Goal: Task Accomplishment & Management: Complete application form

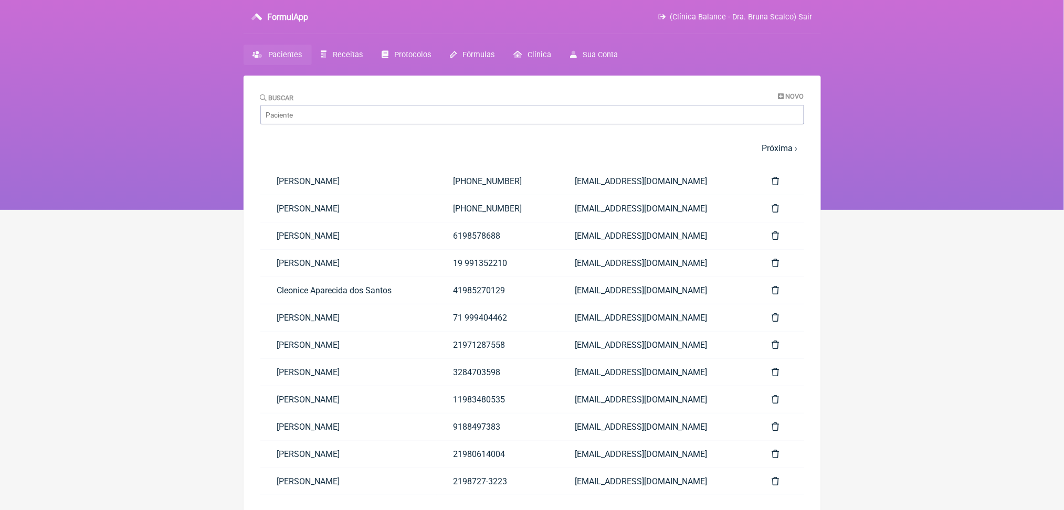
click at [363, 59] on span "Receitas" at bounding box center [348, 54] width 30 height 9
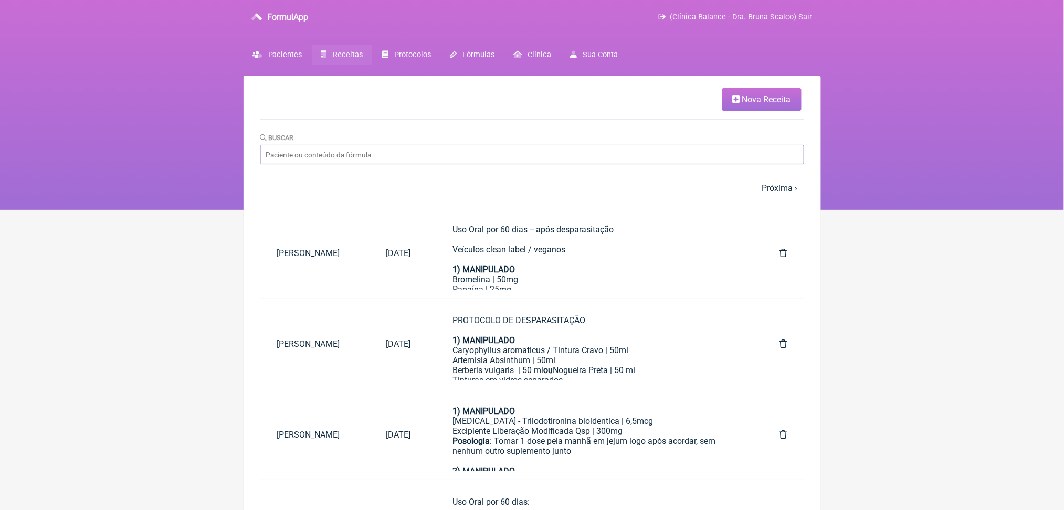
click at [742, 102] on span "Nova Receita" at bounding box center [766, 99] width 49 height 10
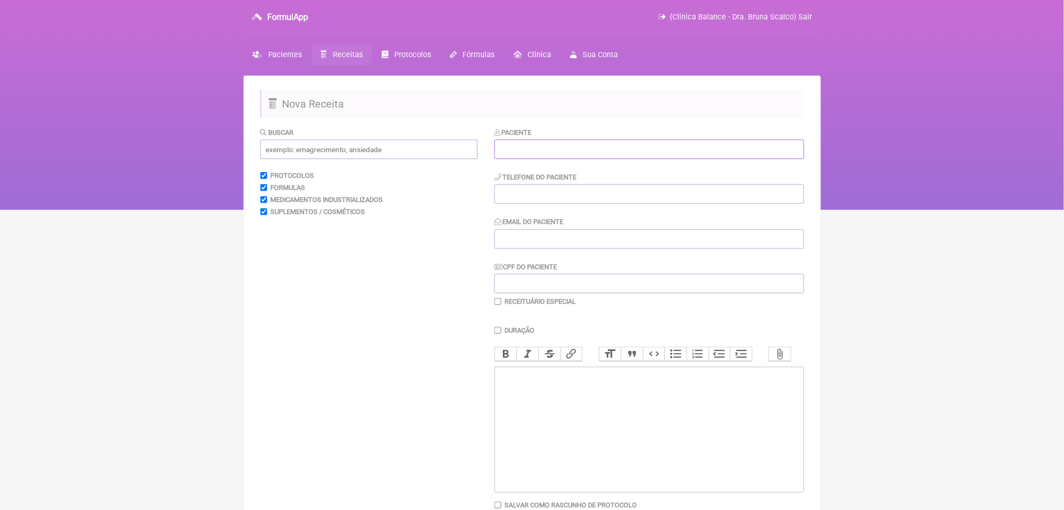
click at [556, 159] on input "text" at bounding box center [649, 149] width 310 height 19
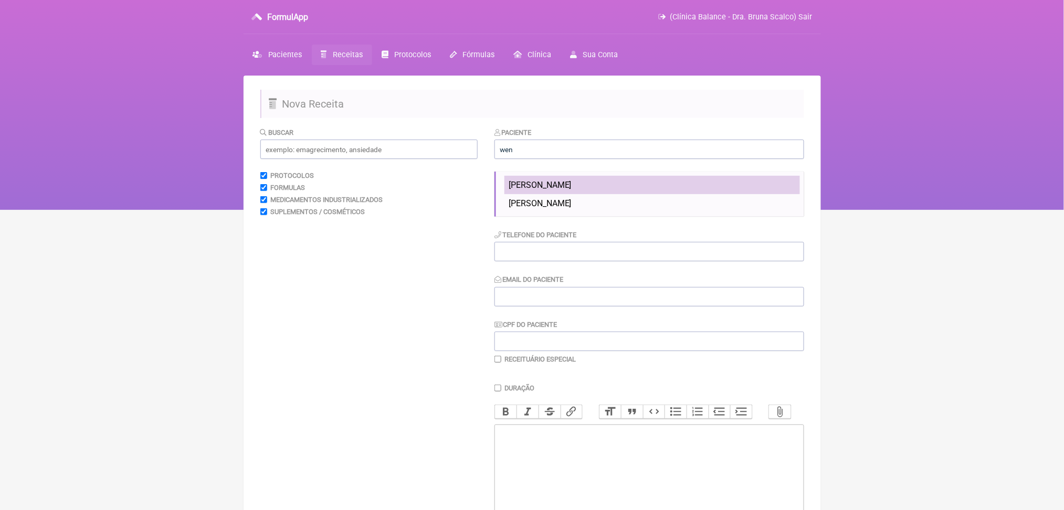
click at [560, 190] on span "[PERSON_NAME]" at bounding box center [540, 185] width 63 height 10
type input "[PERSON_NAME]"
type input "21981061488"
type input "[EMAIL_ADDRESS][DOMAIN_NAME]"
type input "139.586.737-24"
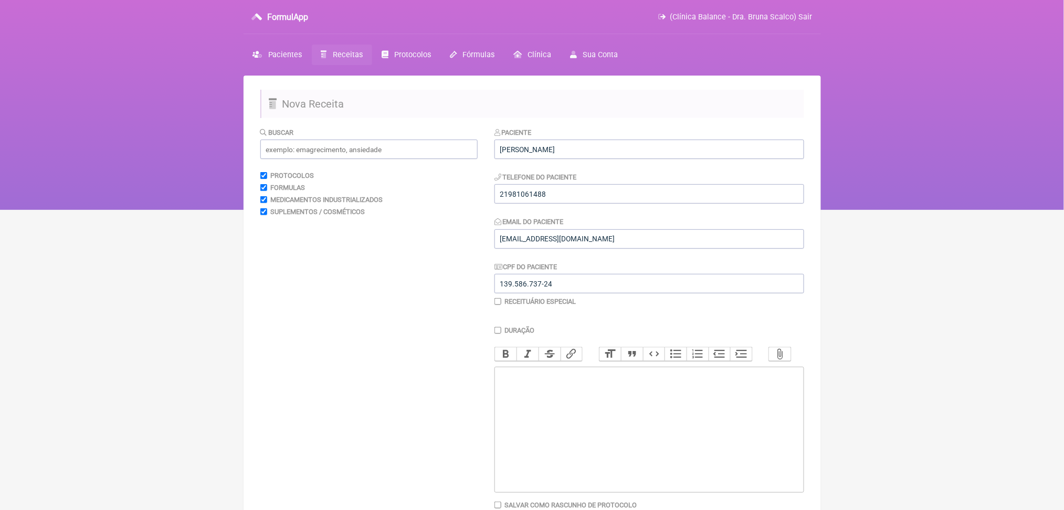
scroll to position [165, 0]
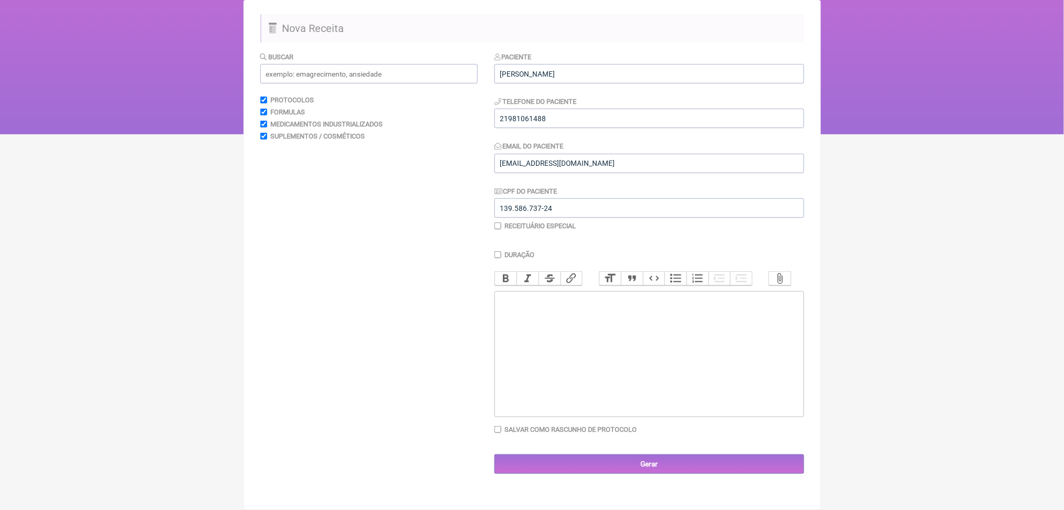
click at [692, 372] on trix-editor at bounding box center [649, 354] width 310 height 126
paste trix-editor "<div>Solicito:<br><br>&nbsp;Apolipoproteínas&nbsp;</div>"
click at [554, 325] on div "Solicito: Apolipoproteína A1" at bounding box center [649, 310] width 298 height 30
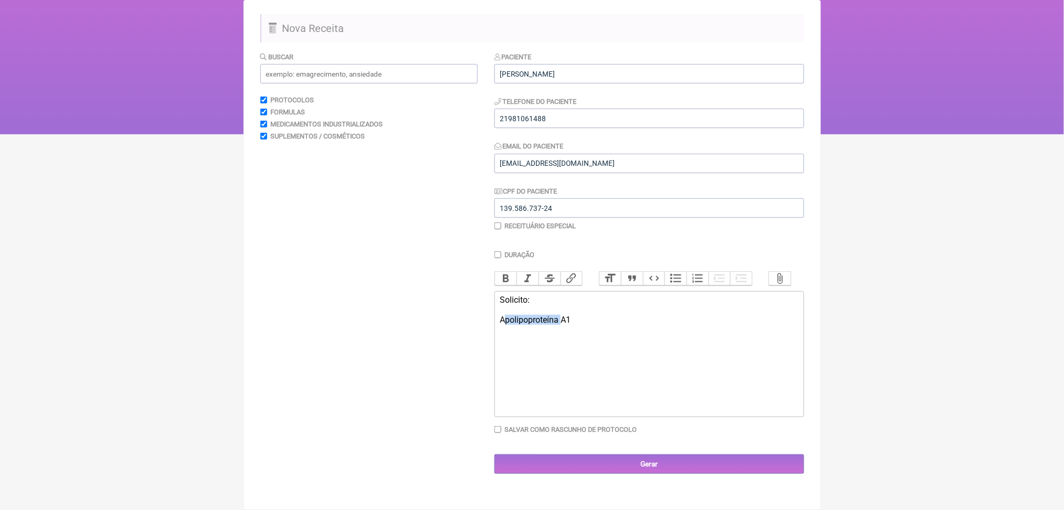
click at [554, 325] on div "Solicito: Apolipoproteína A1" at bounding box center [649, 310] width 298 height 30
copy div "Apolipoproteína A1"
click at [608, 325] on div "Solicito: Apolipoproteína A1" at bounding box center [649, 310] width 298 height 30
paste trix-editor "&nbsp;Apolipoproteína A1"
paste trix-editor "<div>Solicito:<br><br>&nbsp;Apolipoproteína A1<br>&nbsp;Apolipoproteína B<br>&n…"
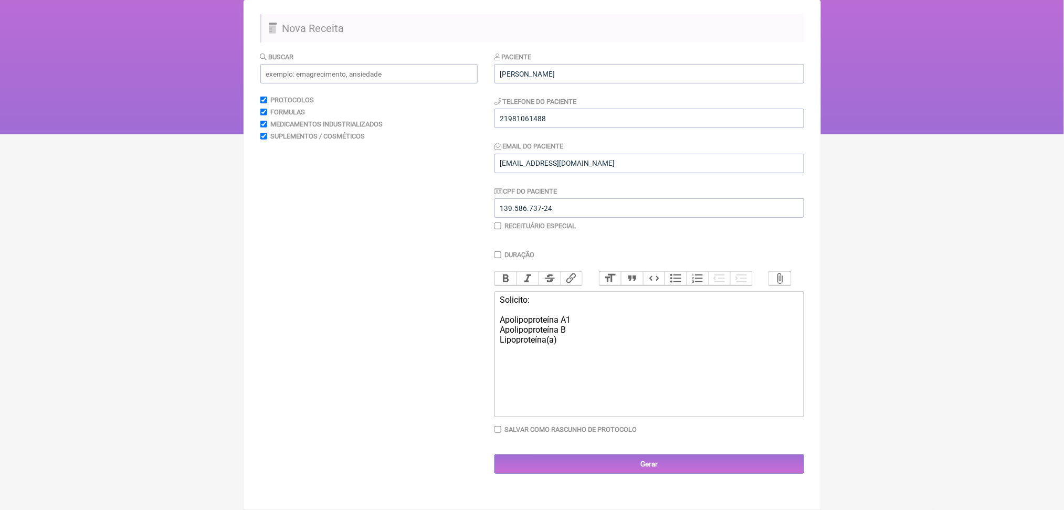
click at [507, 345] on div "Solicito: Apolipoproteína A1 Apolipoproteína B Lipoproteína(a)" at bounding box center [649, 320] width 298 height 50
click at [600, 372] on trix-editor "Solicito: Apolipoproteína A1 Apolipoproteína B Lipoproteína(a)" at bounding box center [649, 354] width 310 height 126
paste trix-editor "&nbsp;Colesterol LDL oxidado&nbsp;"
click at [511, 355] on div "Solicito: Apolipoproteína A1 Apolipoproteína B Lipoproteína(a) Colesterol LDL o…" at bounding box center [649, 325] width 298 height 60
click at [635, 380] on trix-editor "Solicito: Apolipoproteína A1 Apolipoproteína B Lipoproteína(a) Colesterol LDL o…" at bounding box center [649, 354] width 310 height 126
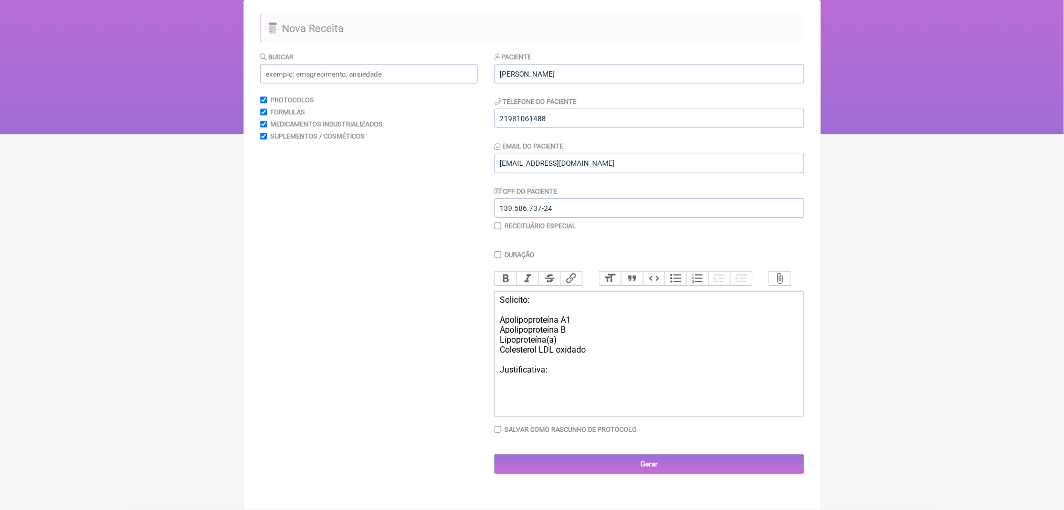
paste trix-editor "melhor estratificação de risco e definição terapêutica.”&nbsp;"
click at [572, 375] on div "Solicito: Apolipoproteína A1 Apolipoproteína B Lipoproteína(a) Colesterol LDL o…" at bounding box center [649, 335] width 298 height 80
paste trix-editor "&nbsp; LDL elevado"
click at [782, 385] on div "Solicito: Apolipoproteína A1 Apolipoproteína B Lipoproteína(a) Colesterol LDL o…" at bounding box center [649, 340] width 298 height 90
paste trix-editor "<div>Solicito:<br><br>Apolipoproteína A1<br>Apolipoproteína B<br>Lipoproteína(a…"
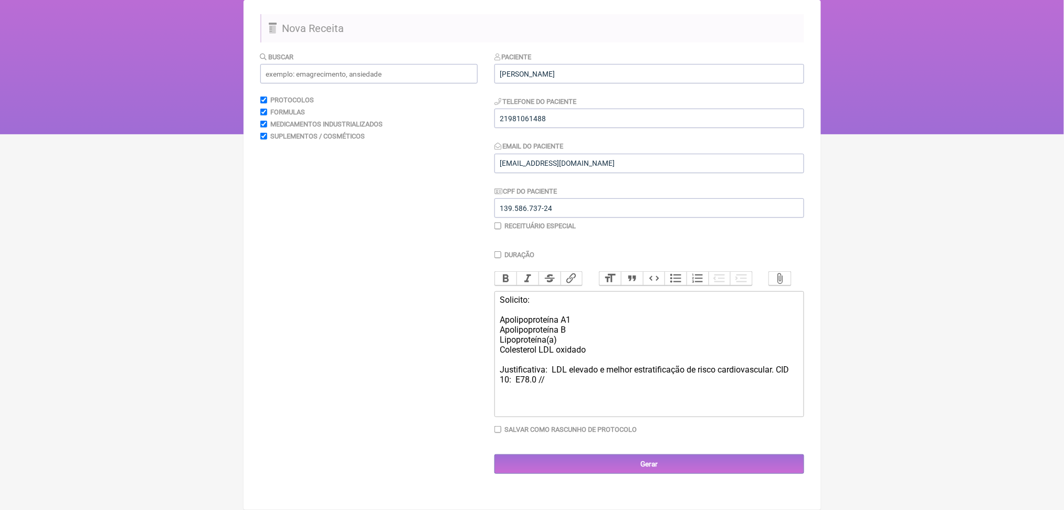
paste trix-editor "<div>Solicito:<br><br>Apolipoproteína A1<br>Apolipoproteína B<br>Lipoproteína(a…"
type trix-editor "<div>Solicito:<br><br>Apolipoproteína A1<br>Apolipoproteína B<br>Lipoproteína(a…"
click at [506, 433] on div "Salvar como rascunho de Protocolo" at bounding box center [649, 430] width 310 height 8
click at [501, 433] on input "Salvar como rascunho de Protocolo" at bounding box center [497, 429] width 7 height 7
checkbox input "true"
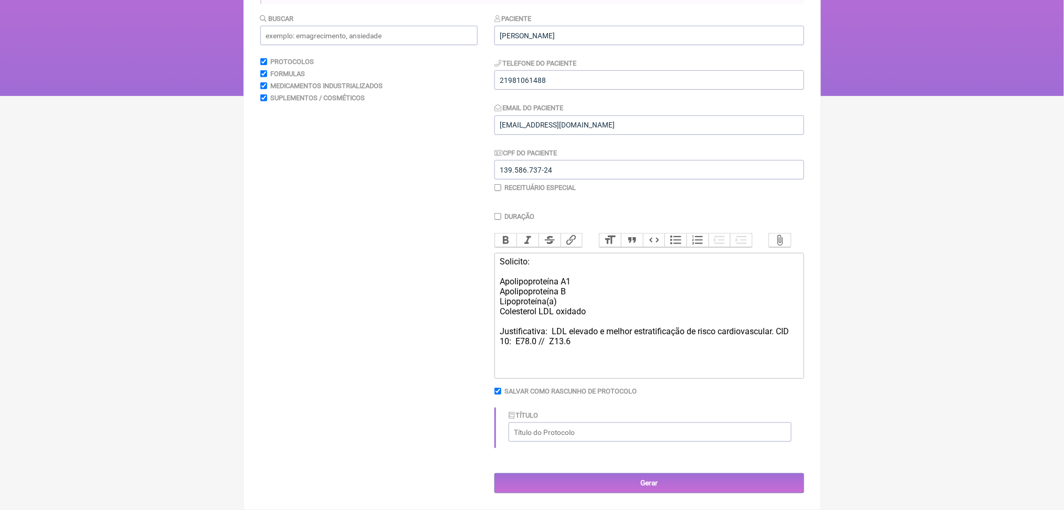
scroll to position [262, 0]
click at [553, 422] on input "Título" at bounding box center [650, 431] width 283 height 19
type input "Colesterol oxidado"
click at [570, 276] on div "Solicito: Apolipoproteína A1 Apolipoproteína B Lipoproteína(a) Colesterol LDL o…" at bounding box center [649, 302] width 298 height 90
click at [596, 289] on div "Solicito: Apolipoproteína A1 Apolipoproteína B Lipoproteína(a) Colesterol LDL o…" at bounding box center [649, 302] width 298 height 90
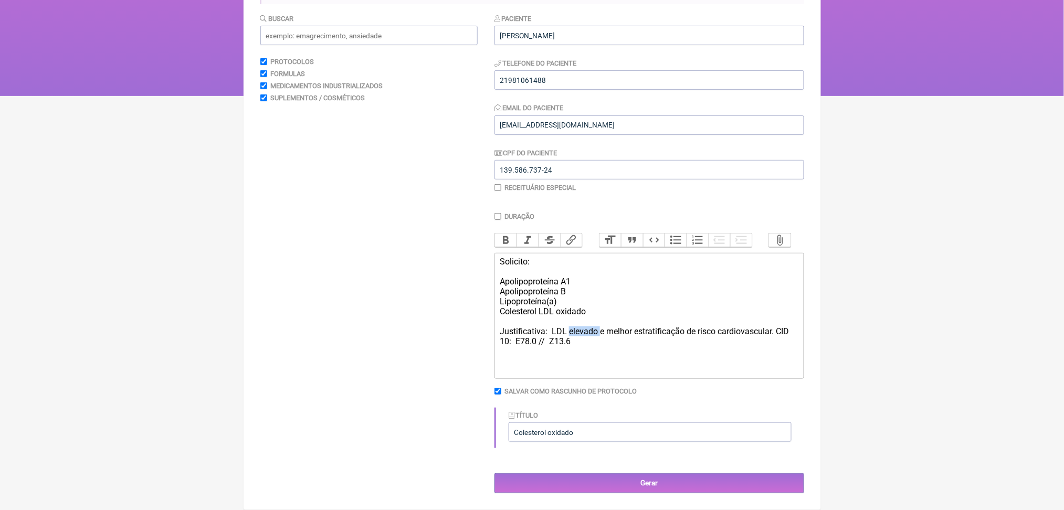
click at [596, 289] on div "Solicito: Apolipoproteína A1 Apolipoproteína B Lipoproteína(a) Colesterol LDL o…" at bounding box center [649, 302] width 298 height 90
click at [643, 290] on div "Solicito: Apolipoproteína A1 Apolipoproteína B Lipoproteína(a) Colesterol LDL o…" at bounding box center [649, 302] width 298 height 90
click at [628, 289] on div "Solicito: Apolipoproteína A1 Apolipoproteína B Lipoproteína(a) Colesterol LDL o…" at bounding box center [649, 302] width 298 height 90
click at [569, 288] on div "Solicito: Apolipoproteína A1 Apolipoproteína B Lipoproteína(a) Colesterol LDL o…" at bounding box center [649, 302] width 298 height 90
paste trix-editor "<div>Solicito:<br><br>Apolipoproteína A1<br>Apolipoproteína B<br>Lipoproteína(a…"
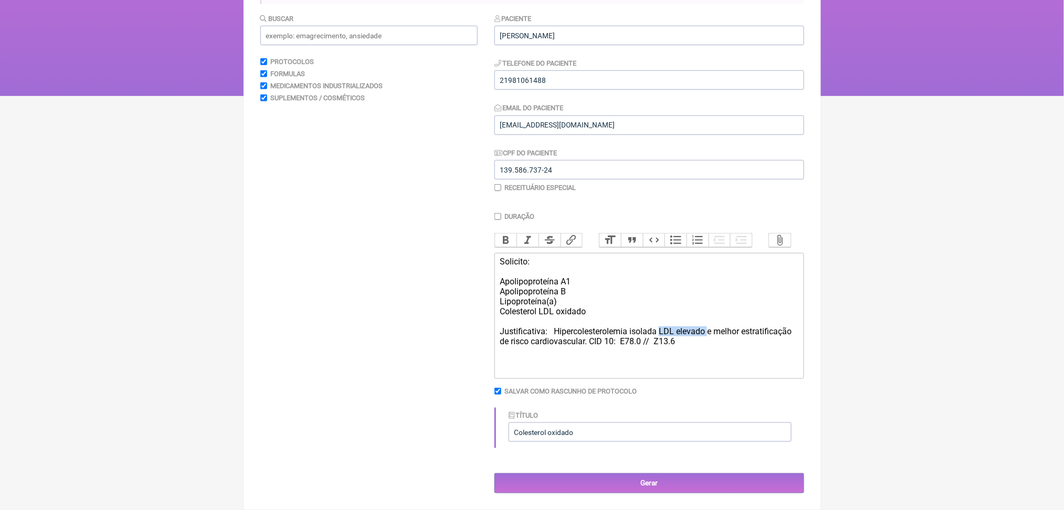
drag, startPoint x: 707, startPoint y: 287, endPoint x: 766, endPoint y: 293, distance: 59.1
click at [766, 293] on div "Solicito: Apolipoproteína A1 Apolipoproteína B Lipoproteína(a) Colesterol LDL o…" at bounding box center [649, 302] width 298 height 90
click at [693, 291] on div "Solicito: Apolipoproteína A1 Apolipoproteína B Lipoproteína(a) Colesterol LDL o…" at bounding box center [649, 302] width 298 height 90
click at [565, 284] on div "Solicito: Apolipoproteína A1 Apolipoproteína B Lipoproteína(a) Colesterol LDL o…" at bounding box center [649, 302] width 298 height 90
type trix-editor "<div>Solicito:<br><br>Apolipoproteína A1<br>Apolipoproteína B<br>Lipoproteína(a…"
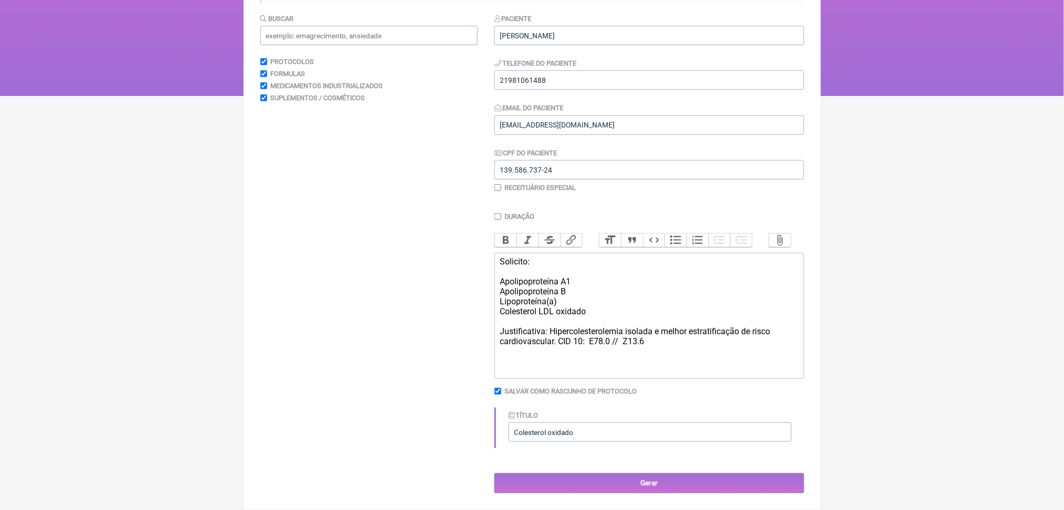
click at [603, 292] on div "Solicito: Apolipoproteína A1 Apolipoproteína B Lipoproteína(a) Colesterol LDL o…" at bounding box center [649, 302] width 298 height 90
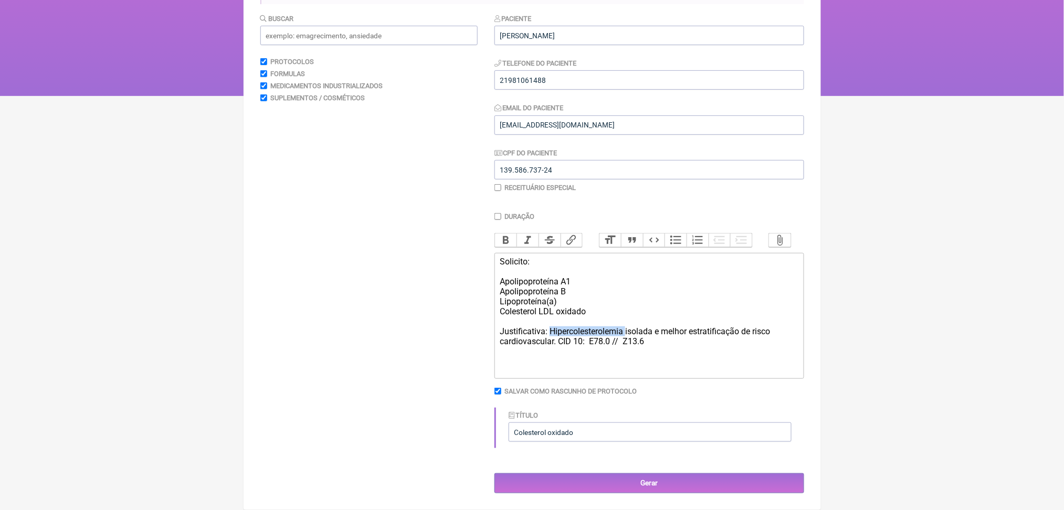
click at [603, 292] on div "Solicito: Apolipoproteína A1 Apolipoproteína B Lipoproteína(a) Colesterol LDL o…" at bounding box center [649, 302] width 298 height 90
click at [517, 257] on div "Solicito: Apolipoproteína A1 Apolipoproteína B Lipoproteína(a) Colesterol LDL o…" at bounding box center [649, 302] width 298 height 90
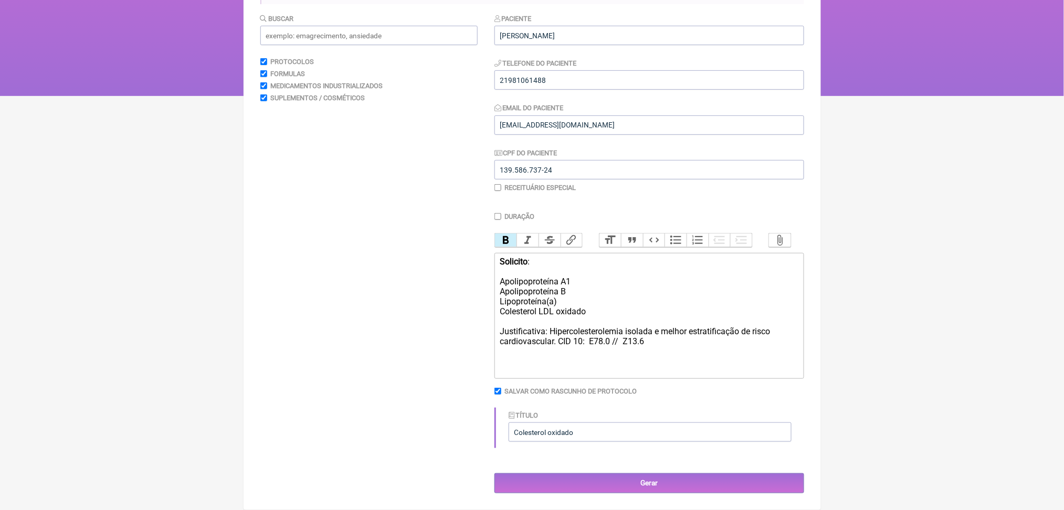
click at [506, 234] on button "Bold" at bounding box center [506, 241] width 22 height 14
click at [527, 289] on div "Solicito : Apolipoproteína A1 Apolipoproteína B Lipoproteína(a) Colesterol LDL …" at bounding box center [649, 302] width 298 height 90
click at [514, 234] on button "Bold" at bounding box center [506, 241] width 22 height 14
click at [659, 480] on input "Gerar" at bounding box center [649, 482] width 310 height 19
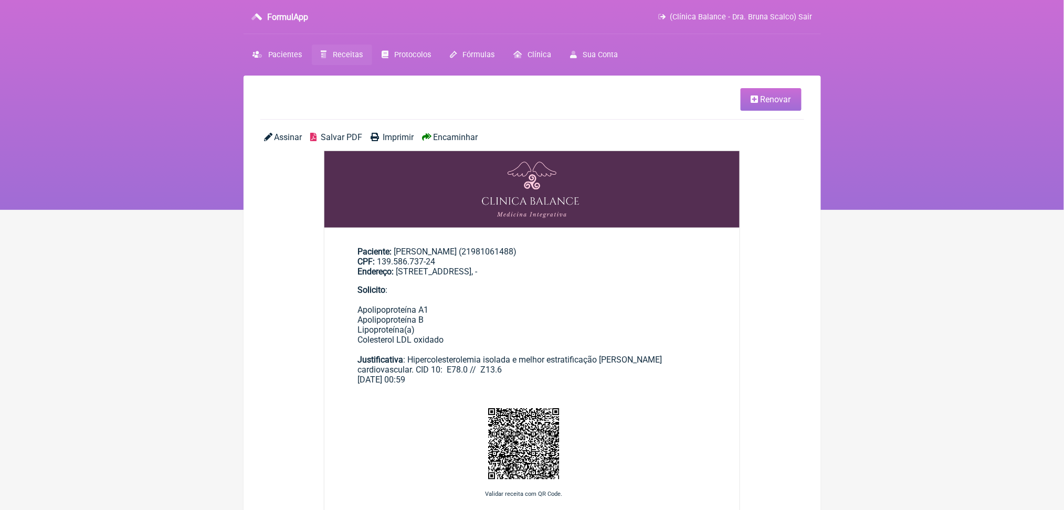
click at [350, 142] on span "Salvar PDF" at bounding box center [341, 137] width 41 height 10
click at [363, 59] on span "Receitas" at bounding box center [348, 54] width 30 height 9
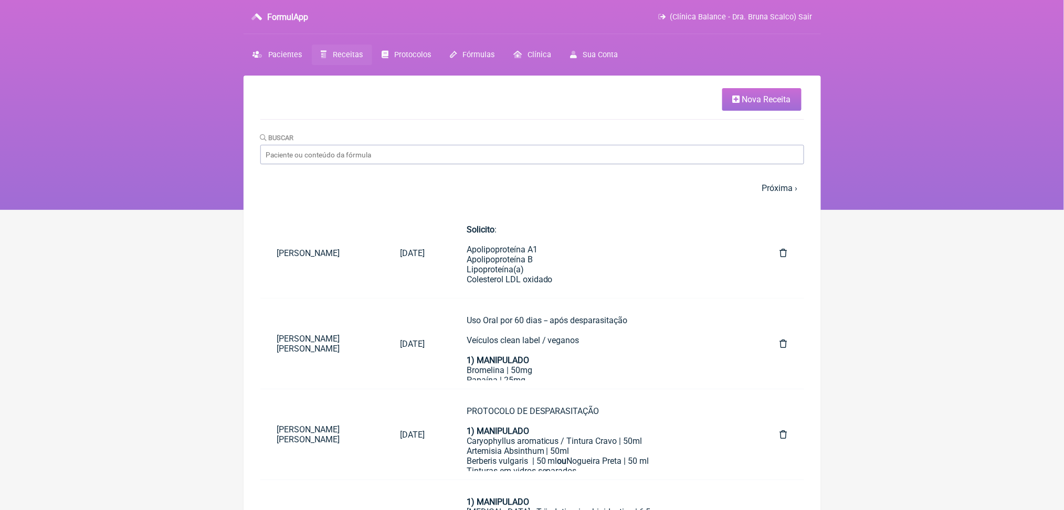
click at [548, 187] on main "Nova Receita Buscar 1 2 3 4 5 … Próxima › Última » Paciente Data Formulas Wen J…" at bounding box center [532, 518] width 577 height 884
click at [534, 164] on input "Buscar" at bounding box center [532, 154] width 544 height 19
type input "oneida maximo"
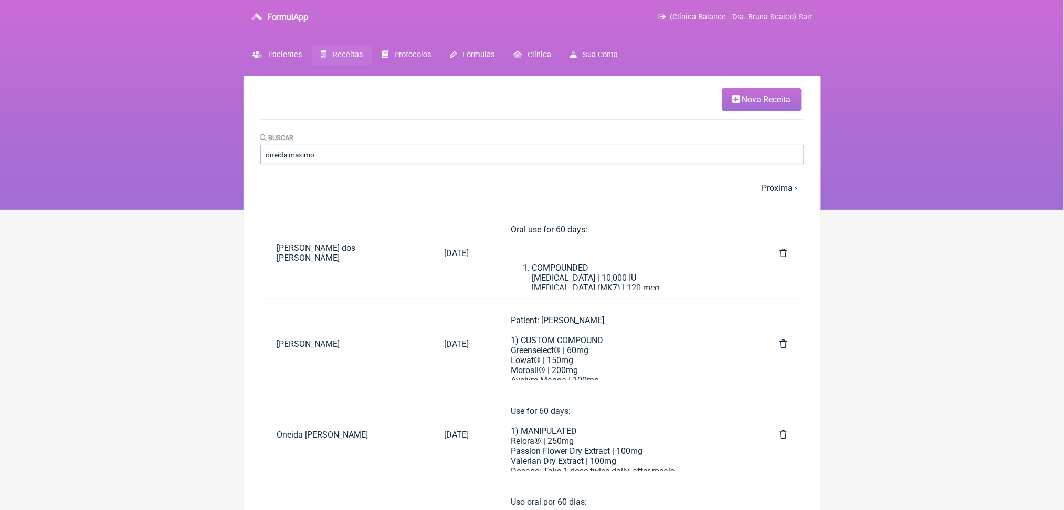
click at [136, 205] on nav "FormulApp (Clínica Balance - Dra. Bruna Scalco) Sair Pacientes Receitas Protoco…" at bounding box center [532, 105] width 1064 height 210
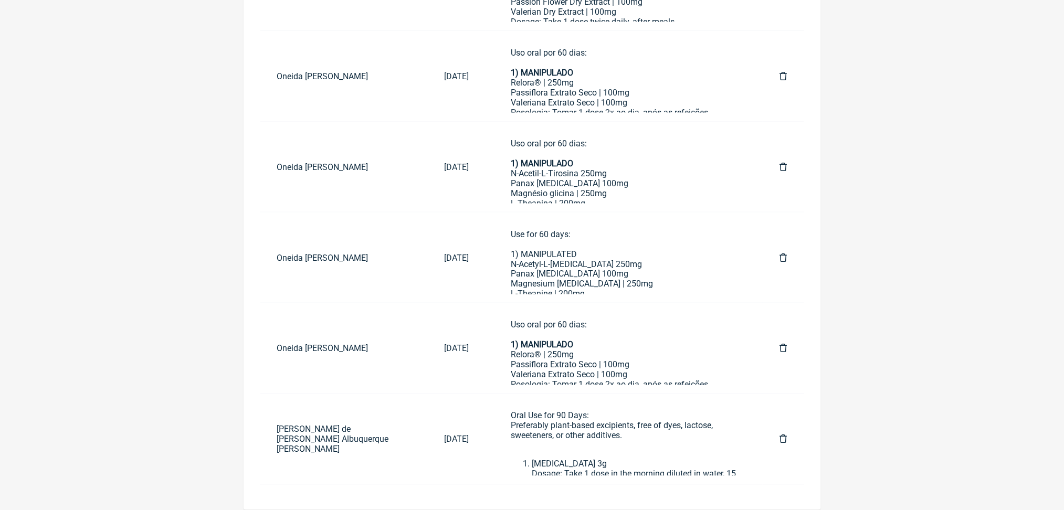
scroll to position [523, 0]
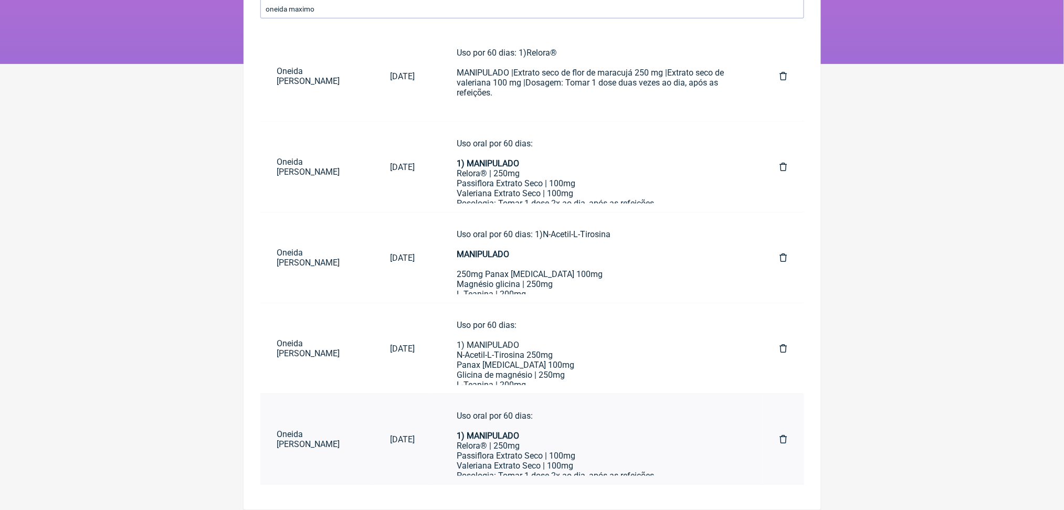
scroll to position [579, 0]
click at [566, 417] on div "Uso oral por 60 dias: 1) MANIPULADO Relora® | 250mg Passiflora Extrato Seco | 1…" at bounding box center [597, 253] width 281 height 430
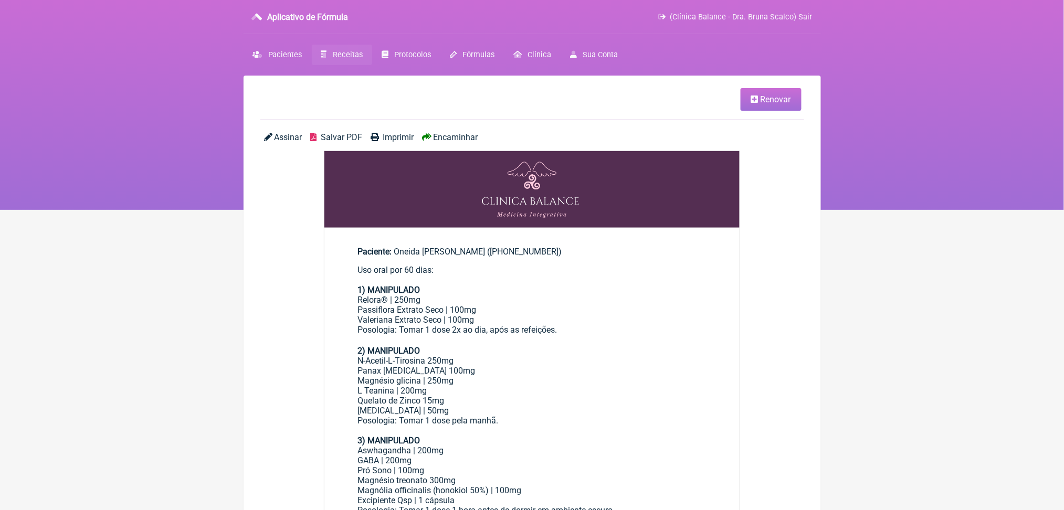
click at [743, 111] on link "Renovar" at bounding box center [771, 99] width 61 height 23
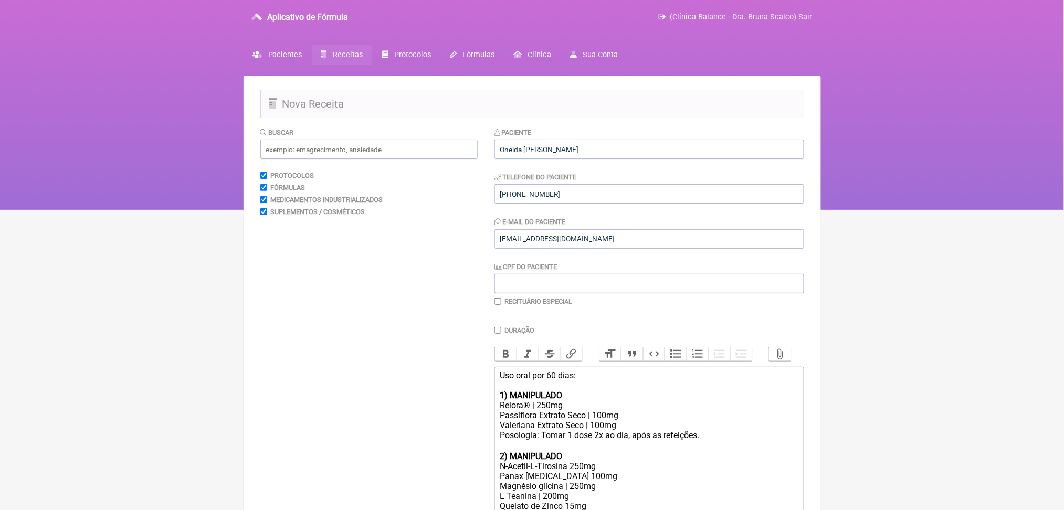
click at [363, 59] on font "Receitas" at bounding box center [348, 54] width 30 height 9
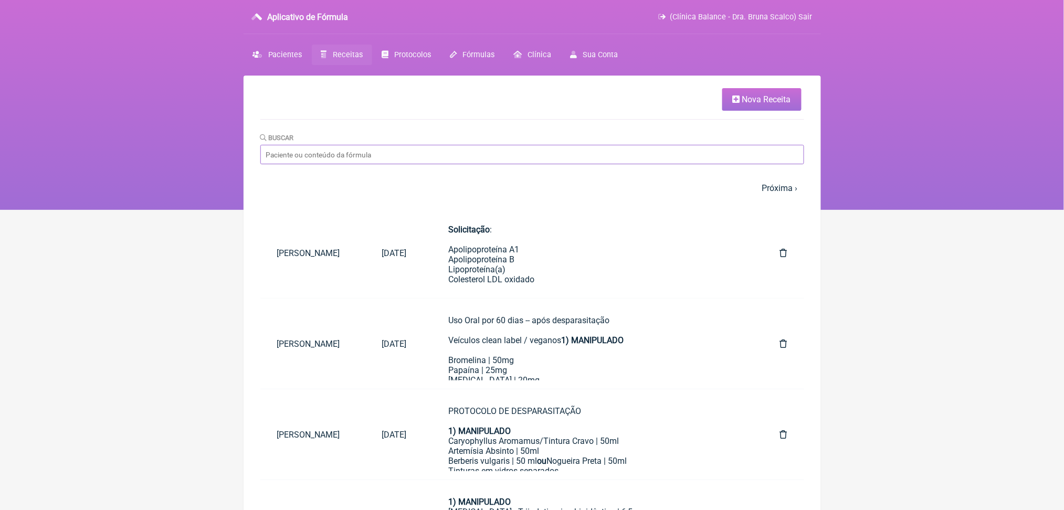
click at [372, 164] on input "Buscar" at bounding box center [532, 154] width 544 height 19
type input "[PERSON_NAME]"
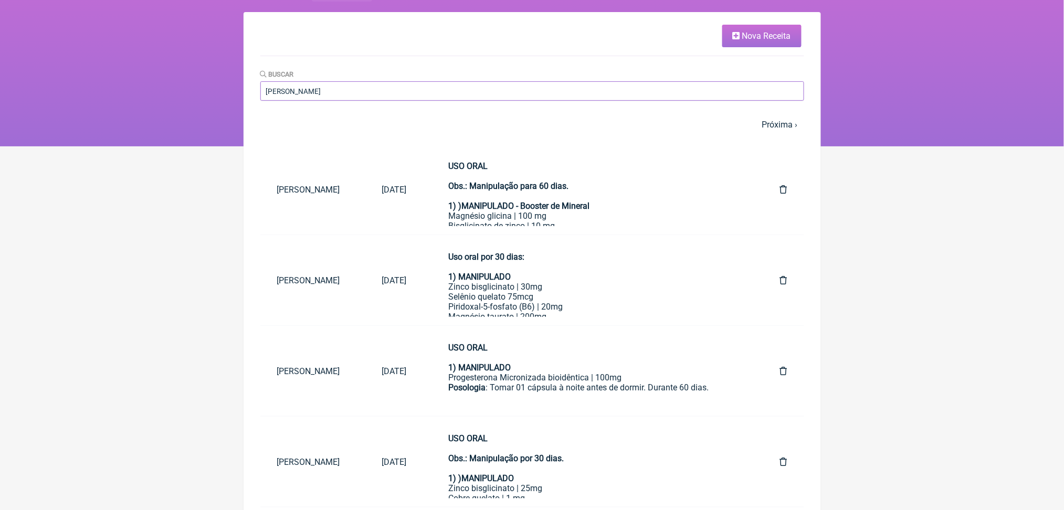
scroll to position [59, 0]
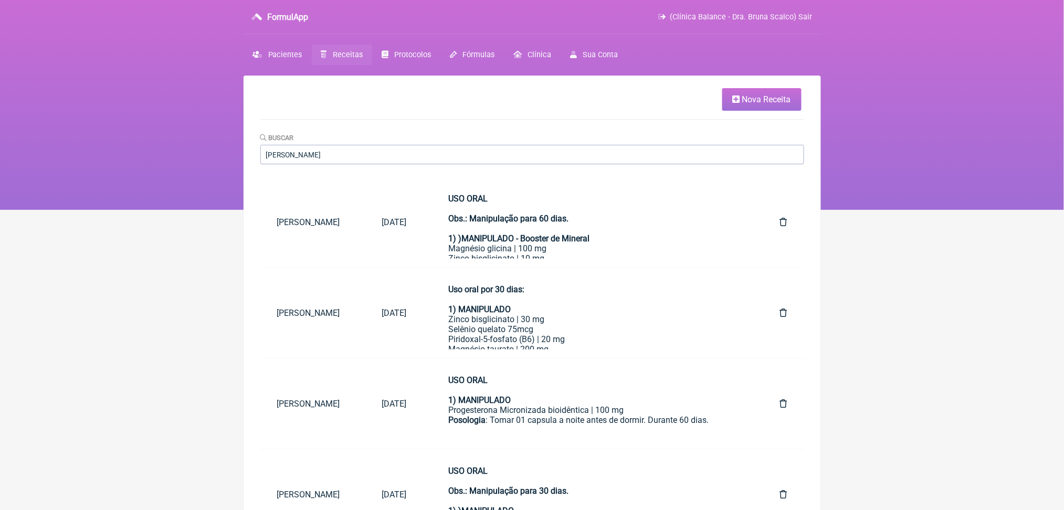
click at [769, 103] on span "Nova Receita" at bounding box center [766, 99] width 49 height 10
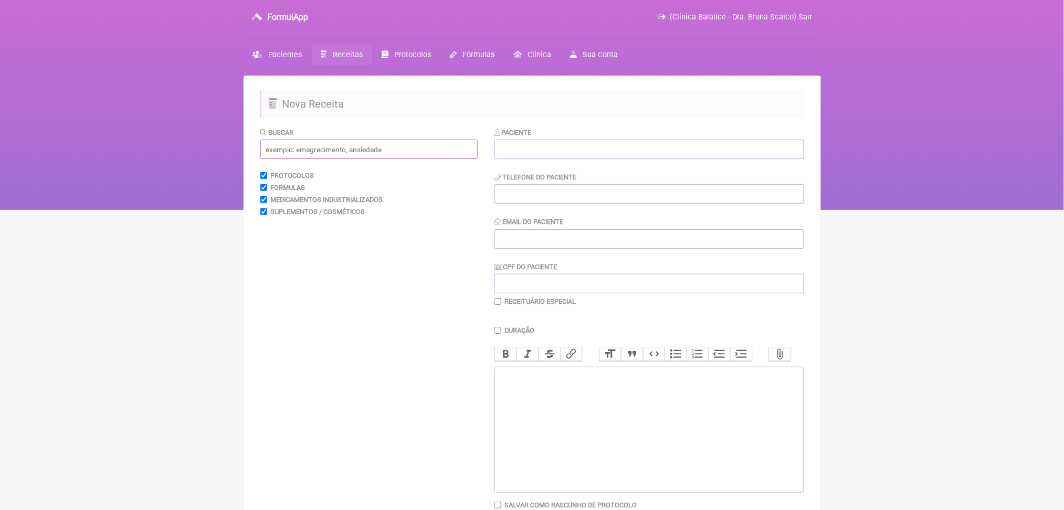
click at [361, 159] on input "text" at bounding box center [368, 149] width 217 height 19
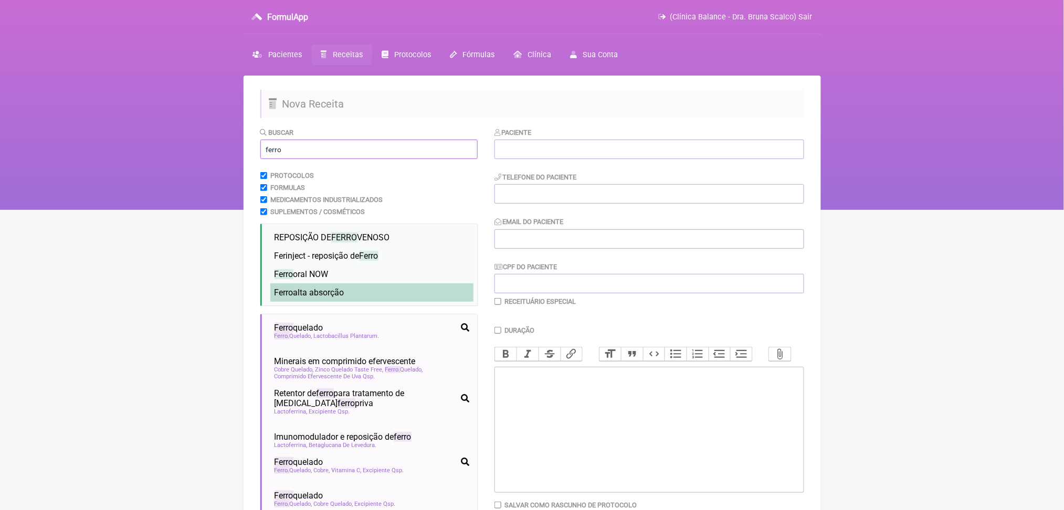
type input "ferro"
click at [375, 302] on li "Ferro alta absorção" at bounding box center [371, 292] width 203 height 18
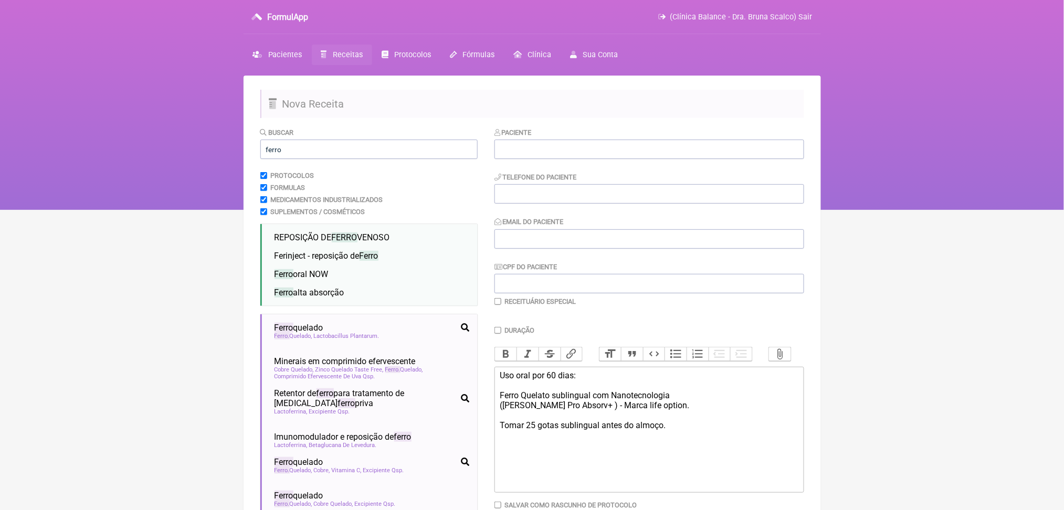
scroll to position [235, 0]
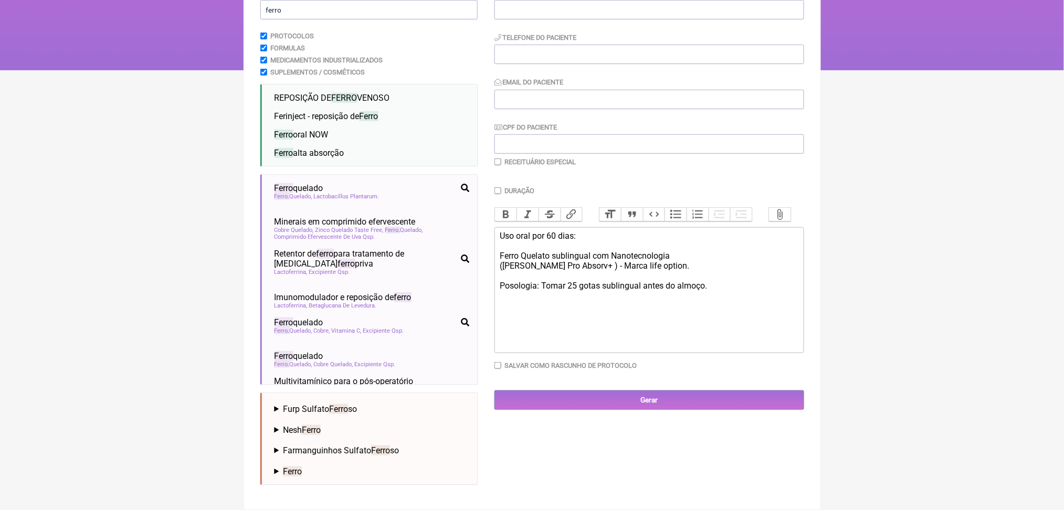
type trix-editor "<div>Uso oral por 60 dias:<br><br>Ferro Quelato sublingual com Nanotecnologia<b…"
click at [540, 293] on div "Uso oral por 60 dias: Ferro Quelato sublingual com Nanotecnologia (Nano Ferro P…" at bounding box center [649, 266] width 298 height 70
click at [514, 208] on button "Bold" at bounding box center [506, 215] width 22 height 14
click at [532, 235] on div "Uso oral por 60 dias: Ferro Quelato sublingual com Nanotecnologia (Nano Ferro P…" at bounding box center [649, 266] width 298 height 70
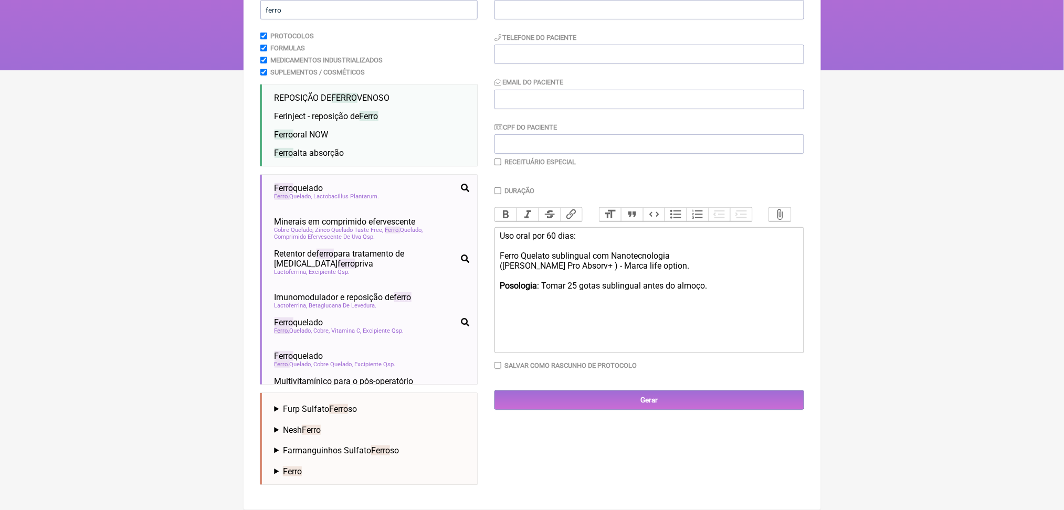
click at [617, 265] on div "Uso oral por 60 dias: Ferro Quelato sublingual com Nanotecnologia (Nano Ferro P…" at bounding box center [649, 266] width 298 height 70
click at [598, 298] on div "Uso oral por 60 dias: Ferro Quelato sublingual com Nanotecnologia (Nano Ferro P…" at bounding box center [649, 266] width 298 height 70
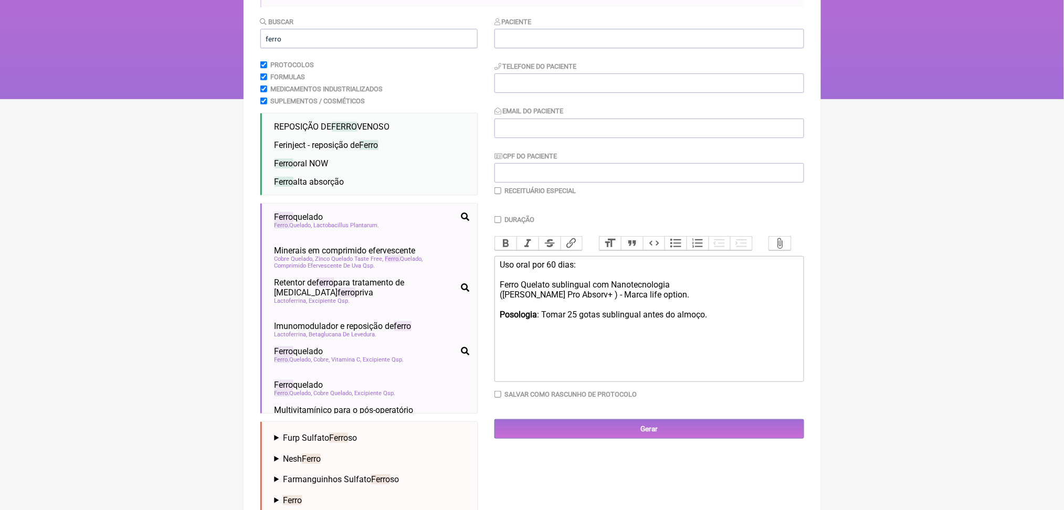
scroll to position [112, 0]
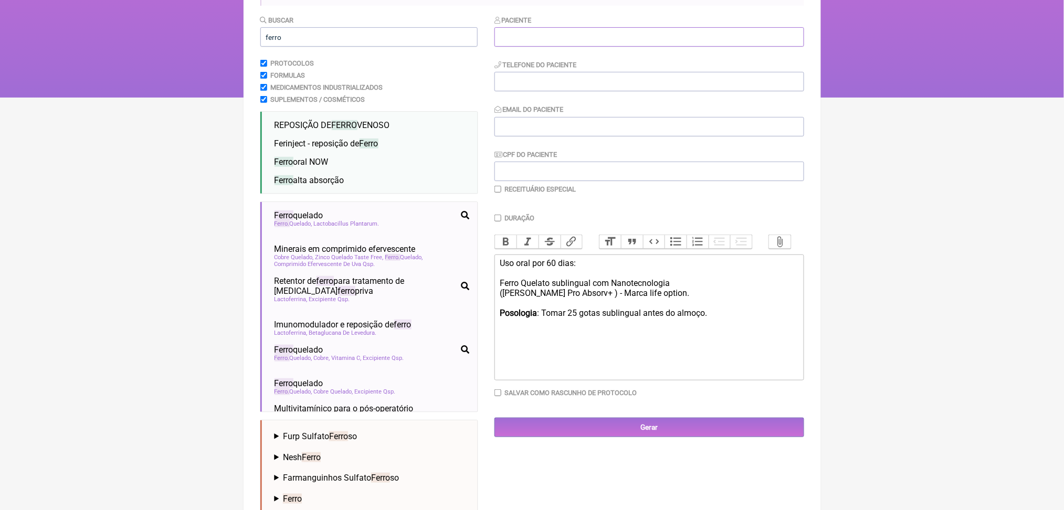
click at [693, 47] on input "text" at bounding box center [649, 36] width 310 height 19
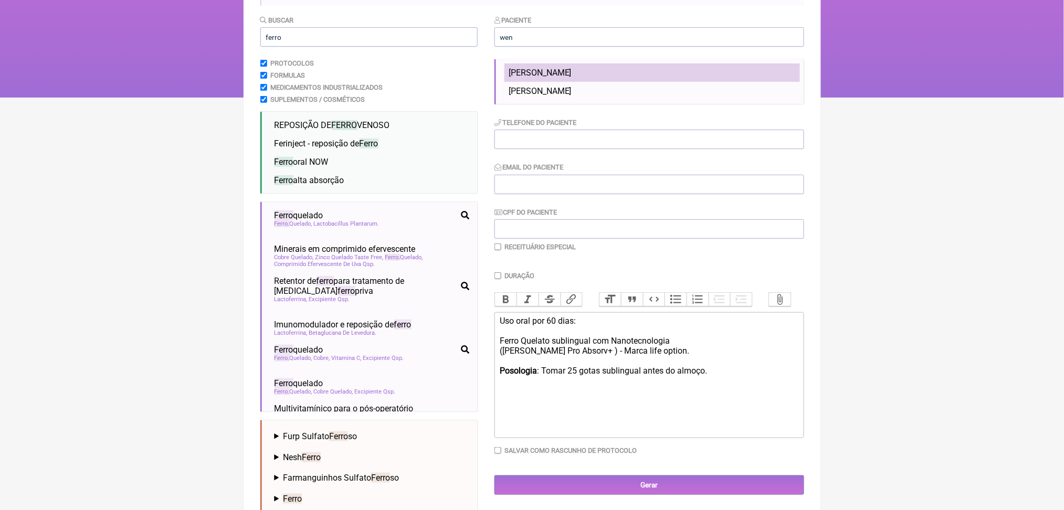
click at [607, 82] on li "[PERSON_NAME]" at bounding box center [651, 73] width 295 height 18
type input "[PERSON_NAME]"
type input "21981061488"
type input "[EMAIL_ADDRESS][DOMAIN_NAME]"
type input "139.586.737-24"
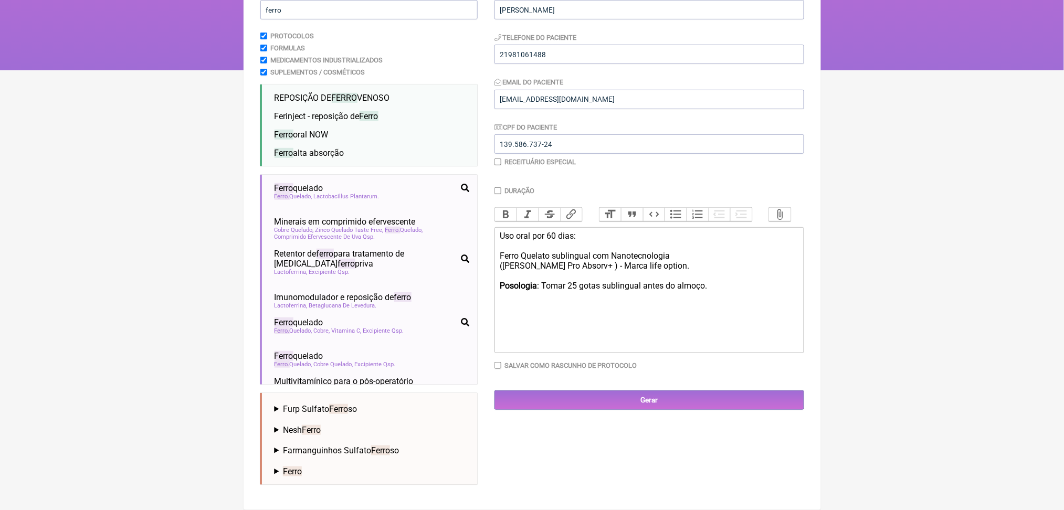
scroll to position [235, 0]
click at [720, 410] on input "Gerar" at bounding box center [649, 399] width 310 height 19
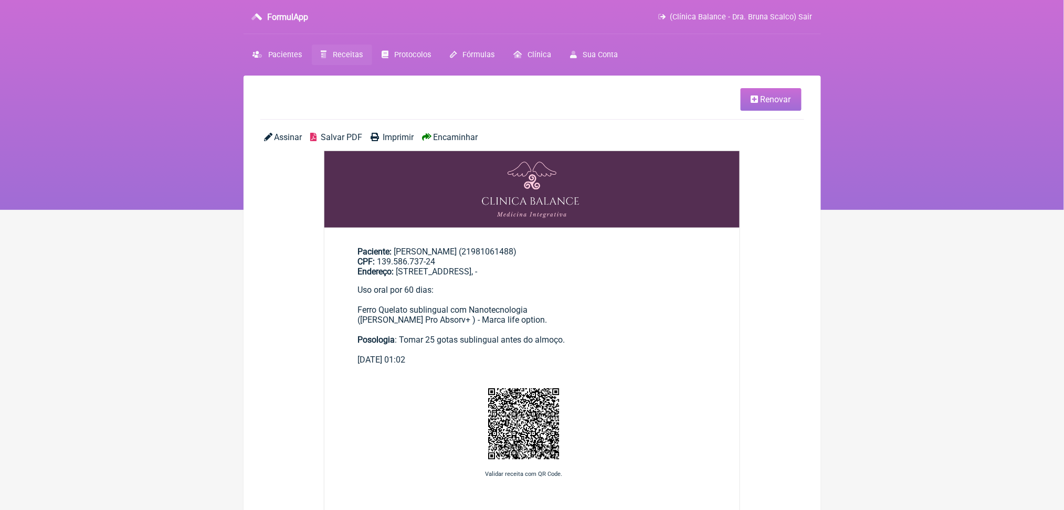
click at [362, 142] on span "Salvar PDF" at bounding box center [341, 137] width 41 height 10
click at [363, 59] on span "Receitas" at bounding box center [348, 54] width 30 height 9
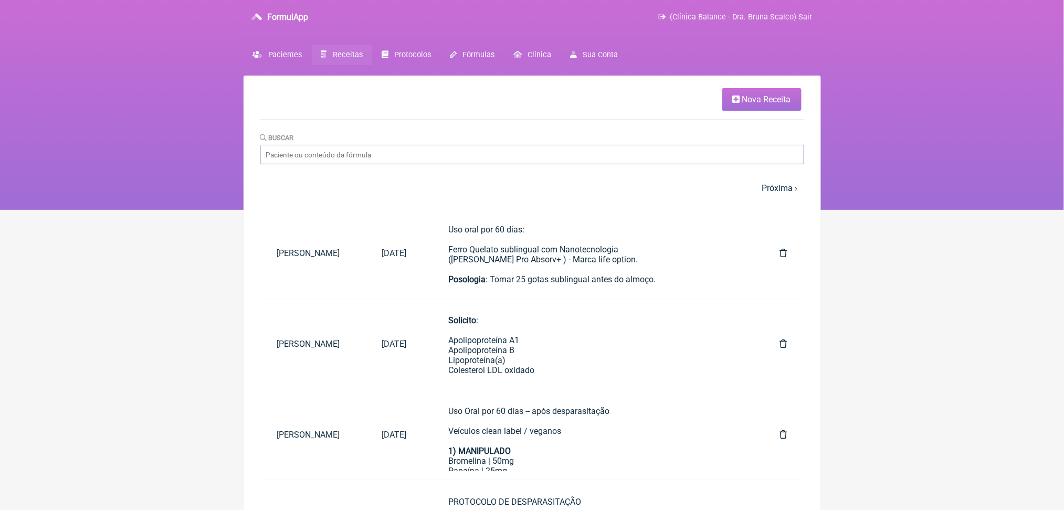
click at [764, 104] on span "Nova Receita" at bounding box center [766, 99] width 49 height 10
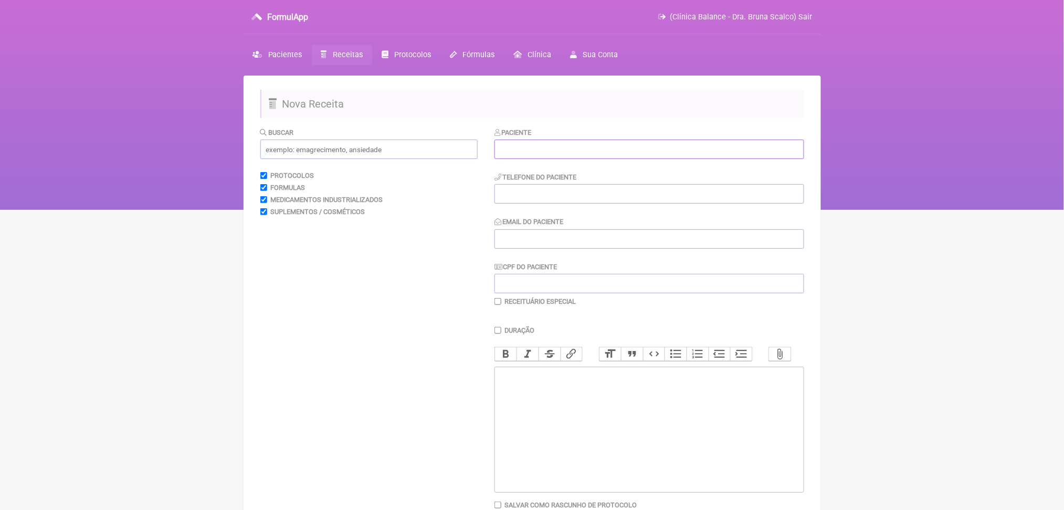
click at [673, 159] on input "text" at bounding box center [649, 149] width 310 height 19
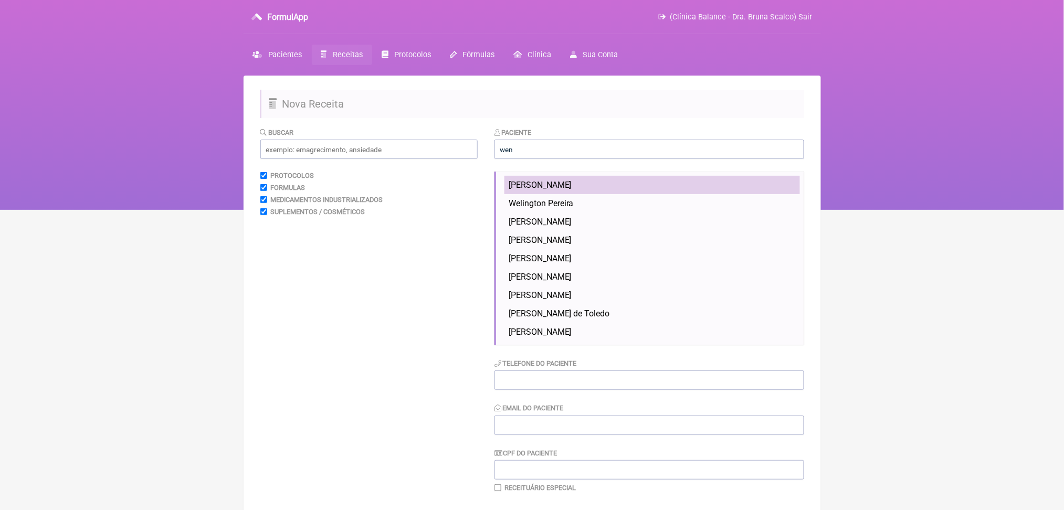
click at [632, 194] on li "[PERSON_NAME]" at bounding box center [651, 185] width 295 height 18
type input "[PERSON_NAME]"
type input "21981061488"
type input "[EMAIL_ADDRESS][DOMAIN_NAME]"
type input "139.586.737-24"
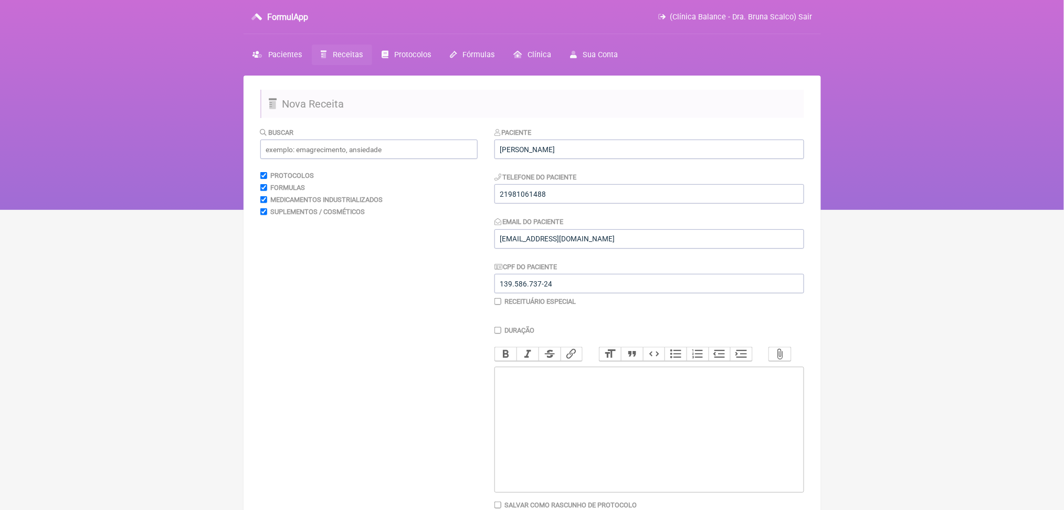
click at [347, 56] on link "Receitas" at bounding box center [342, 55] width 60 height 20
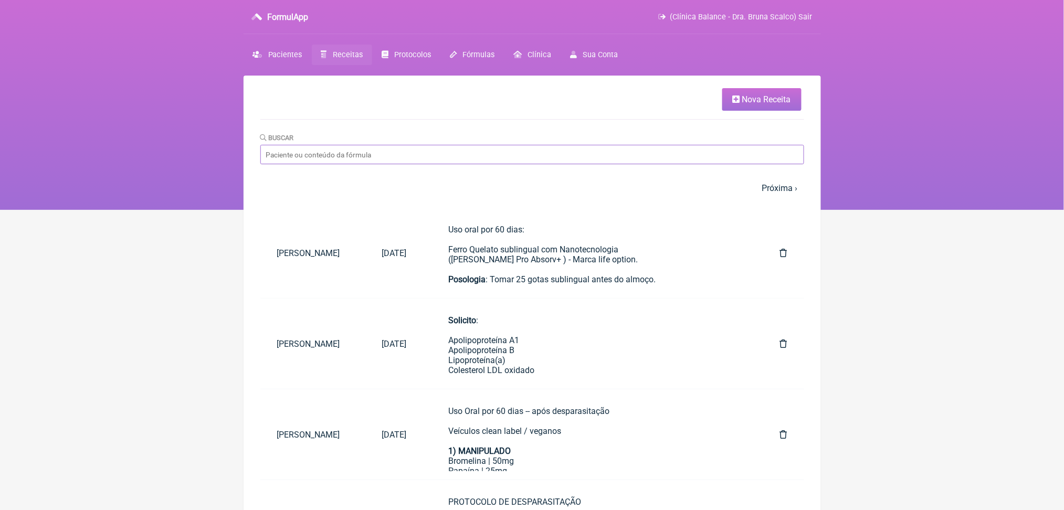
click at [679, 164] on input "Buscar" at bounding box center [532, 154] width 544 height 19
type input "[PERSON_NAME]"
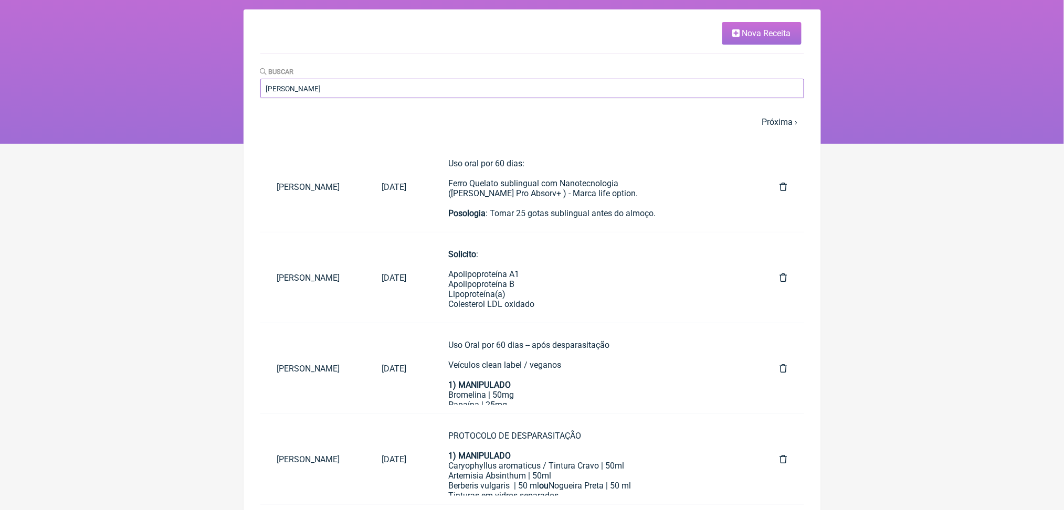
scroll to position [60, 0]
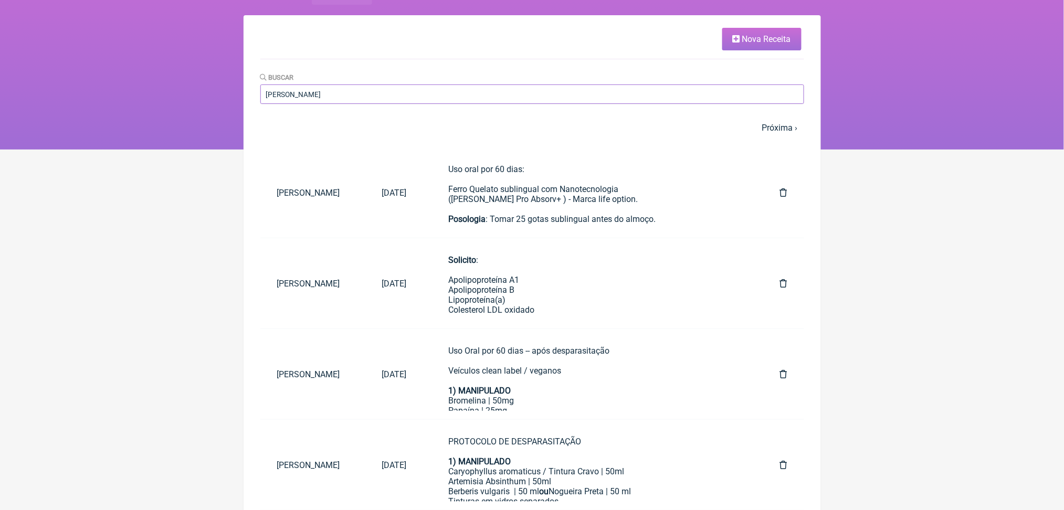
click at [561, 104] on input "[PERSON_NAME]" at bounding box center [532, 93] width 544 height 19
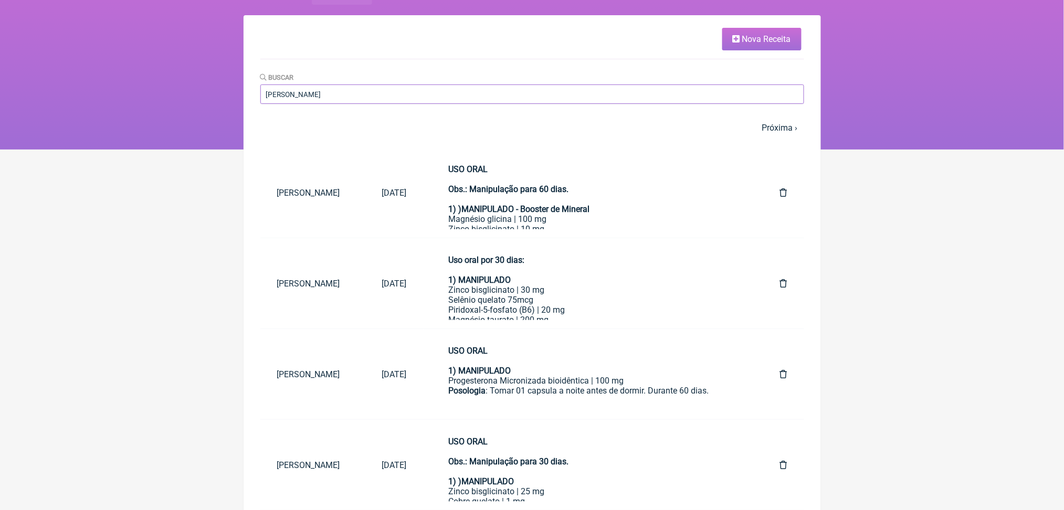
scroll to position [0, 0]
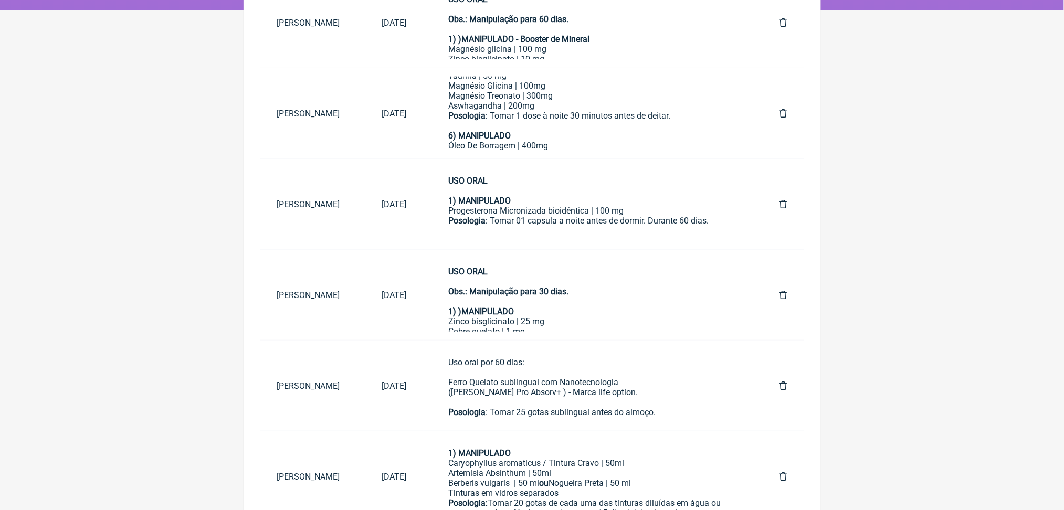
scroll to position [178, 0]
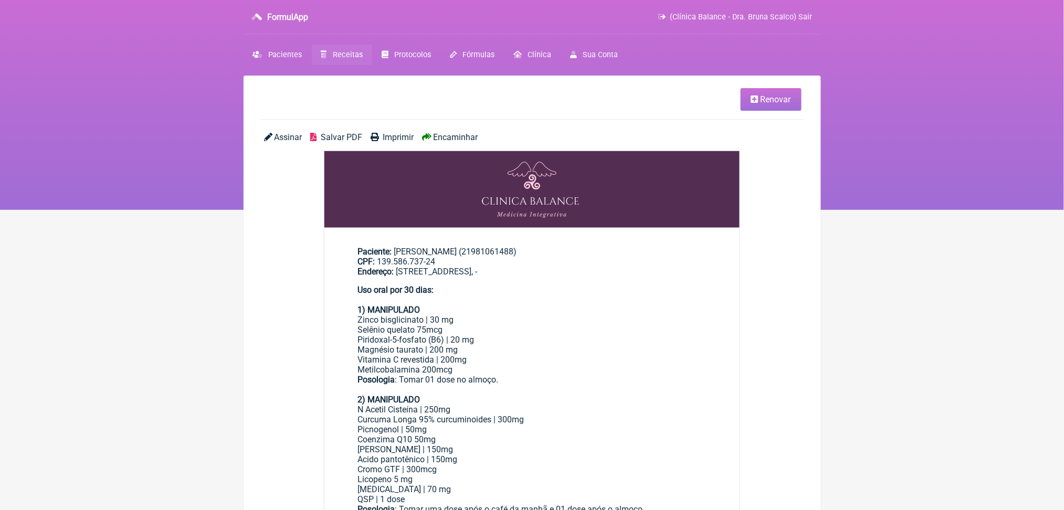
click at [760, 101] on span "Renovar" at bounding box center [775, 99] width 30 height 10
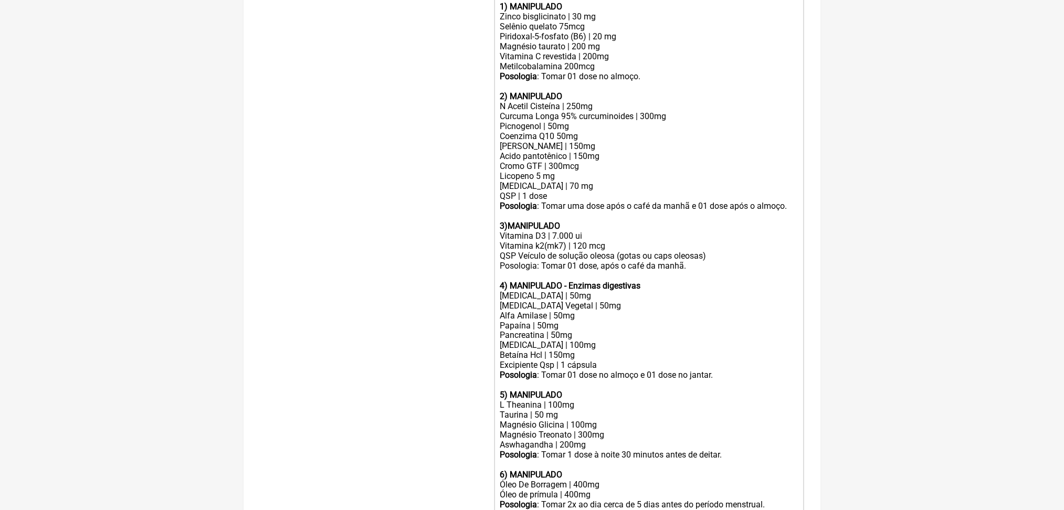
scroll to position [394, 0]
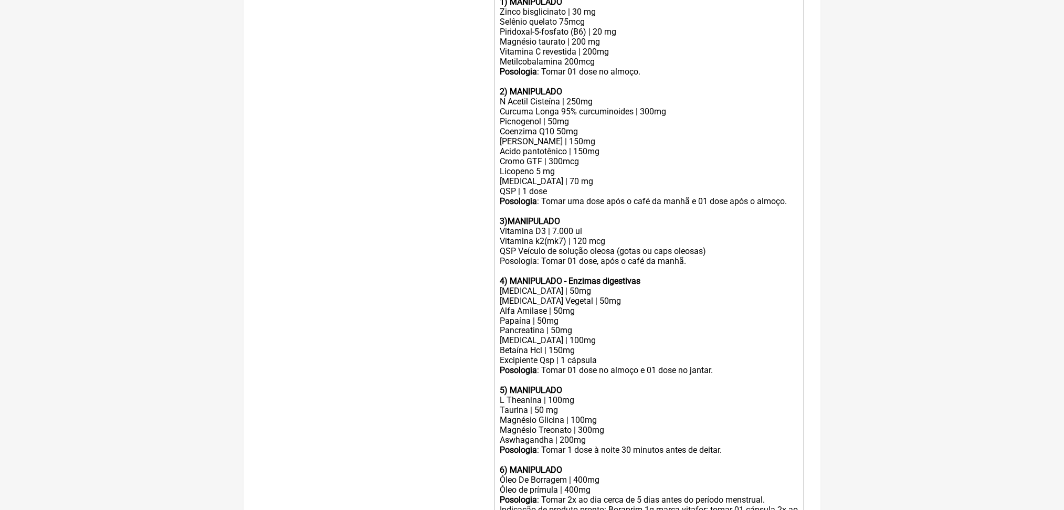
click at [601, 27] on div "Selênio quelato 75mcg" at bounding box center [649, 22] width 298 height 10
click at [591, 27] on div "Selênio quelato 75mcg" at bounding box center [649, 22] width 298 height 10
click at [633, 37] on div "Piridoxal-5-fosfato (B6) | 20 mg" at bounding box center [649, 32] width 298 height 10
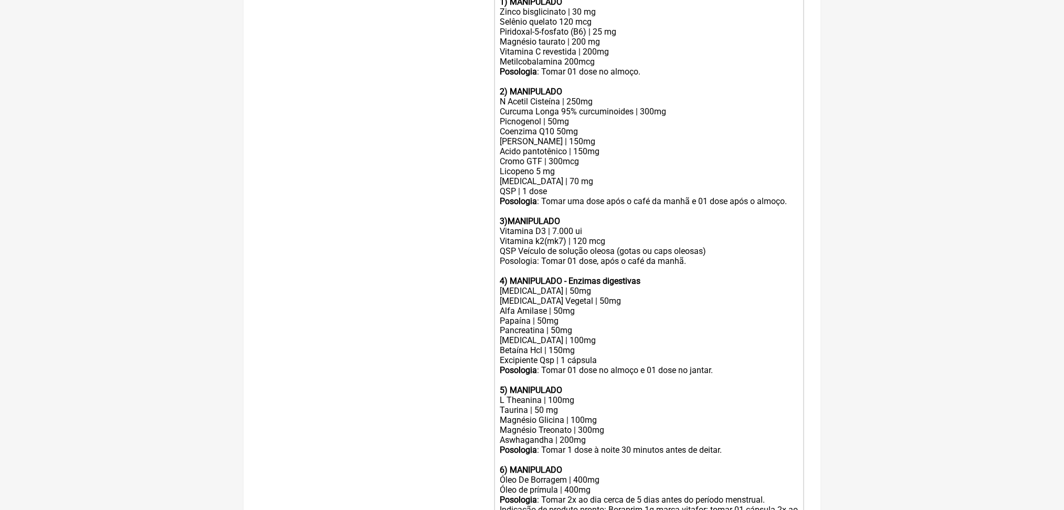
click at [589, 67] on div "Magnésio taurato | 200 mg Vitamina C revestida | 200mg Metilcobalamina 200mcg" at bounding box center [649, 52] width 298 height 30
click at [590, 67] on div "Magnésio taurato | 200 mg Vitamina C revestida | 200mg Metilcobalamina 200mcg" at bounding box center [649, 52] width 298 height 30
click at [633, 67] on div "Magnésio taurato | 200 mg Vitamina C revestida | 200mg Metilcobalamina 200mcg" at bounding box center [649, 52] width 298 height 30
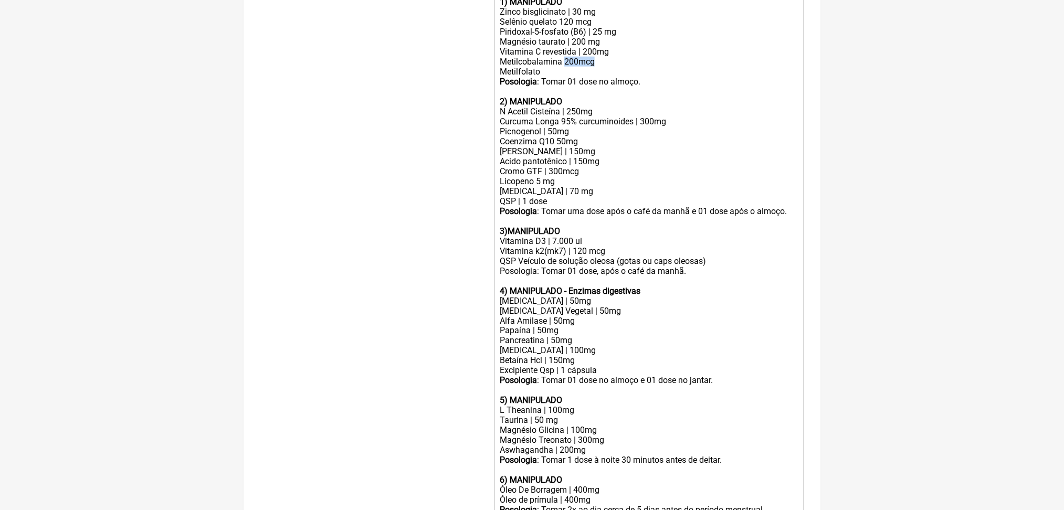
drag, startPoint x: 587, startPoint y: 171, endPoint x: 637, endPoint y: 172, distance: 50.4
click at [637, 77] on div "Magnésio taurato | 200 mg Vitamina C revestida | 200mg Metilcobalamina 200mcg M…" at bounding box center [649, 57] width 298 height 40
copy div "200mcg"
click at [562, 77] on div "Magnésio taurato | 200 mg Vitamina C revestida | 200mg Metilcobalamina 200mcg M…" at bounding box center [649, 57] width 298 height 40
paste trix-editor "200mcg"
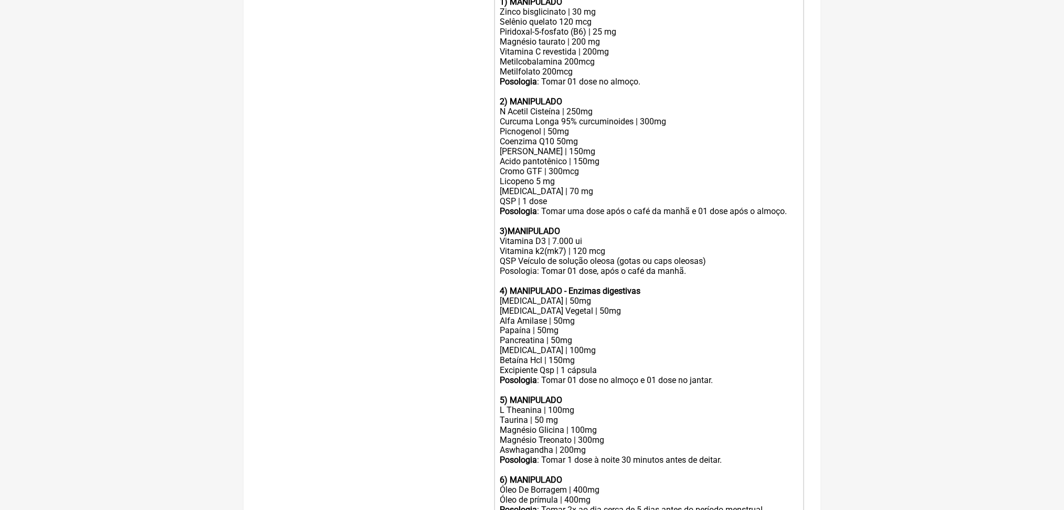
click at [572, 77] on div "Magnésio taurato | 200 mg Vitamina C revestida | 200mg Metilcobalamina 200mcg M…" at bounding box center [649, 57] width 298 height 40
click at [586, 196] on div "N Acetil Cisteína | 250mg Curcuma Longa 95% curcuminoides | 300mg Picnogenol | …" at bounding box center [649, 152] width 298 height 90
click at [563, 196] on div "N Acetil Cisteína | 250mg Curcuma Longa 95% curcuminoides | 300mg Picnogenol | …" at bounding box center [649, 152] width 298 height 90
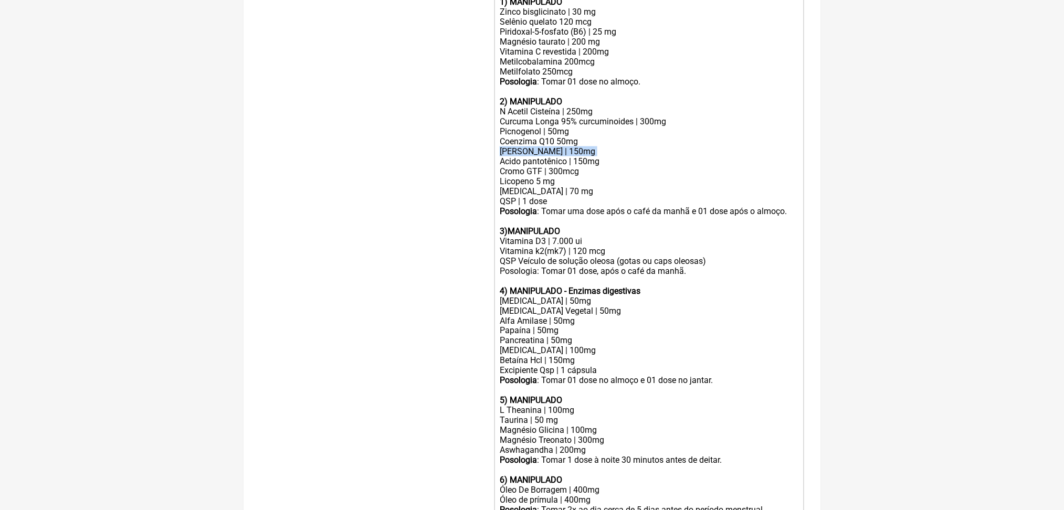
click at [563, 196] on div "N Acetil Cisteína | 250mg Curcuma Longa 95% curcuminoides | 300mg Picnogenol | …" at bounding box center [649, 152] width 298 height 90
click at [558, 196] on div "N Acetil Cisteína | 250mg Curcuma Longa 95% curcuminoides | 300mg Picnogenol | …" at bounding box center [649, 152] width 298 height 90
click at [553, 196] on div "N Acetil Cisteína | 250mg Curcuma Longa 95% curcuminoides | 300mg Picnogenol | …" at bounding box center [649, 152] width 298 height 90
click at [565, 196] on div "N Acetil Cisteína | 250mg Curcuma Longa 95% curcuminoides | 300mg Picnogenol | …" at bounding box center [649, 152] width 298 height 90
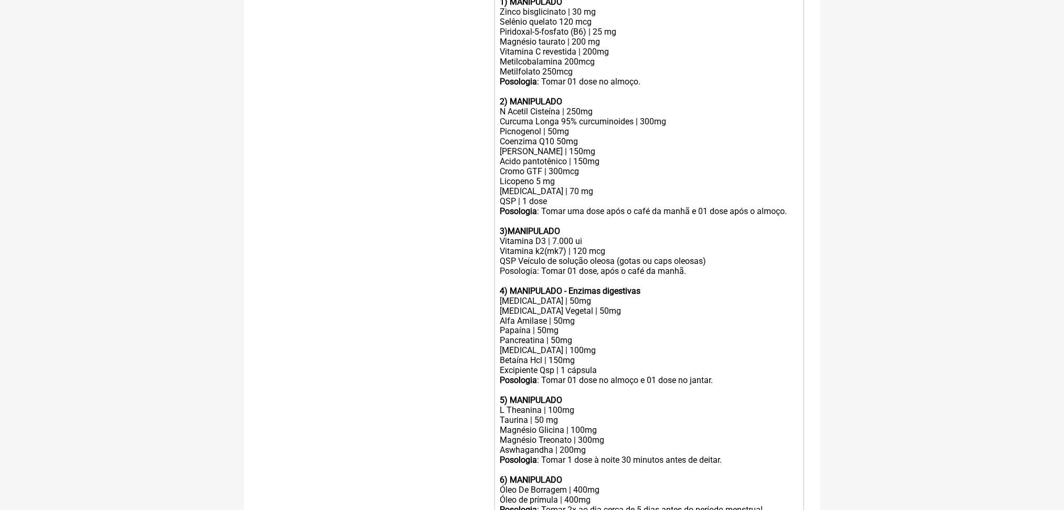
click at [559, 196] on div "N Acetil Cisteína | 250mg Curcuma Longa 95% curcuminoides | 300mg Picnogenol | …" at bounding box center [649, 152] width 298 height 90
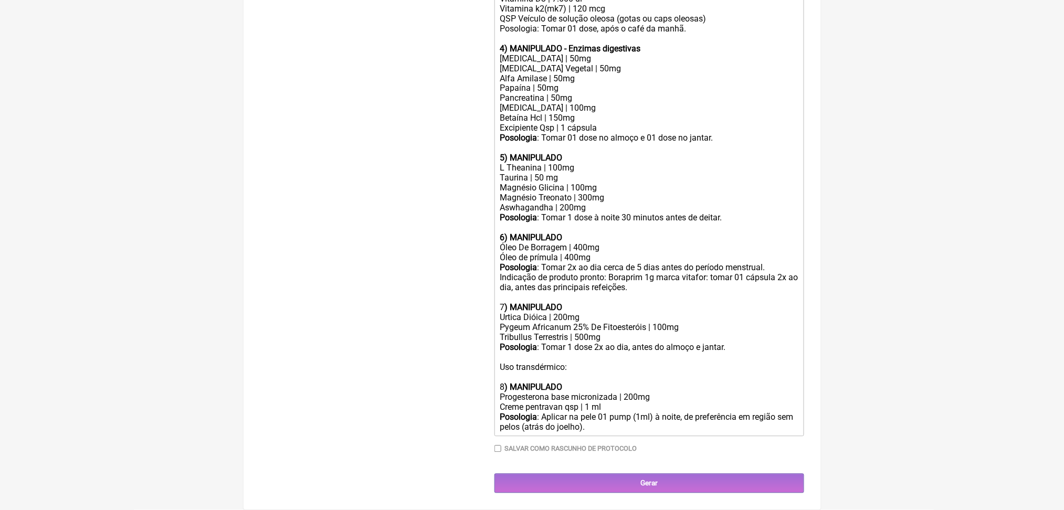
scroll to position [716, 0]
click at [605, 153] on div "Posologia : Tomar 01 dose no almoço e 01 dose no jantar." at bounding box center [649, 143] width 298 height 20
drag, startPoint x: 628, startPoint y: 382, endPoint x: 668, endPoint y: 383, distance: 39.9
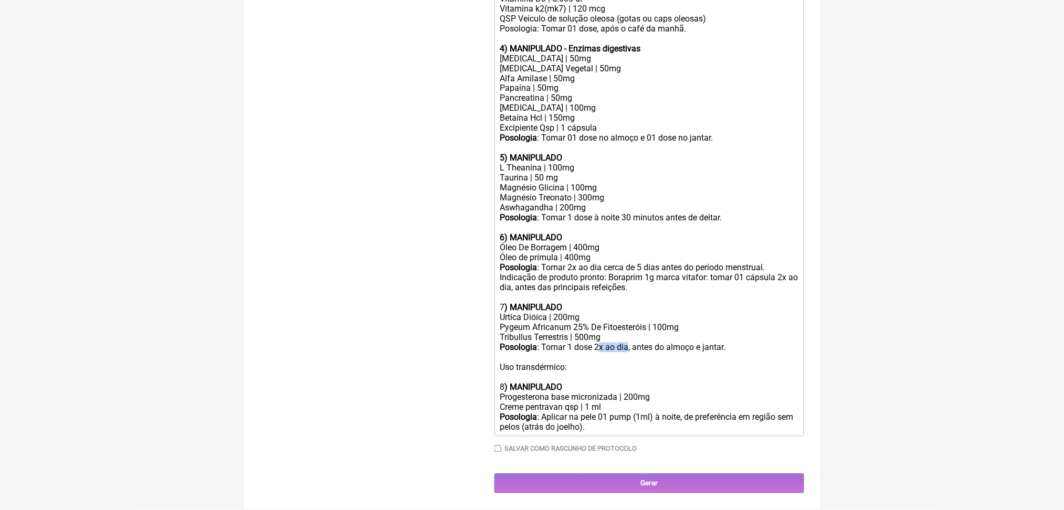
click at [668, 353] on div "Posologia : Tomar 1 dose 2x ao dia, antes do almoço e jantar." at bounding box center [649, 348] width 298 height 10
click at [723, 353] on div "Posologia : Tomar 1 dose antes do almoço e jantar." at bounding box center [649, 348] width 298 height 10
type trix-editor "<div><strong>Uso oral por 60 dias: </strong><br><br><strong>1) MANIPULADO <br><…"
click at [673, 403] on div "Progesterona base micronizada | 200mg" at bounding box center [649, 398] width 298 height 10
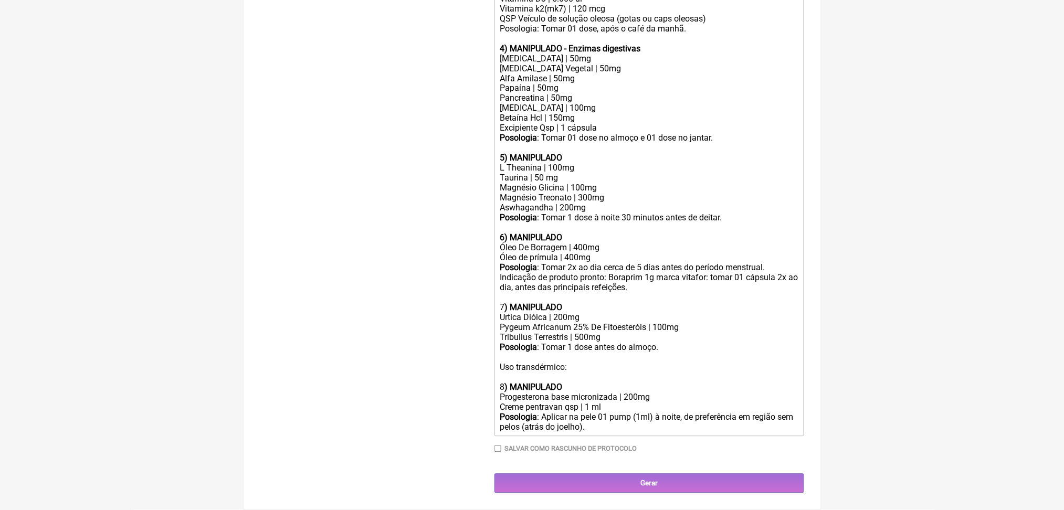
scroll to position [856, 0]
drag, startPoint x: 1063, startPoint y: 418, endPoint x: 1065, endPoint y: 388, distance: 29.5
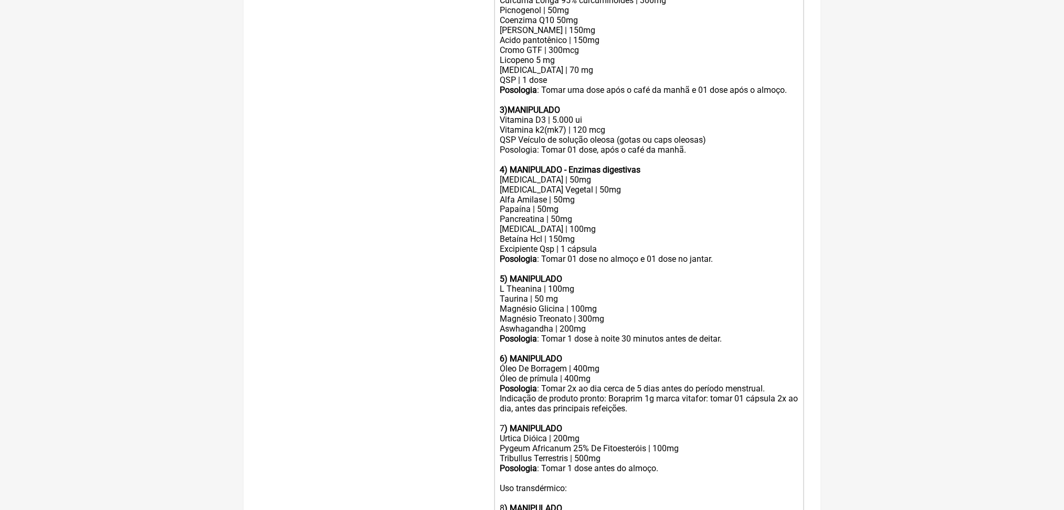
scroll to position [513, 0]
click at [590, 77] on div "N Acetil Cisteína | 250mg Curcuma Longa 95% curcuminoides | 300mg Picnogenol | …" at bounding box center [649, 32] width 298 height 90
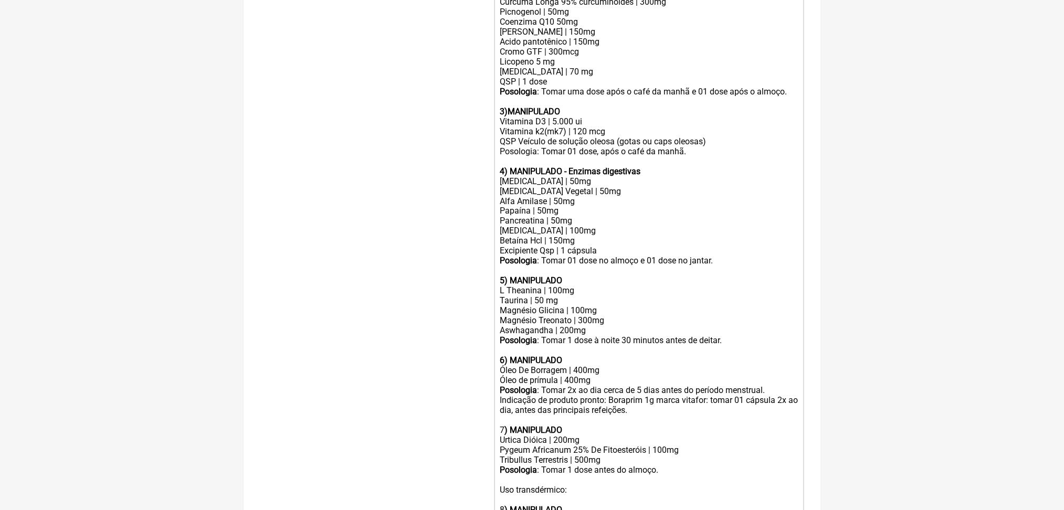
click at [594, 77] on div "N Acetil Cisteína | 250mg Curcuma Longa 95% curcuminoides | 300mg Picnogenol | …" at bounding box center [649, 32] width 298 height 90
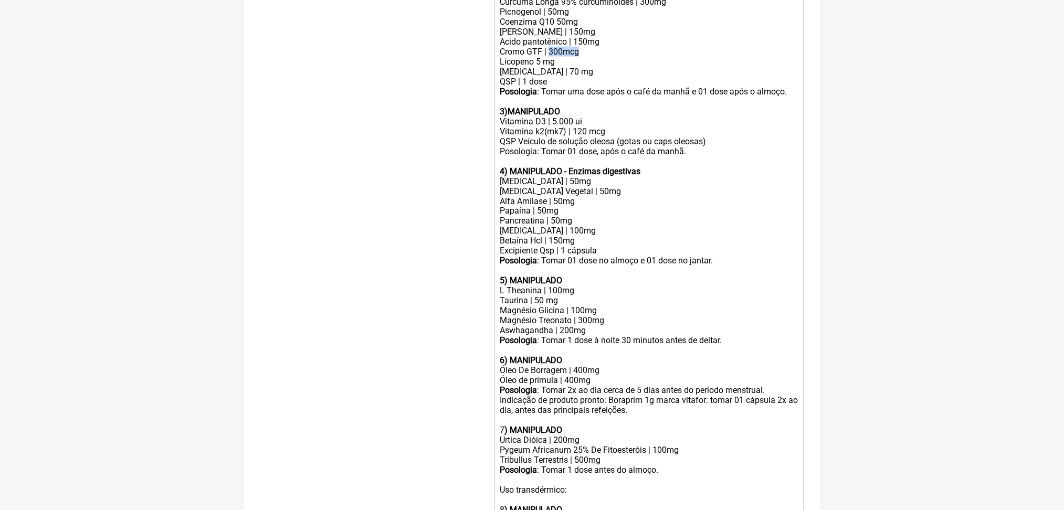
click at [594, 77] on div "N Acetil Cisteína | 250mg Curcuma Longa 95% curcuminoides | 300mg Picnogenol | …" at bounding box center [649, 32] width 298 height 90
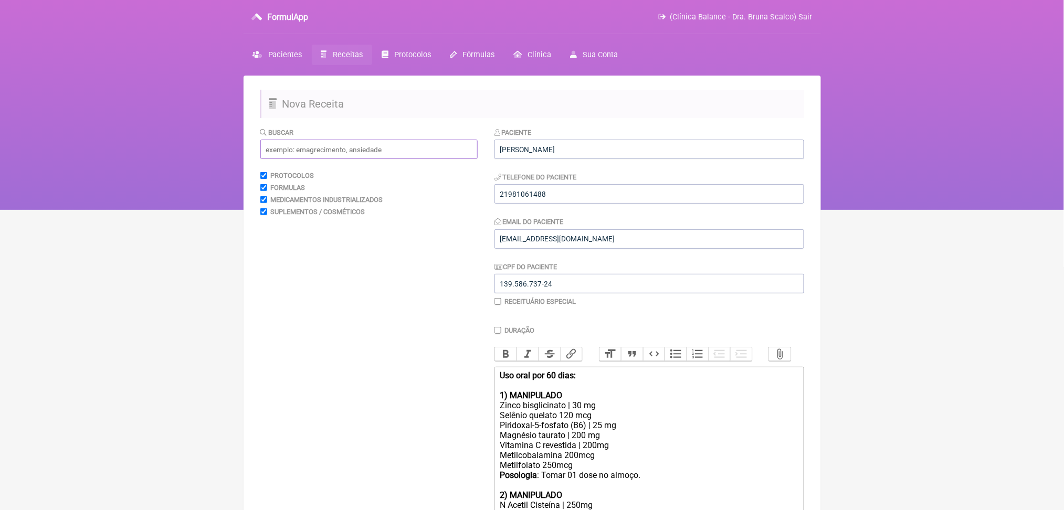
click at [365, 159] on input "text" at bounding box center [368, 149] width 217 height 19
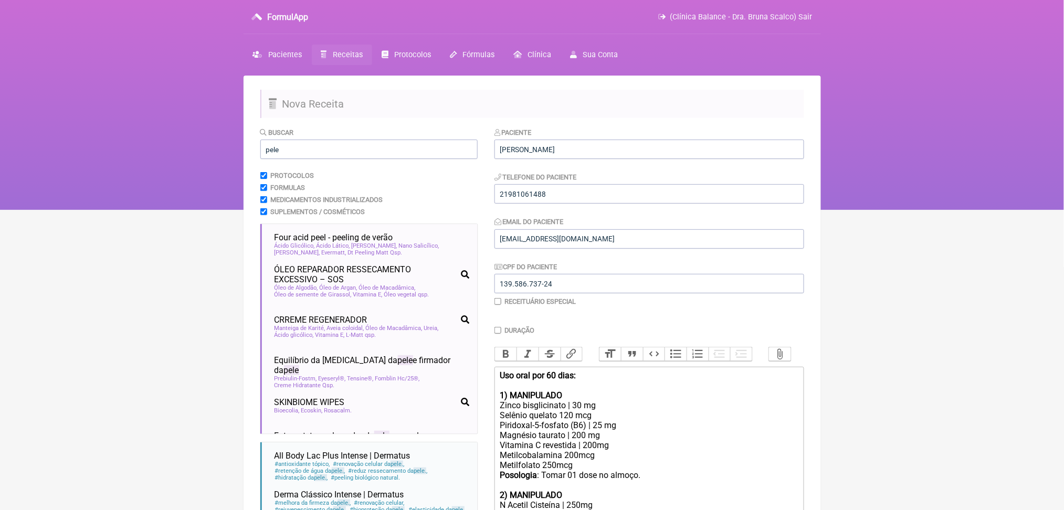
click at [173, 210] on html "FormulApp (Clínica Balance - Dra. Bruna Scalco) Sair Pacientes Receitas Protoco…" at bounding box center [532, 105] width 1064 height 210
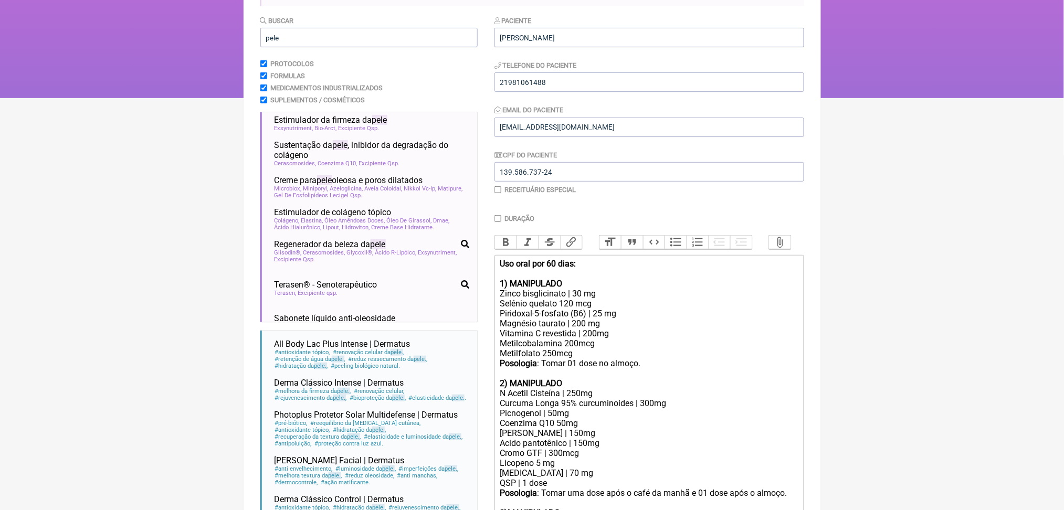
scroll to position [590, 0]
click at [302, 47] on input "pele" at bounding box center [368, 37] width 217 height 19
type input "p"
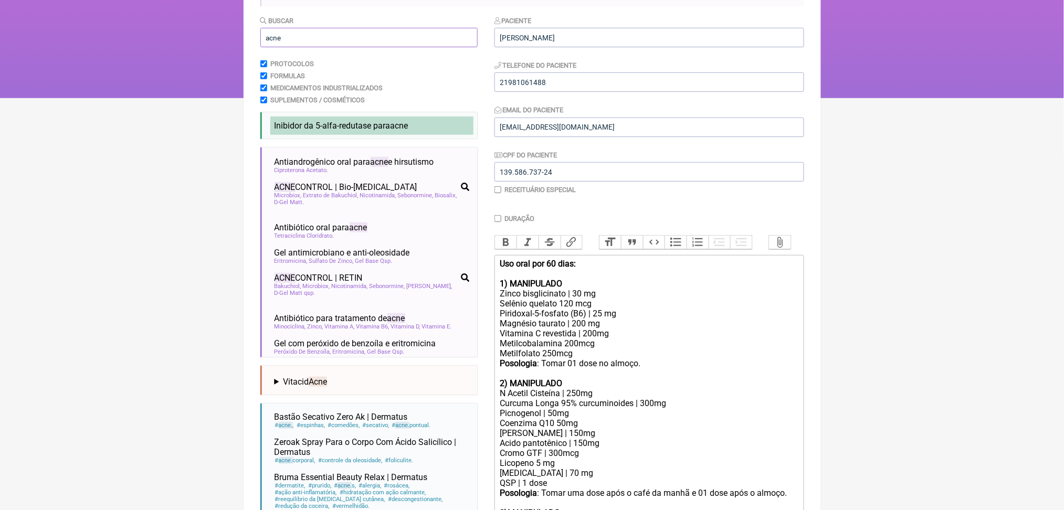
type input "acne"
click at [337, 131] on span "Inibidor da 5-alfa-redutase para acne" at bounding box center [341, 126] width 134 height 10
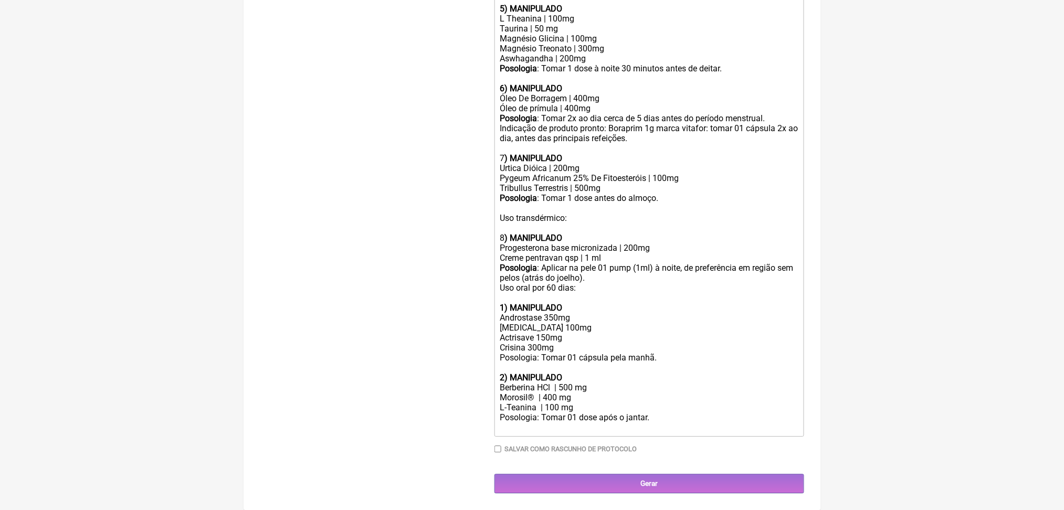
scroll to position [1162, 0]
drag, startPoint x: 691, startPoint y: 395, endPoint x: 523, endPoint y: 335, distance: 178.3
click at [523, 335] on trix-editor "Uso oral por 60 dias: 1) MANIPULADO Zinco bisglicinato | 30 mg Selênio quelato …" at bounding box center [649, 8] width 310 height 855
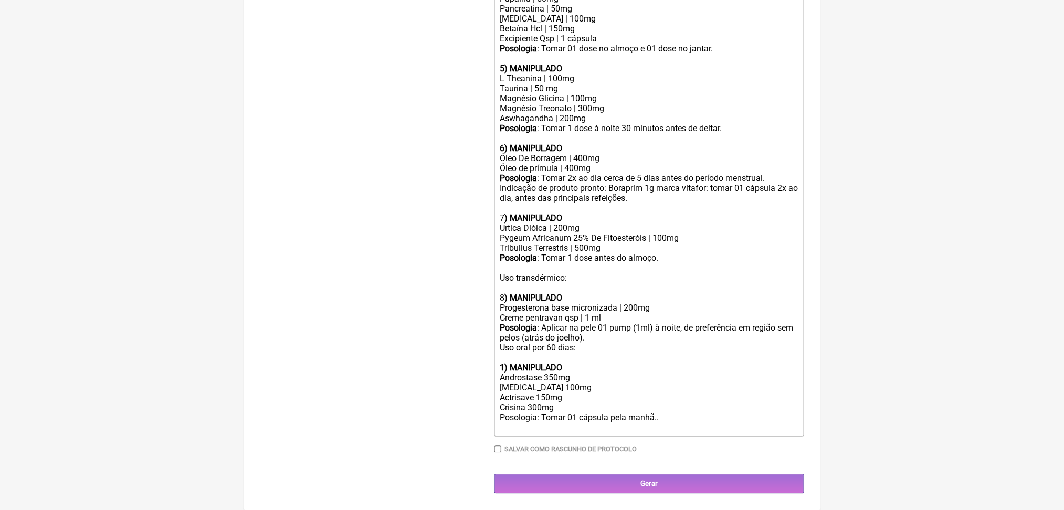
scroll to position [1069, 0]
drag, startPoint x: 507, startPoint y: 355, endPoint x: 718, endPoint y: 414, distance: 219.5
click at [718, 414] on div "Uso oral por 60 dias: 1) MANIPULADO Androstase 350mg Saw palmetto 100mg Actrisa…" at bounding box center [649, 388] width 298 height 90
copy div "Androstase 350mg Saw palmetto 100mg Actrisave 150mg Crisina 300mg Posologia: To…"
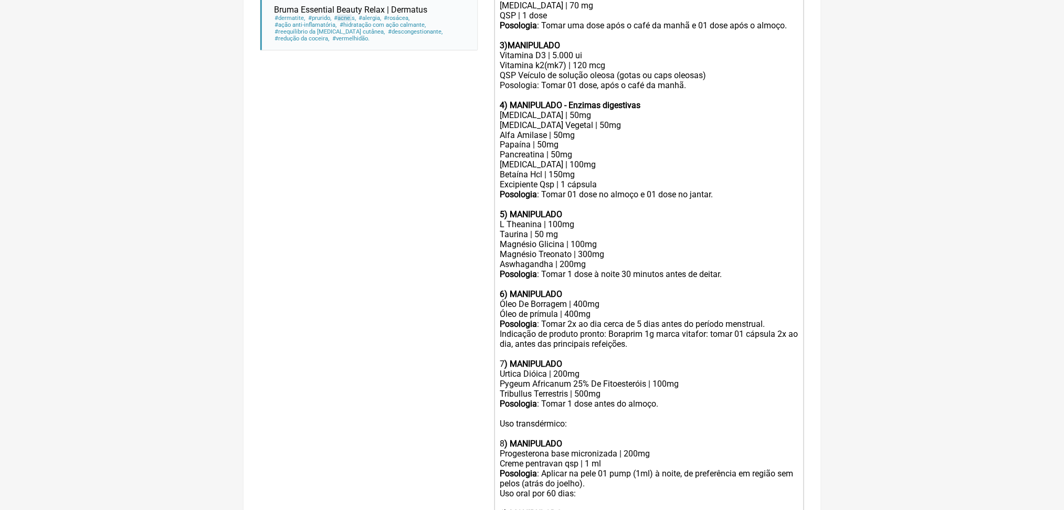
scroll to position [575, 0]
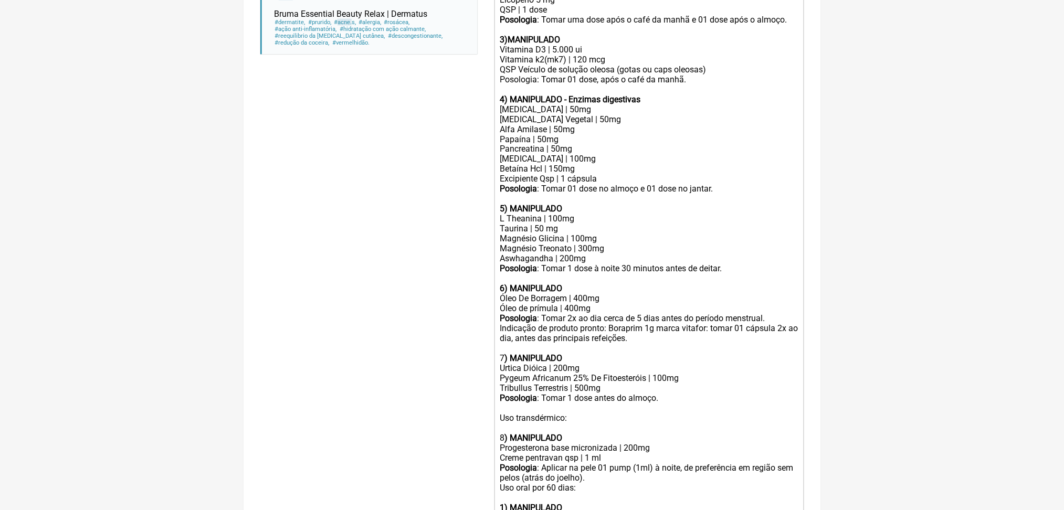
copy div "Licopeno 5 mg"
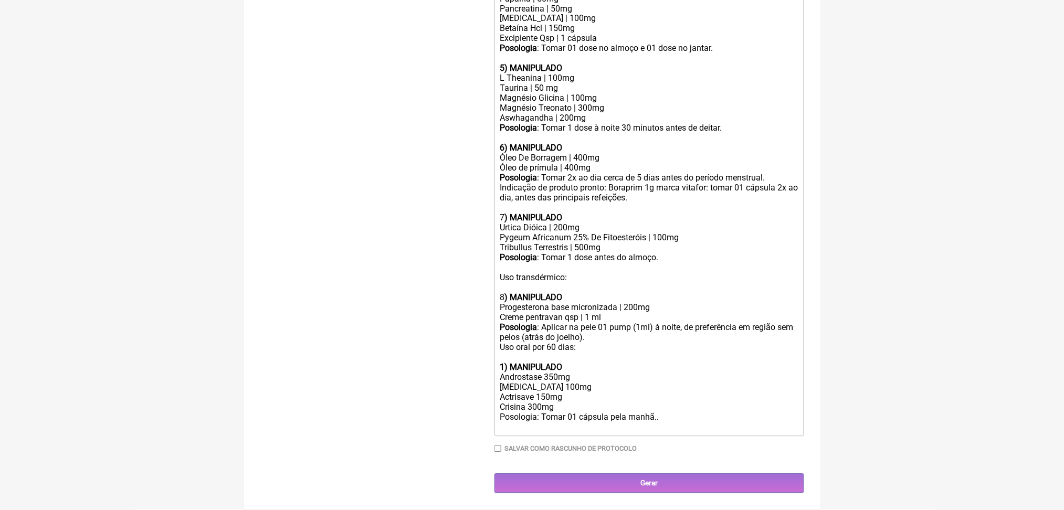
scroll to position [1059, 0]
click at [578, 385] on div "Uso oral por 60 dias: 1) MANIPULADO Androstase 350mg Saw palmetto 100mg Actrisa…" at bounding box center [649, 388] width 298 height 90
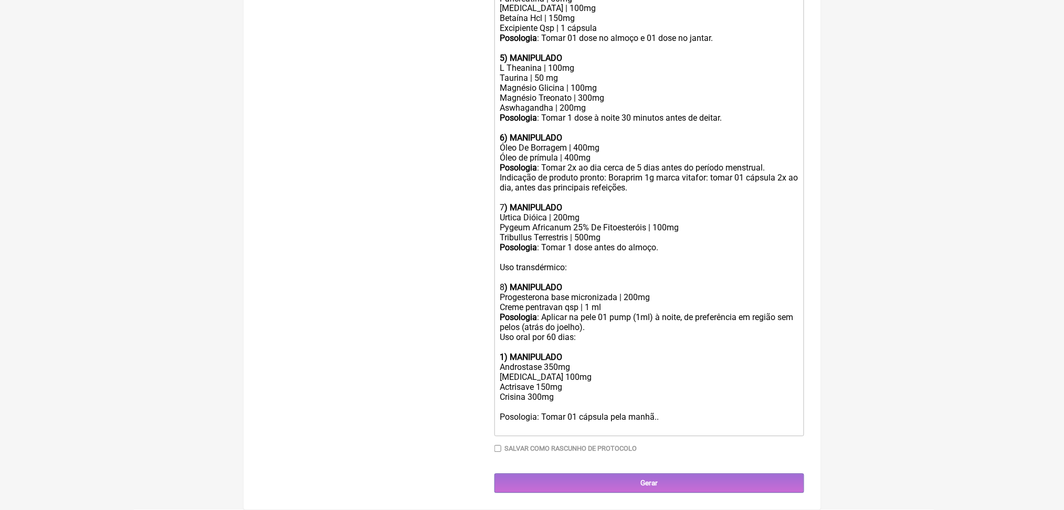
paste trix-editor "Licopeno 5 mg</div><div><br><br></div><div>"
click at [531, 413] on div "Posologia: Tomar 01 cápsula pela manhã.." at bounding box center [649, 423] width 298 height 20
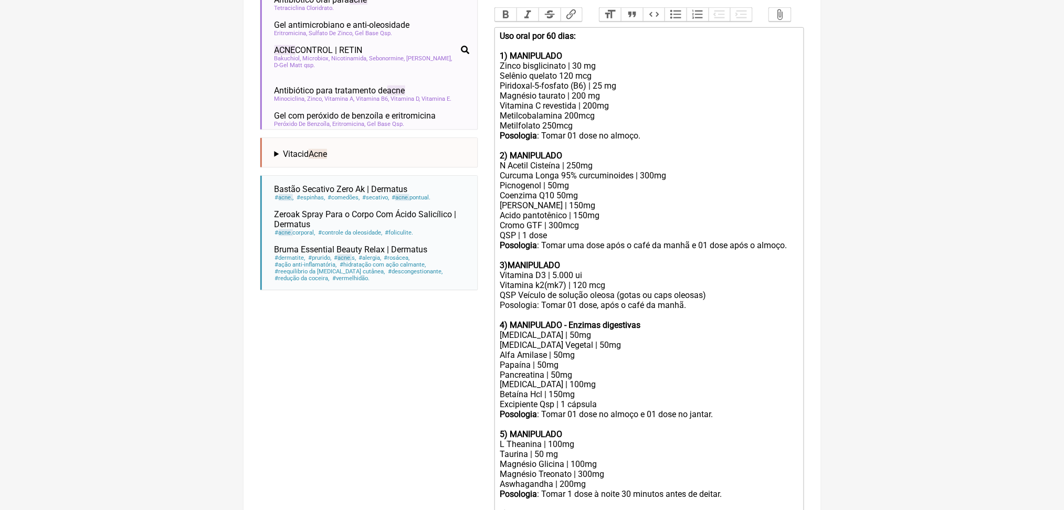
scroll to position [343, 0]
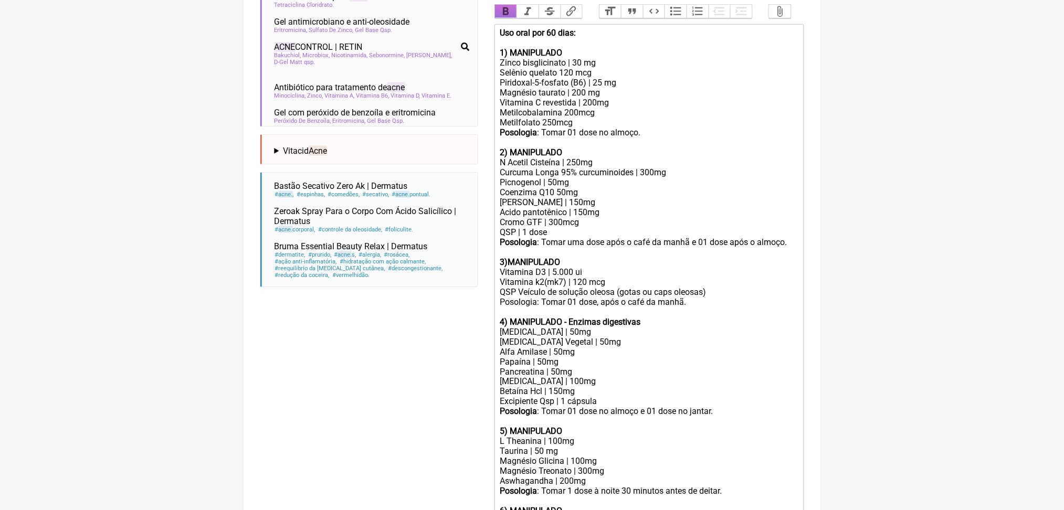
click at [510, 18] on button "Bold" at bounding box center [506, 12] width 22 height 14
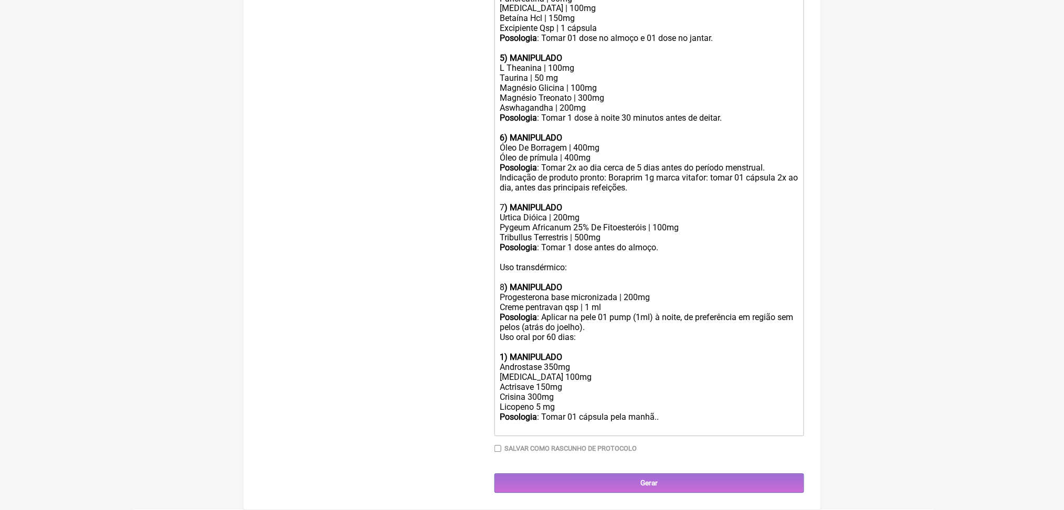
scroll to position [1067, 0]
click at [710, 413] on div "Posologia : Tomar 01 cápsula pela manhã.." at bounding box center [649, 423] width 298 height 20
click at [556, 346] on div "Uso oral por 60 dias: 1) MANIPULADO Androstase 350mg Saw palmetto 100mg Actrisa…" at bounding box center [649, 373] width 298 height 80
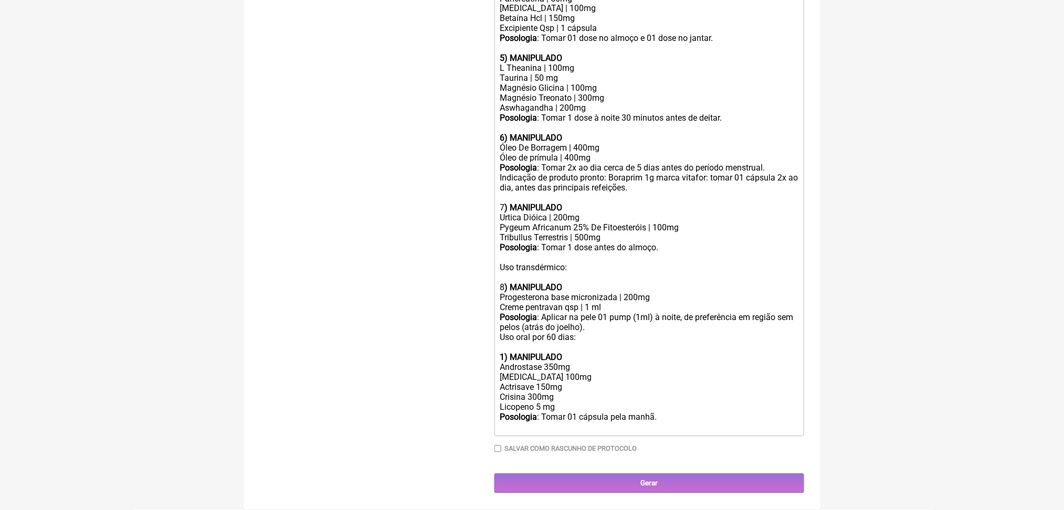
type trix-editor "<div><strong>Uso oral por 60 dias: </strong><br><br><strong>1) MANIPULADO <br><…"
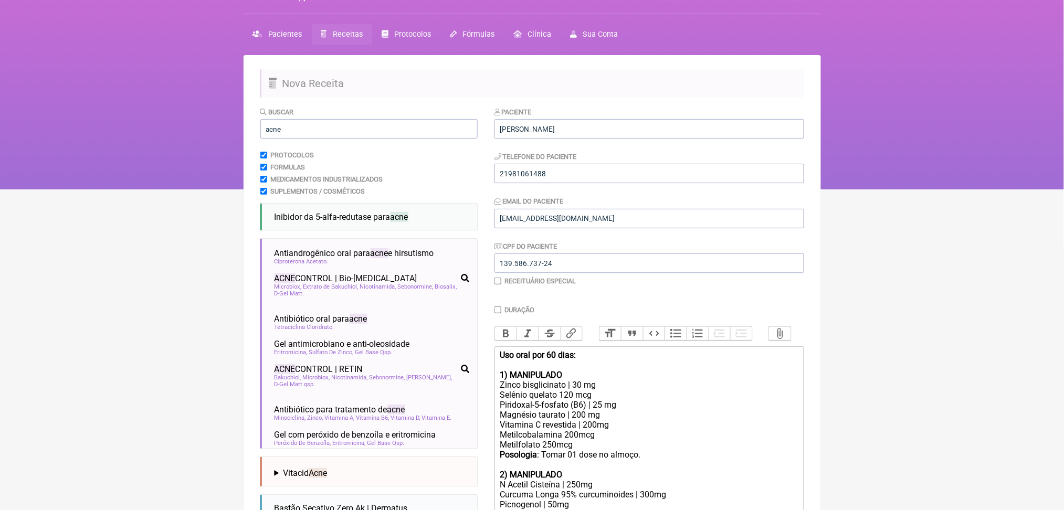
scroll to position [17, 0]
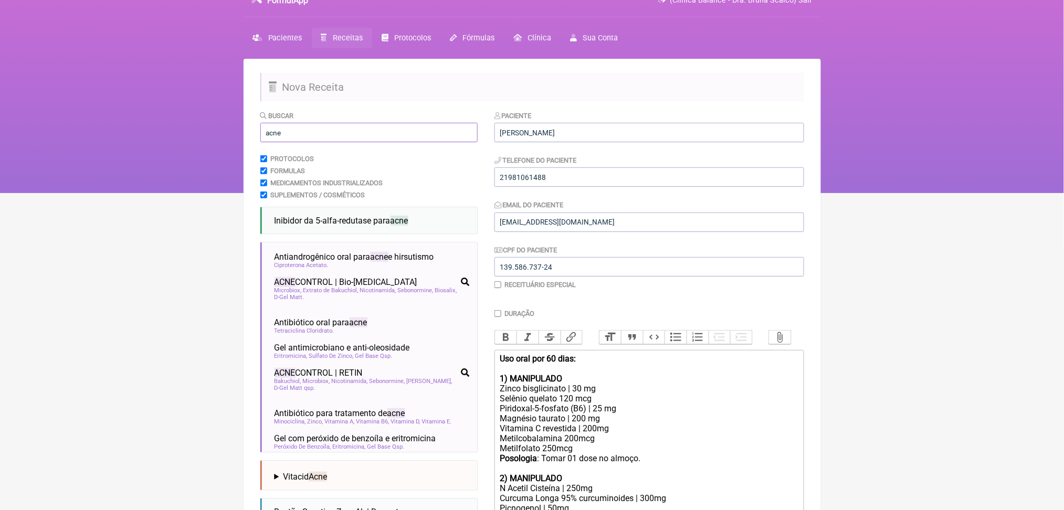
click at [385, 142] on input "acne" at bounding box center [368, 132] width 217 height 19
type input "a"
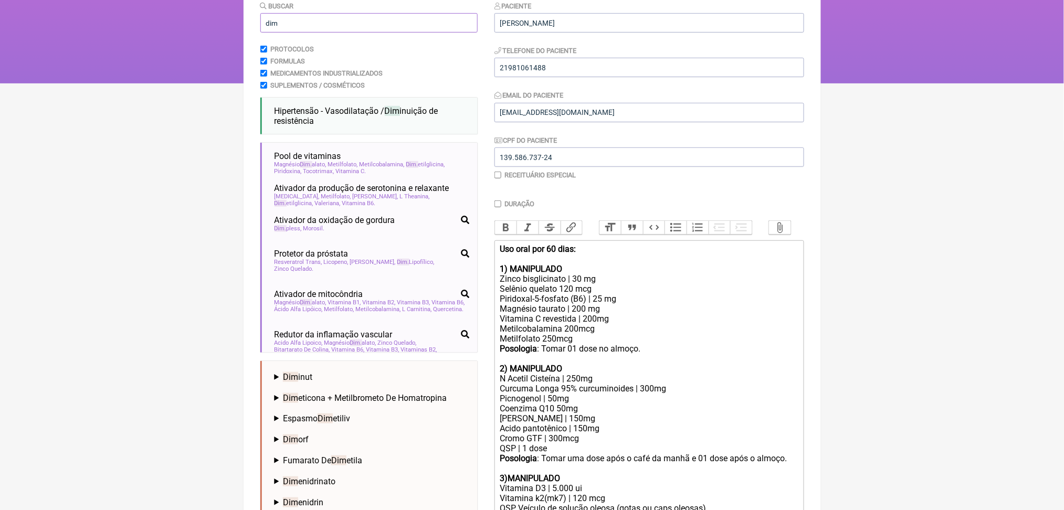
scroll to position [115, 0]
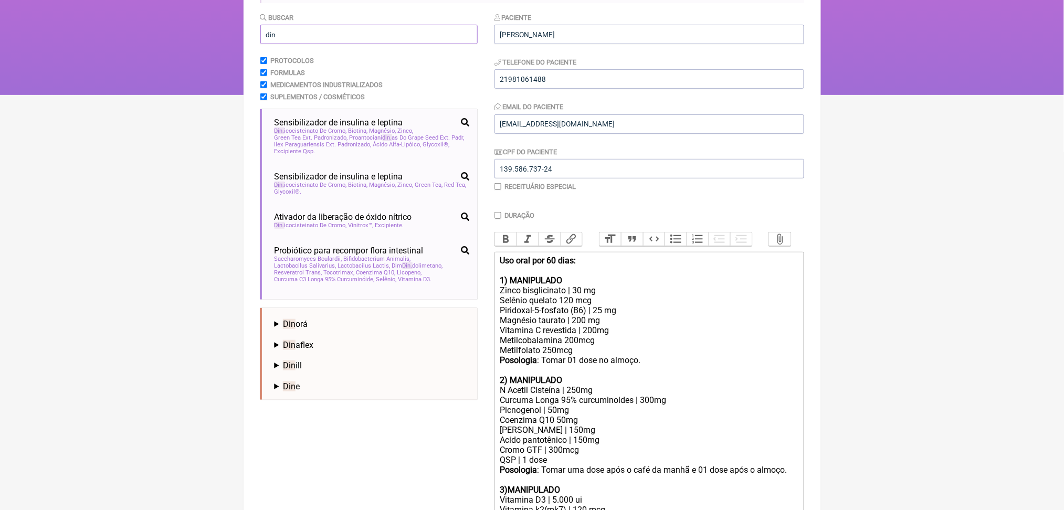
click at [371, 44] on input "din" at bounding box center [368, 34] width 217 height 19
paste input "Diindolilmet"
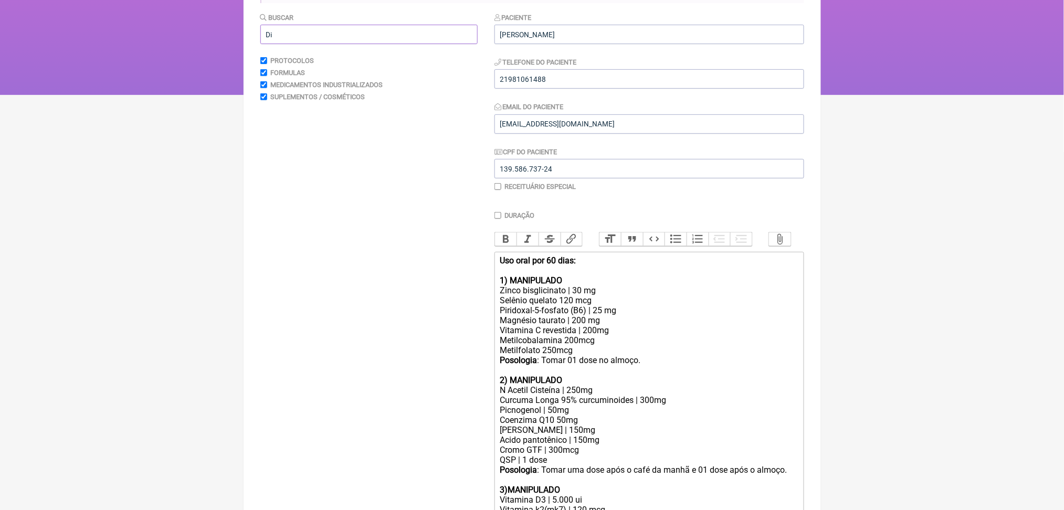
type input "D"
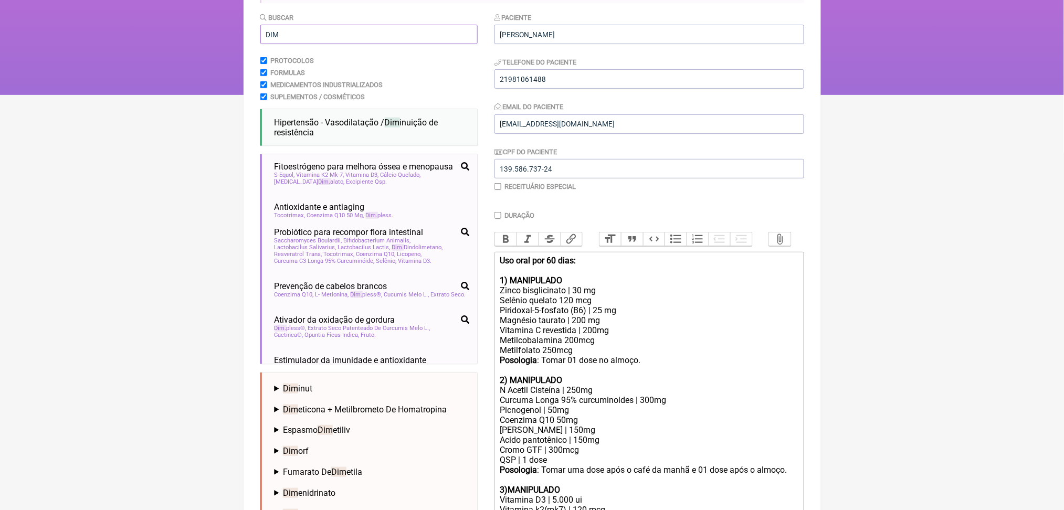
scroll to position [801, 0]
type input "DIM"
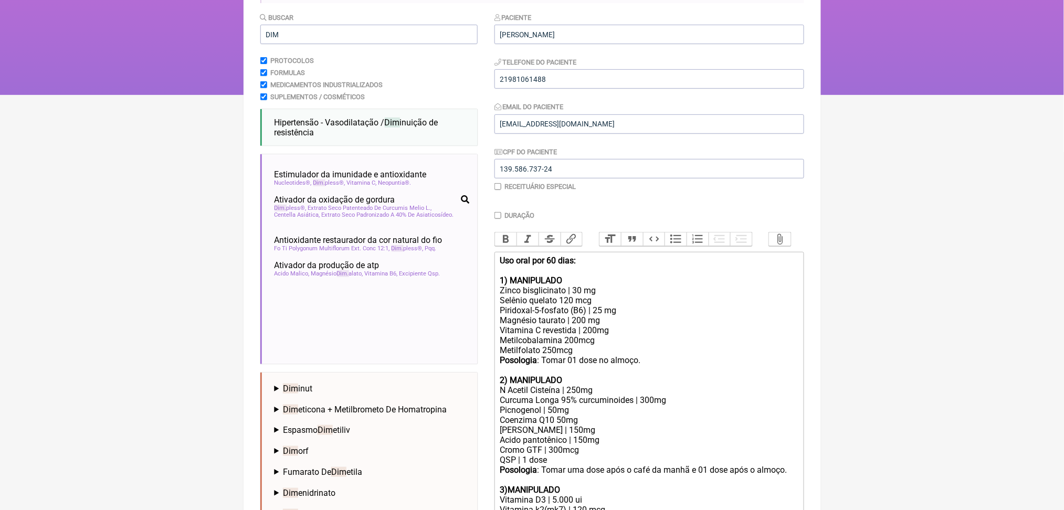
scroll to position [980, 0]
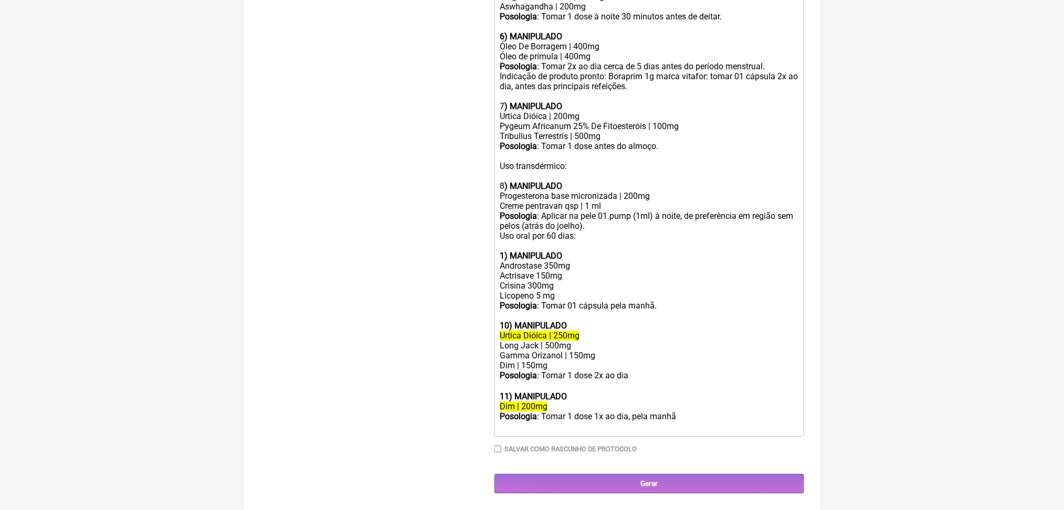
scroll to position [1203, 0]
click at [581, 231] on div "Uso oral por 60 dias: 1) MANIPULADO Androstase 350mg Actrisave 150mg Crisina 30…" at bounding box center [649, 266] width 298 height 70
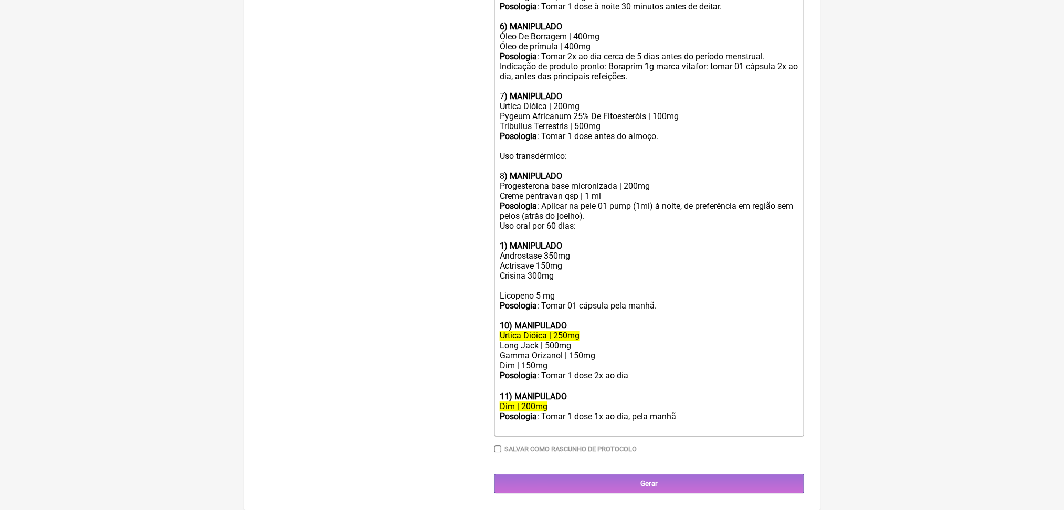
paste trix-editor "&nbsp;Diindolilmet&nbsp;"
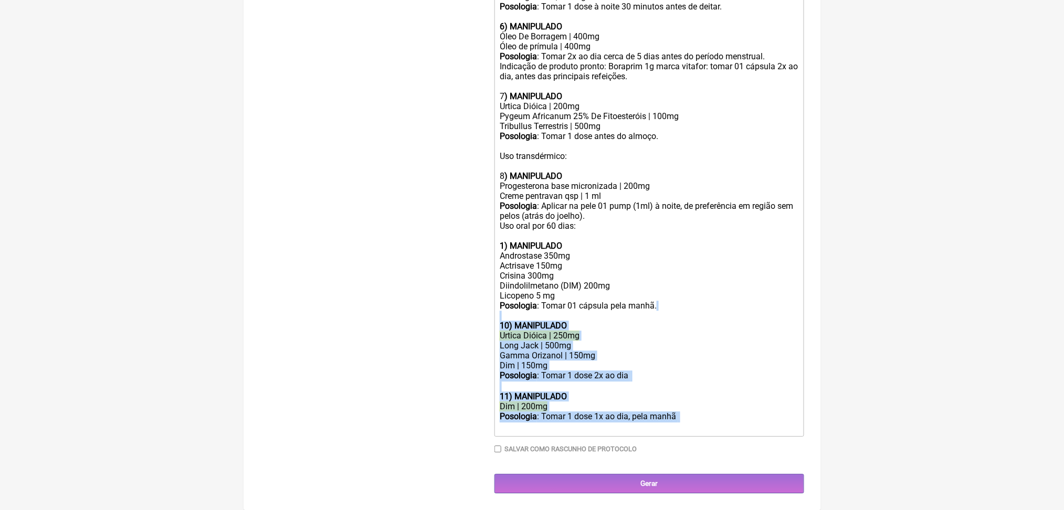
drag, startPoint x: 702, startPoint y: 378, endPoint x: 520, endPoint y: 278, distance: 207.6
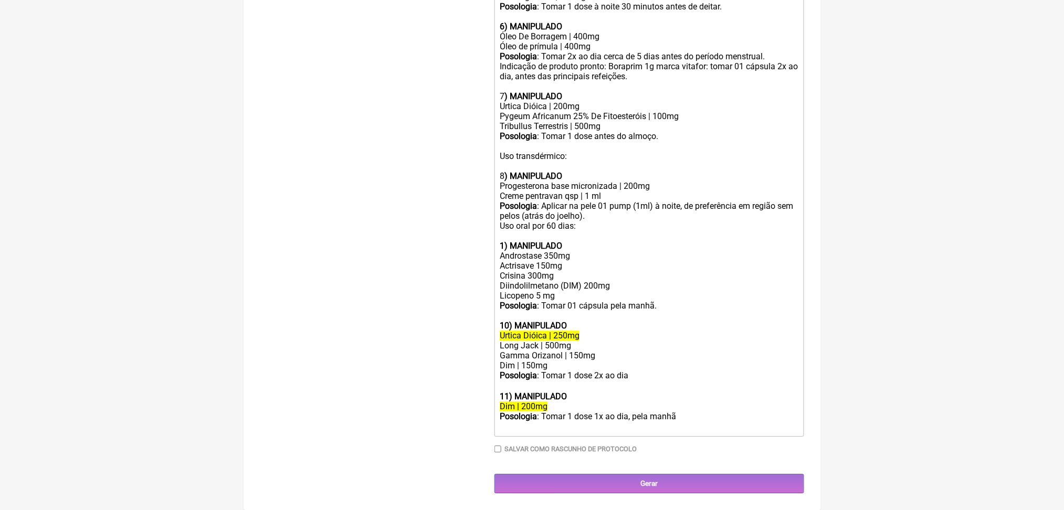
scroll to position [1072, 0]
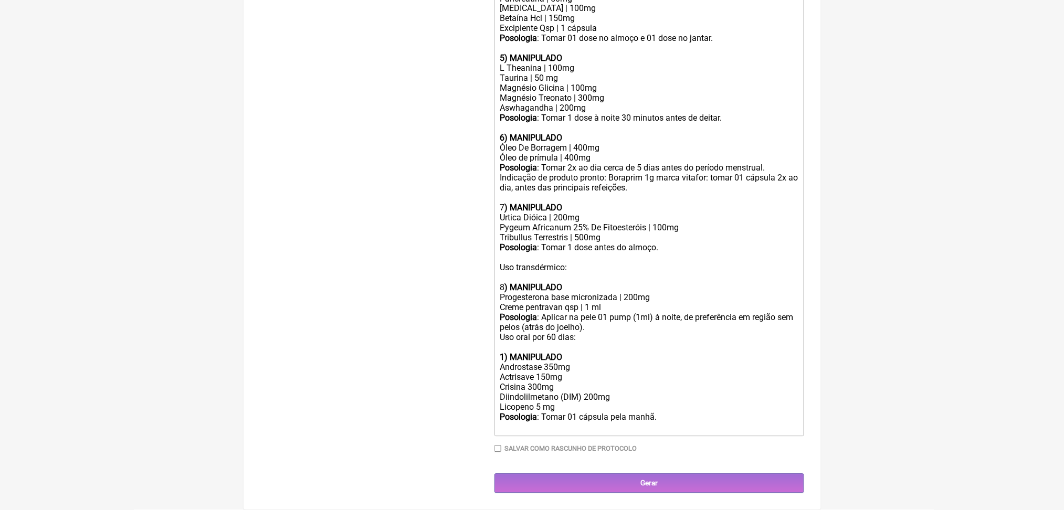
click at [509, 369] on div "Uso oral por 60 dias: 1) MANIPULADO Androstase 350mg Actrisave 150mg Crisina 30…" at bounding box center [649, 373] width 298 height 80
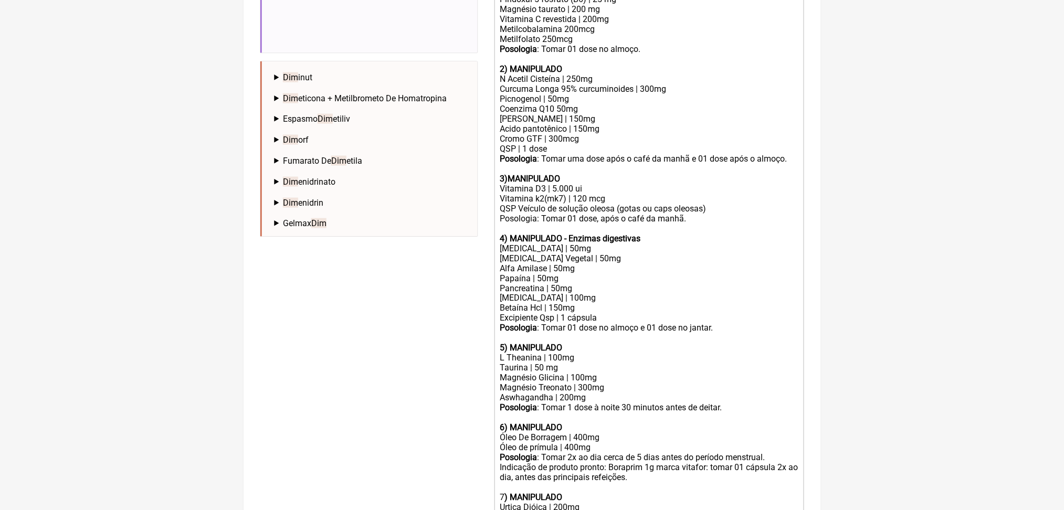
scroll to position [414, 0]
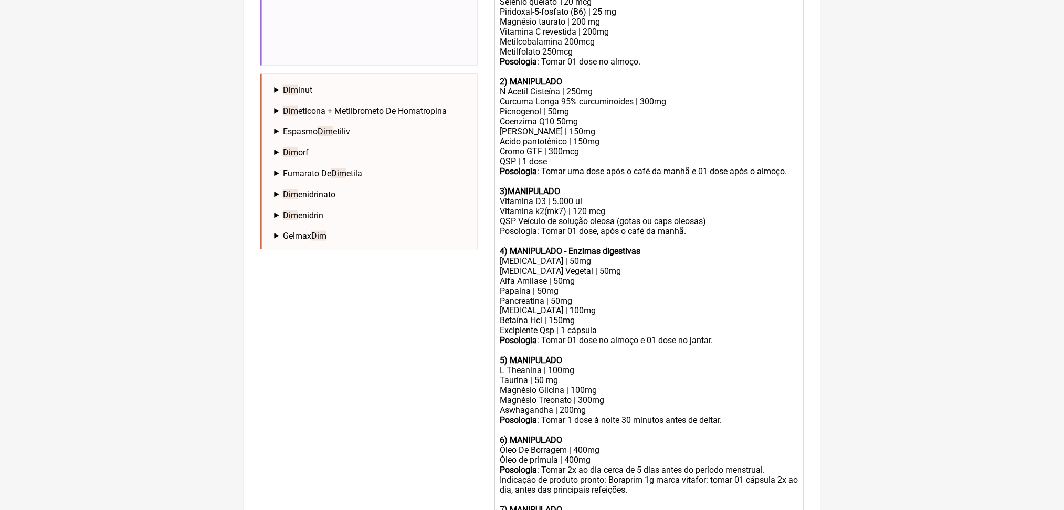
click at [601, 156] on div "N Acetil Cisteína | 250mg Curcuma Longa 95% curcuminoides | 300mg Picnogenol | …" at bounding box center [649, 122] width 298 height 70
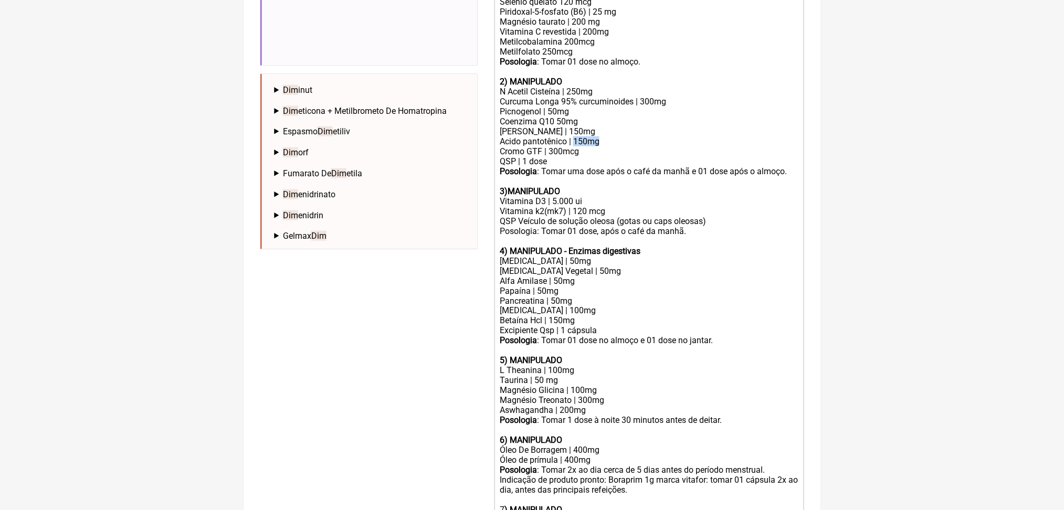
click at [601, 156] on div "N Acetil Cisteína | 250mg Curcuma Longa 95% curcuminoides | 300mg Picnogenol | …" at bounding box center [649, 122] width 298 height 70
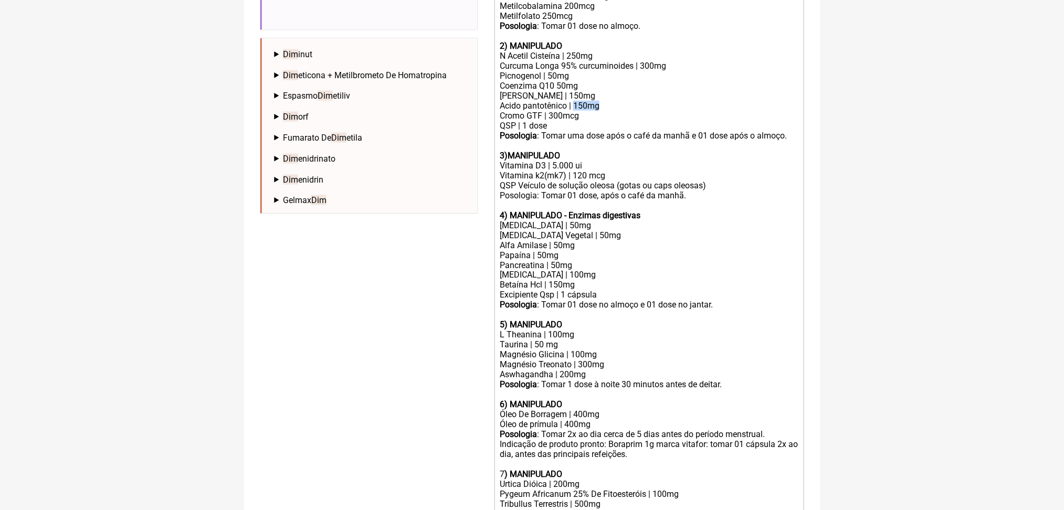
scroll to position [448, 0]
click at [678, 122] on div "N Acetil Cisteína | 250mg Curcuma Longa 95% curcuminoides | 300mg Picnogenol | …" at bounding box center [649, 87] width 298 height 70
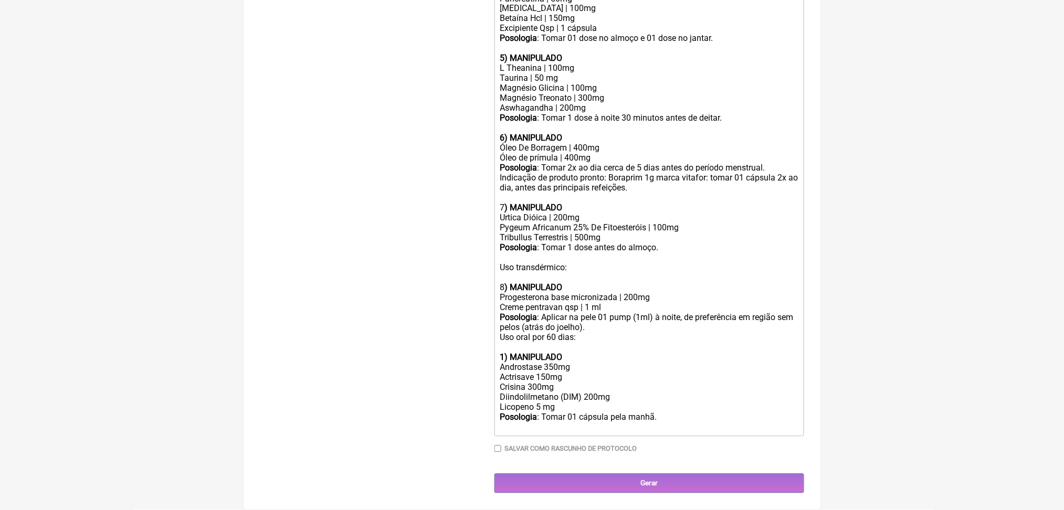
scroll to position [1032, 0]
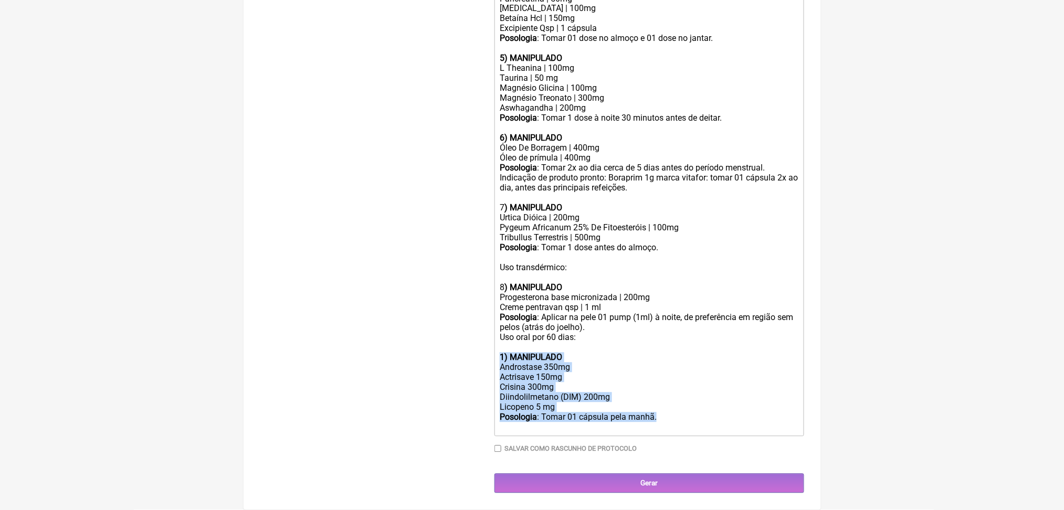
drag, startPoint x: 714, startPoint y: 438, endPoint x: 499, endPoint y: 360, distance: 228.8
click at [499, 360] on trix-editor "Uso oral por 60 dias: 1) MANIPULADO Zinco bisglicinato | 30 mg Selênio quelato …" at bounding box center [649, 44] width 310 height 786
copy trix-editor "1) MANIPULADO Androstase 350mg Actrisave 150mg Crisina 300mg Diindolilmetano (D…"
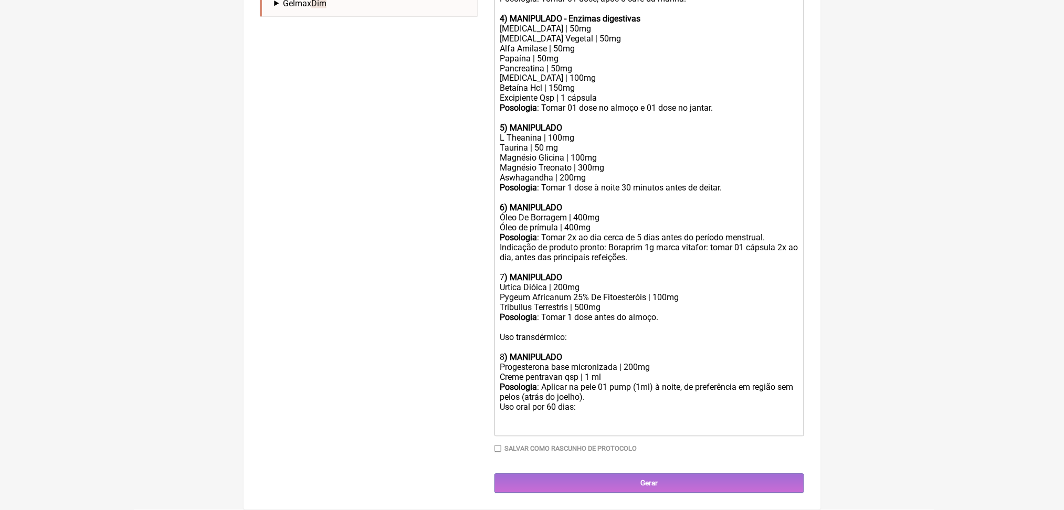
scroll to position [969, 0]
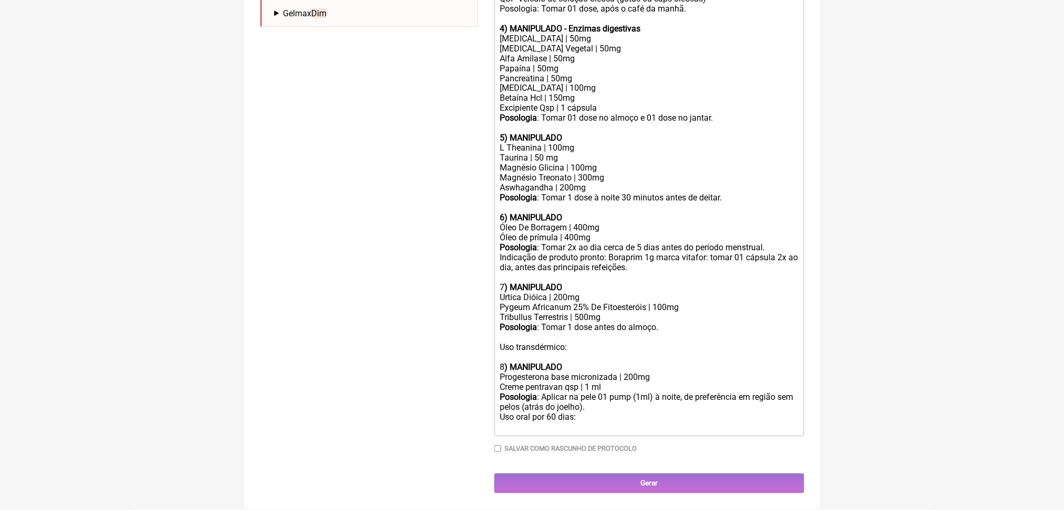
click at [568, 413] on div "Uso oral por 60 dias:" at bounding box center [649, 423] width 298 height 20
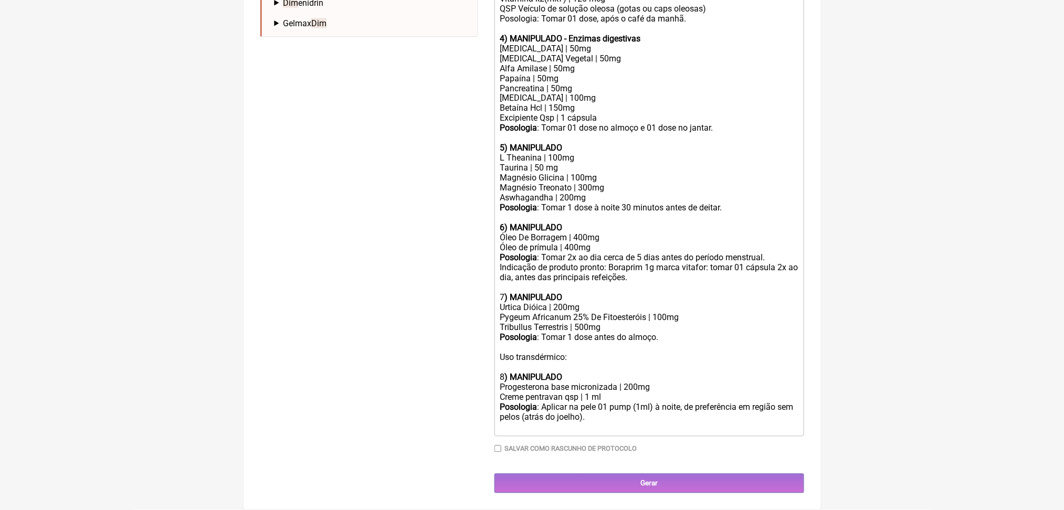
scroll to position [943, 0]
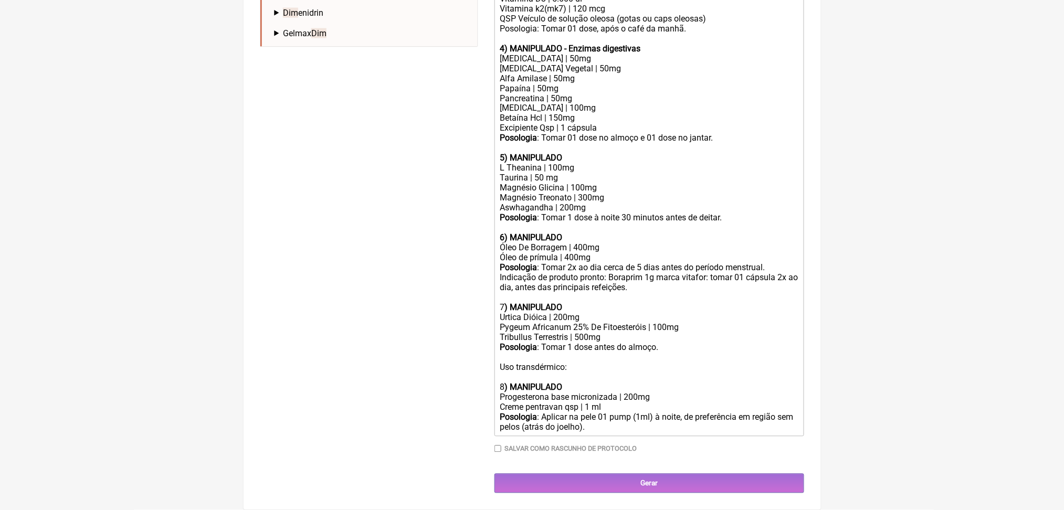
click at [729, 343] on div "Posologia : Tomar 1 dose antes do almoço." at bounding box center [649, 348] width 298 height 10
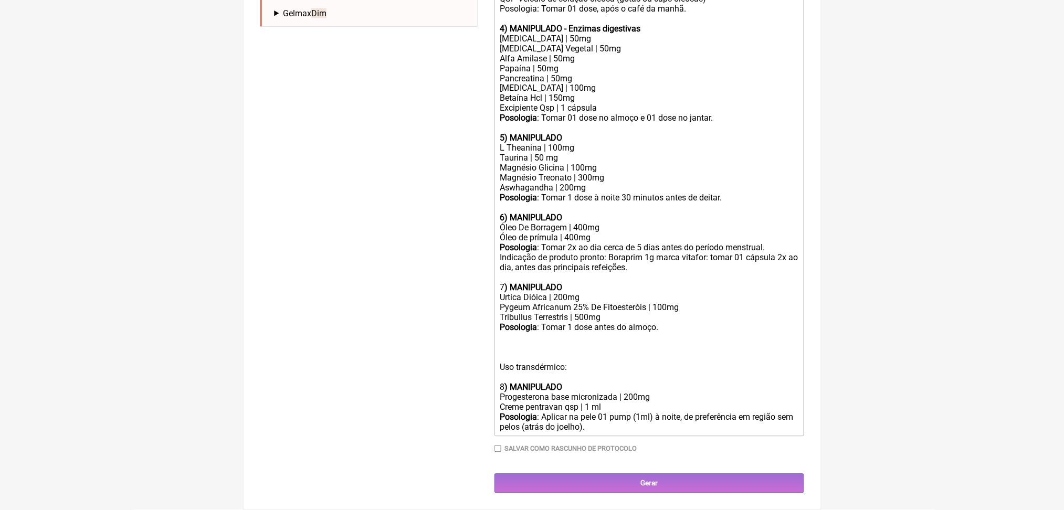
scroll to position [969, 0]
paste trix-editor "strong>1) MANIPULADO<br></strong>Androstase 350mg<br>Actrisave 150mg<br>Crisina…"
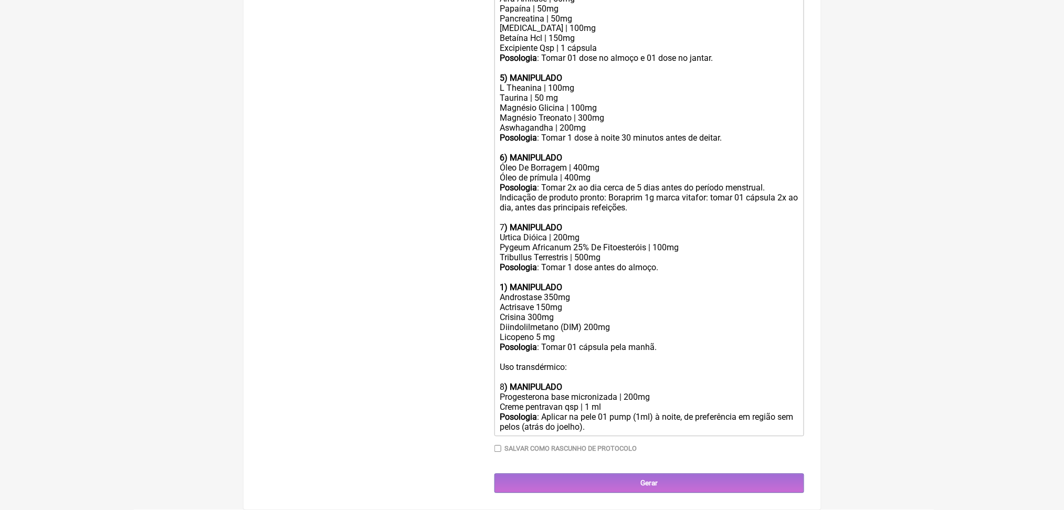
click at [512, 283] on strong "1) MANIPULADO" at bounding box center [531, 288] width 62 height 10
click at [507, 373] on div "8 ) MANIPULADO" at bounding box center [649, 383] width 298 height 20
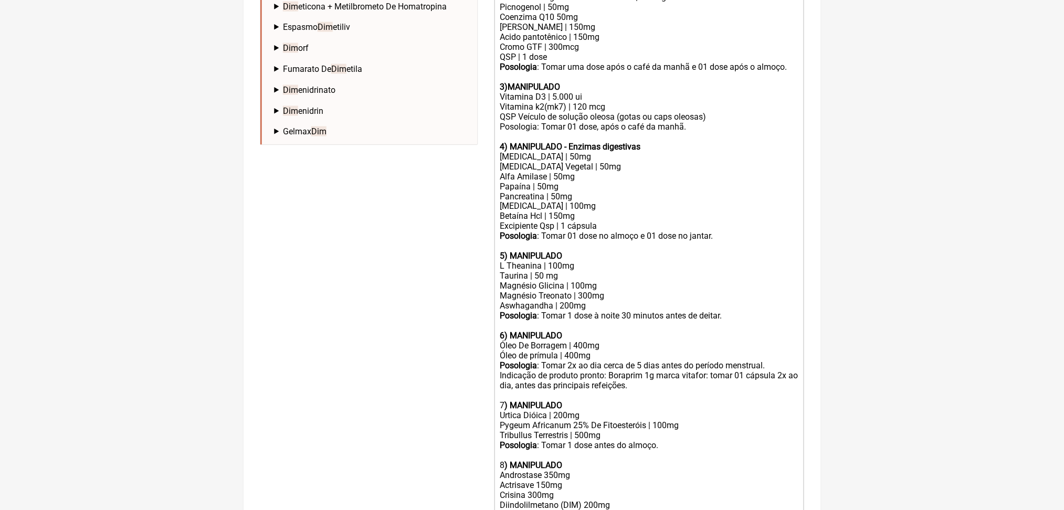
scroll to position [527, 0]
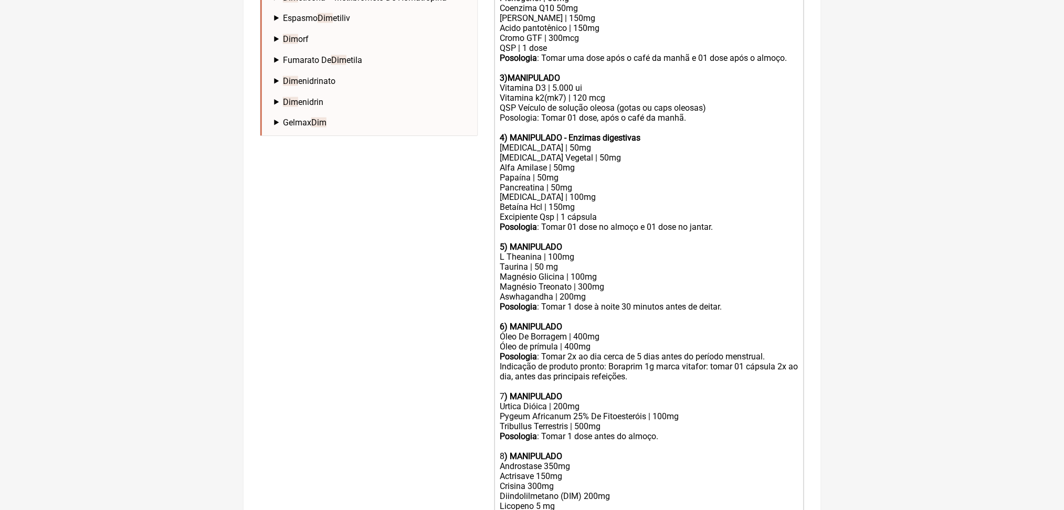
click at [628, 143] on div "Posologia: Tomar 01 dose, após o café da manhã. 4) MANIPULADO - Enzimas digesti…" at bounding box center [649, 128] width 298 height 30
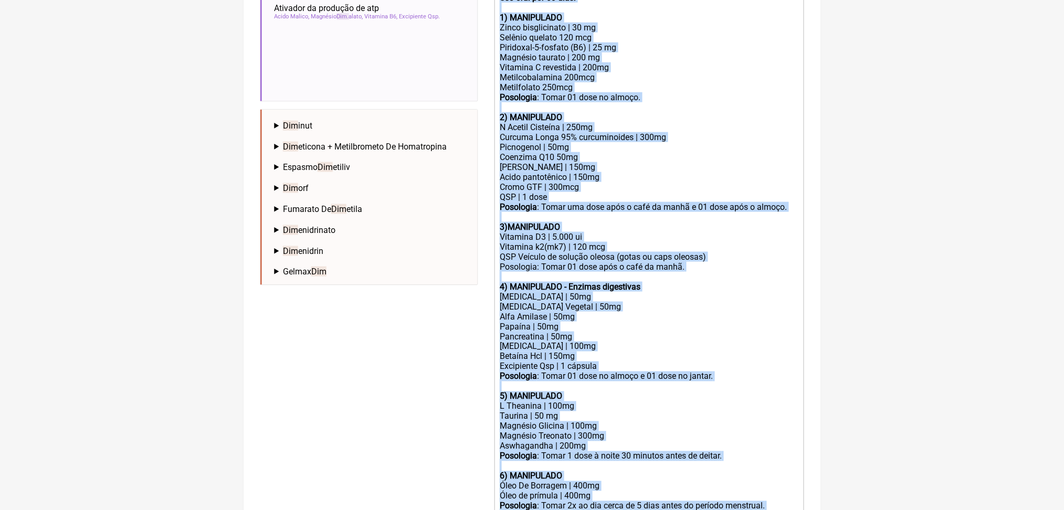
scroll to position [341, 0]
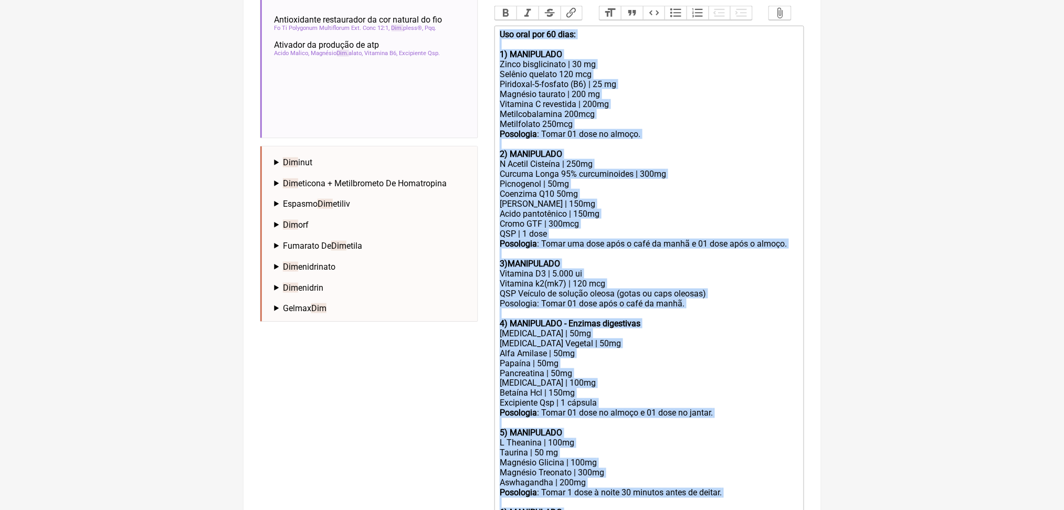
drag, startPoint x: 744, startPoint y: 406, endPoint x: 501, endPoint y: 110, distance: 382.5
click at [501, 110] on trix-editor "Uso oral por 60 dias: 1) MANIPULADO Zinco bisglicinato | 30 mg Selênio quelato …" at bounding box center [649, 409] width 310 height 766
copy trix-editor "Uso oral por 60 dias: 1) MANIPULADO Zinco bisglicinato | 30 mg Selênio quelato …"
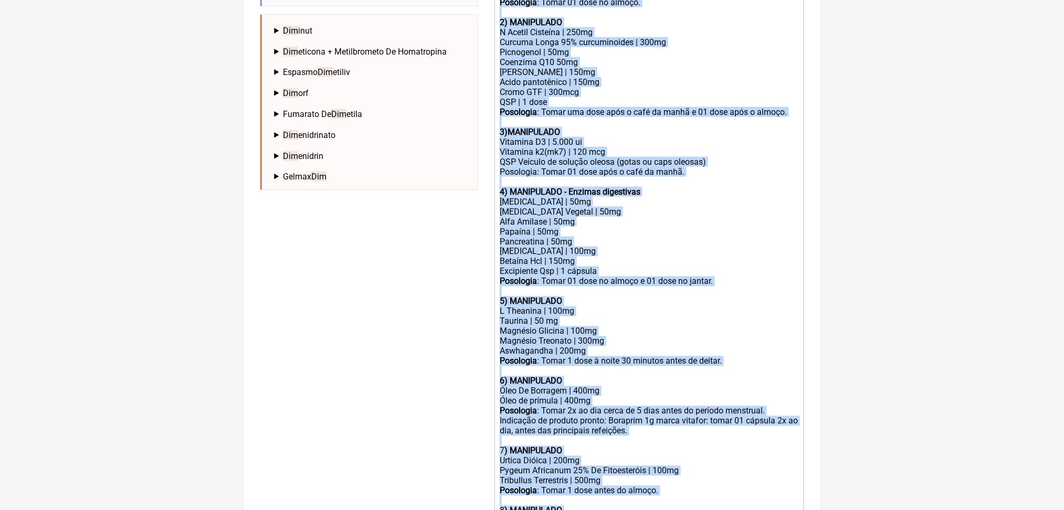
scroll to position [470, 0]
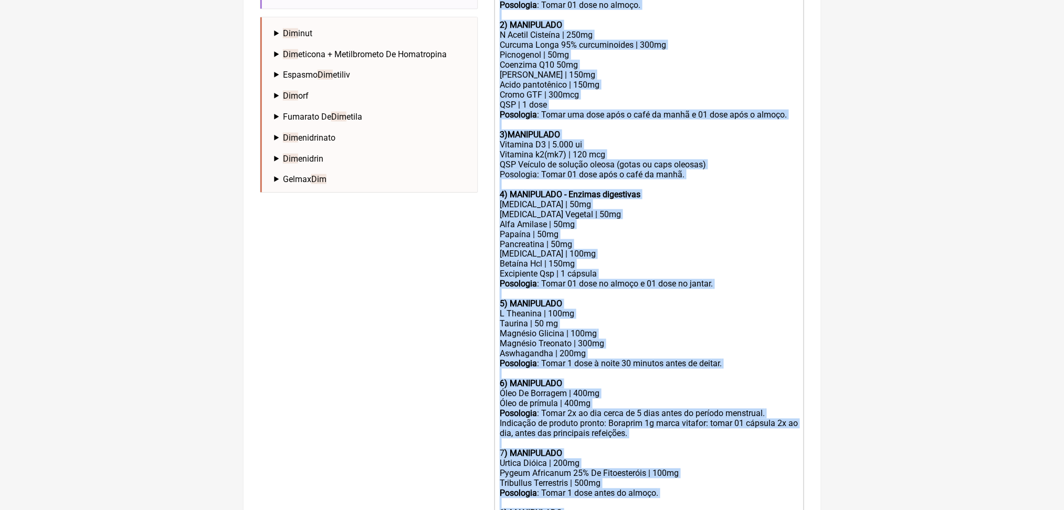
click at [711, 120] on div "Posologia : Tomar uma dose após o café da manhã e 01 dose após o almoço." at bounding box center [649, 115] width 298 height 10
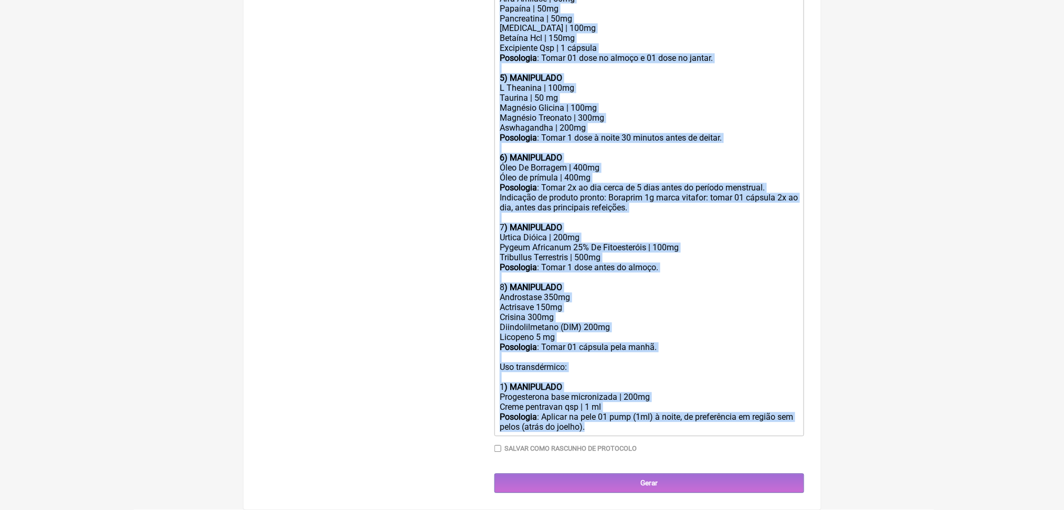
click at [736, 310] on div "Posologia : Tomar 1 dose antes do almoço. 8 ) MANIPULADO Androstase 350mg Actri…" at bounding box center [649, 303] width 298 height 80
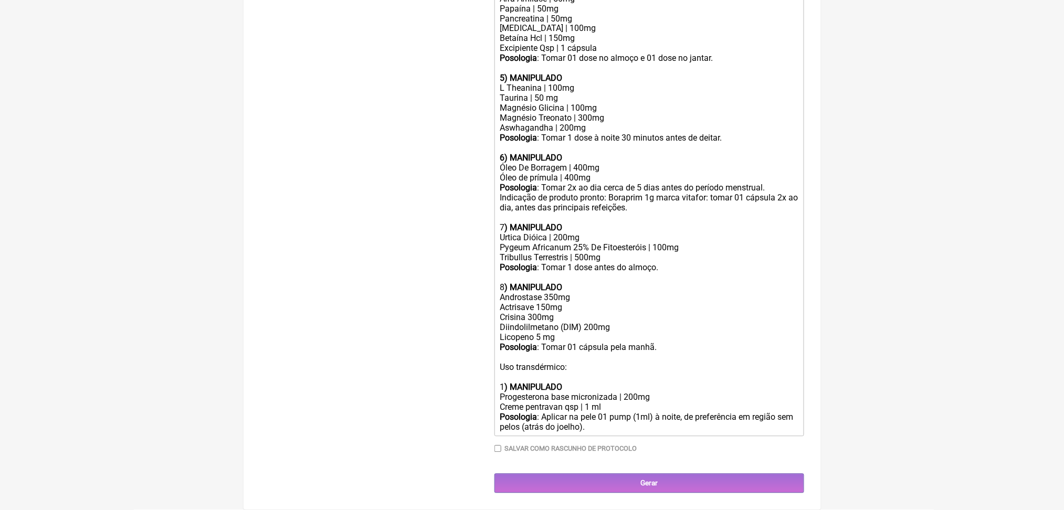
scroll to position [742, 0]
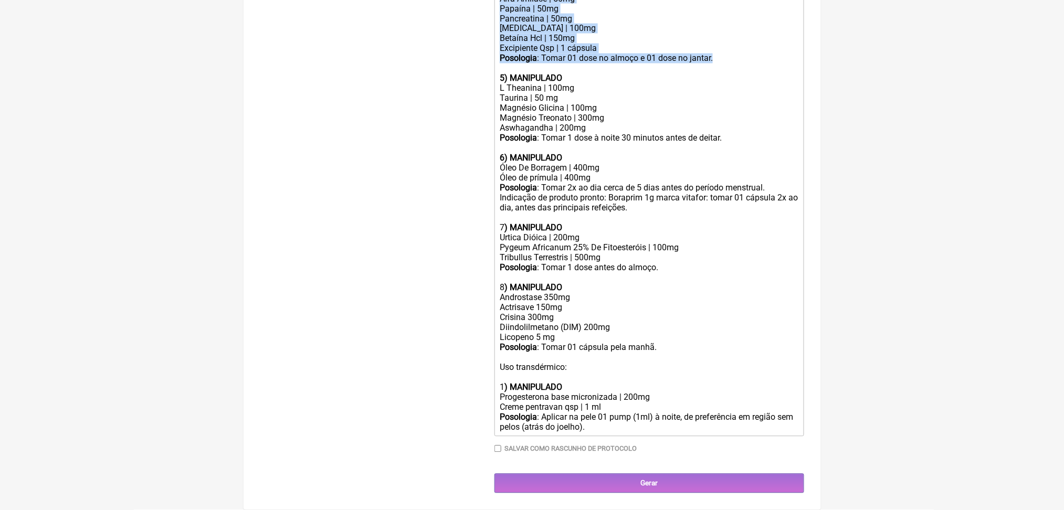
drag, startPoint x: 505, startPoint y: 119, endPoint x: 786, endPoint y: 217, distance: 297.4
click at [786, 217] on trix-editor "Uso oral por 60 dias: 1) MANIPULADO Zinco bisglicinato | 30 mg Selênio quelato …" at bounding box center [649, 54] width 310 height 766
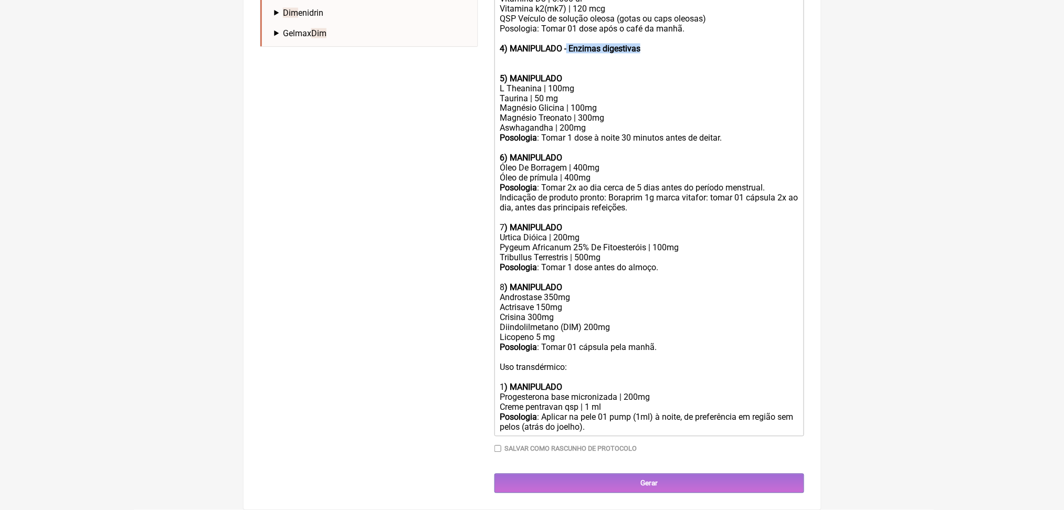
drag, startPoint x: 699, startPoint y: 104, endPoint x: 590, endPoint y: 102, distance: 109.2
click at [590, 54] on div "Posologia: Tomar 01 dose após o café da manhã. 4) MANIPULADO - Enzimas digestiv…" at bounding box center [649, 39] width 298 height 30
type trix-editor "<div><strong>Uso oral por 60 dias: </strong><br><br><strong>1) MANIPULADO <br><…"
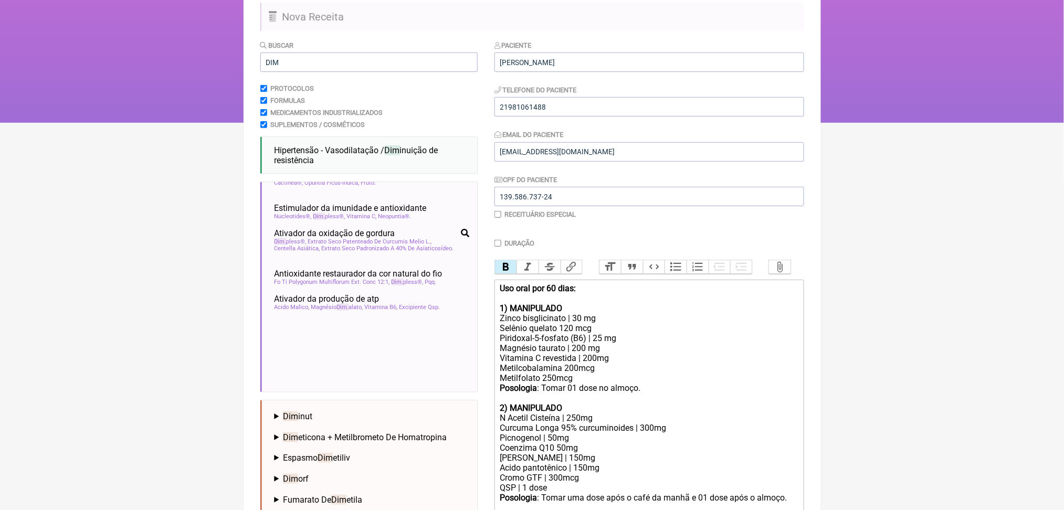
scroll to position [87, 0]
click at [372, 72] on input "DIM" at bounding box center [368, 62] width 217 height 19
type input "D"
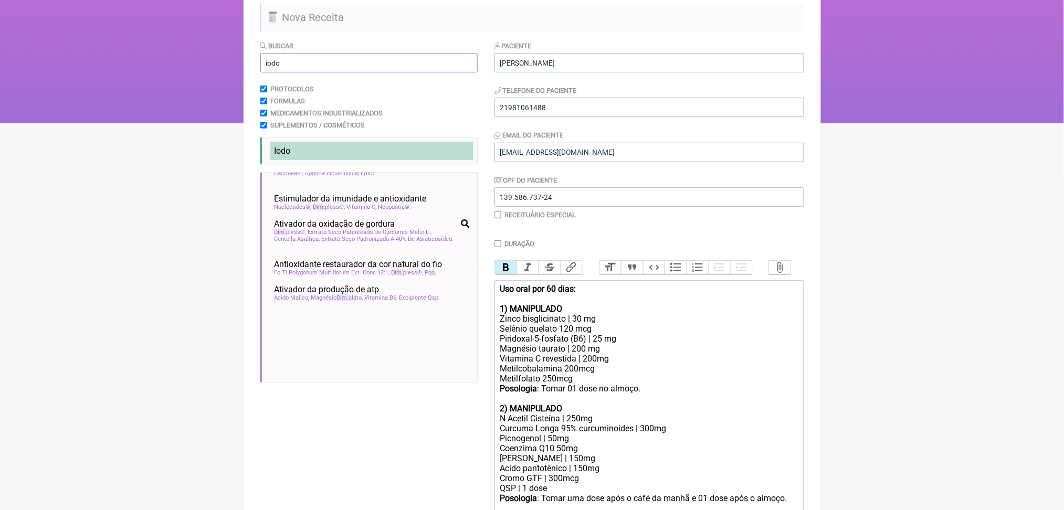
type input "iodo"
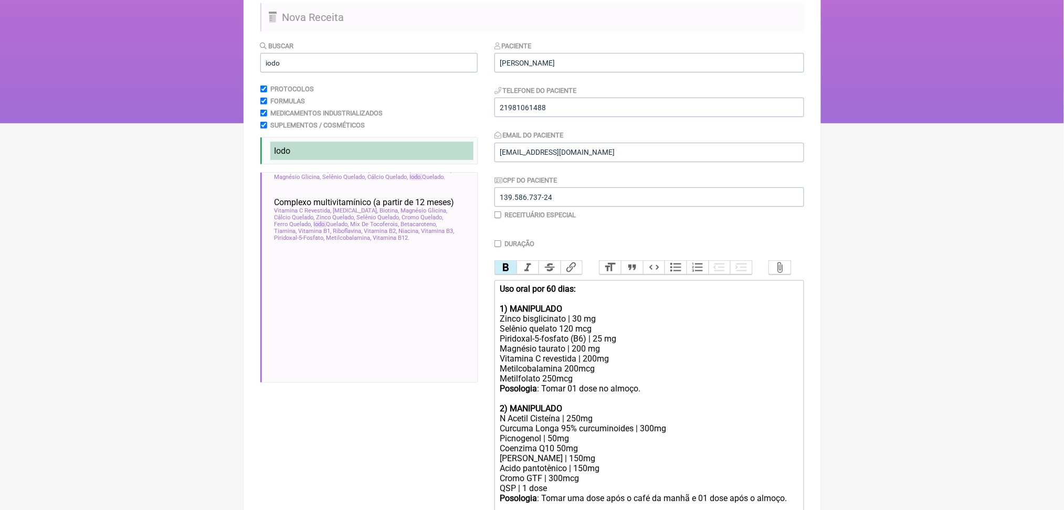
click at [311, 160] on li "Iodo" at bounding box center [371, 151] width 203 height 18
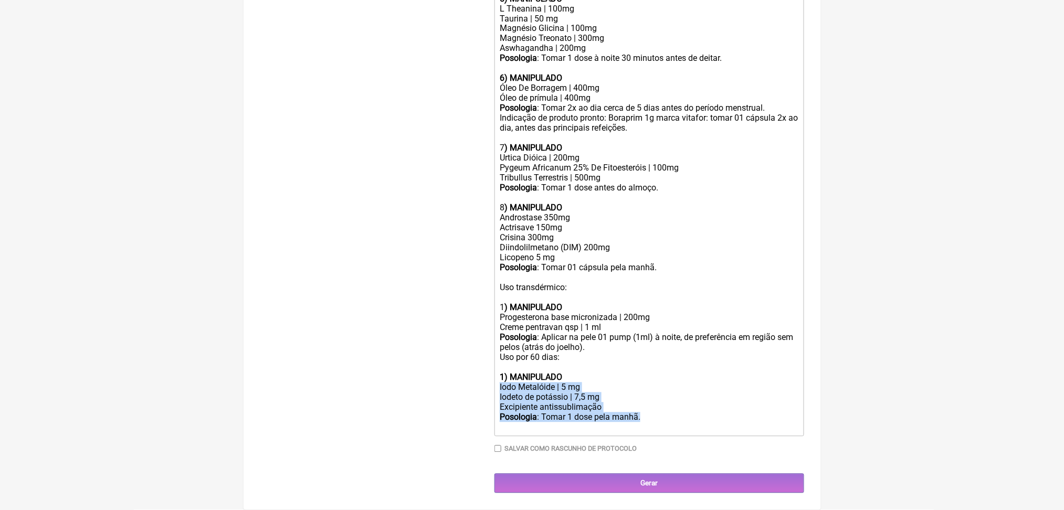
drag, startPoint x: 568, startPoint y: 376, endPoint x: 484, endPoint y: 357, distance: 86.5
copy trix-editor "Iodo Metalóide | 5 mg Iodeto de potássio | 7,5 mg Excipiente antissublimação Po…"
click at [735, 413] on div "Posologia : Tomar 1 dose pela manhã." at bounding box center [649, 423] width 298 height 20
drag, startPoint x: 707, startPoint y: 393, endPoint x: 495, endPoint y: 320, distance: 224.2
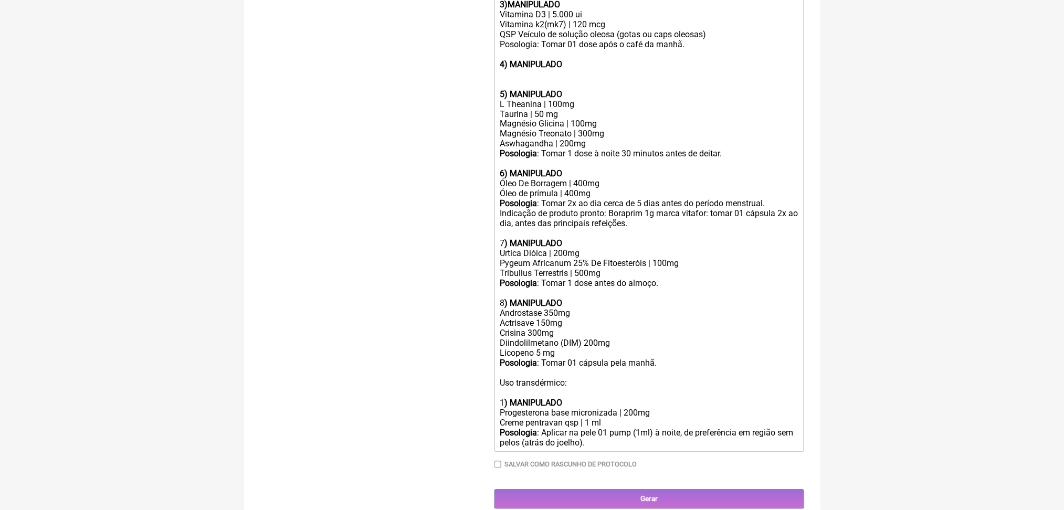
scroll to position [601, 0]
click at [546, 88] on div at bounding box center [649, 78] width 298 height 20
paste trix-editor "Iodo Metalóide | 5 mg</div><div>Iodeto de potássio | 7,5 mg<br>Excipiente antis…"
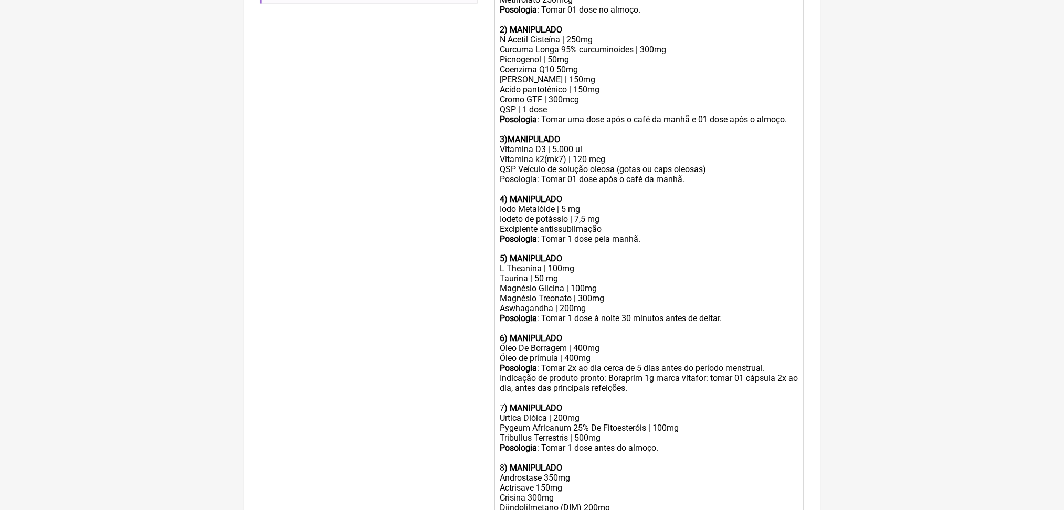
scroll to position [472, 0]
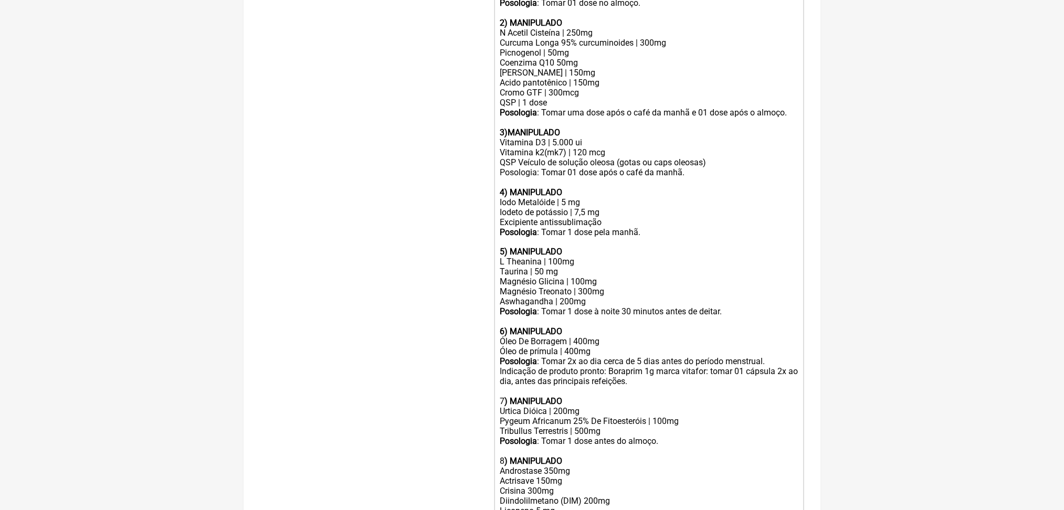
click at [517, 138] on strong "3)MANIPULADO" at bounding box center [530, 133] width 60 height 10
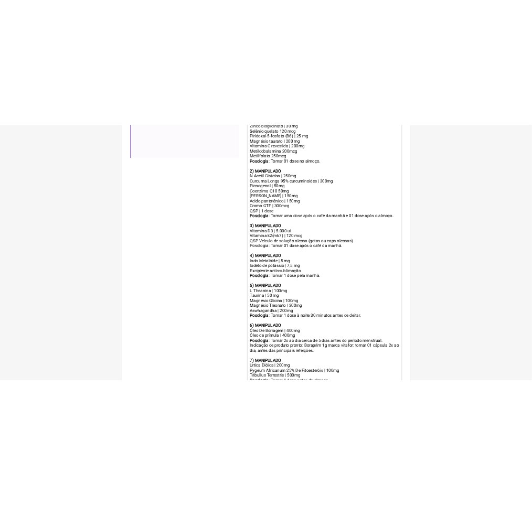
scroll to position [392, 0]
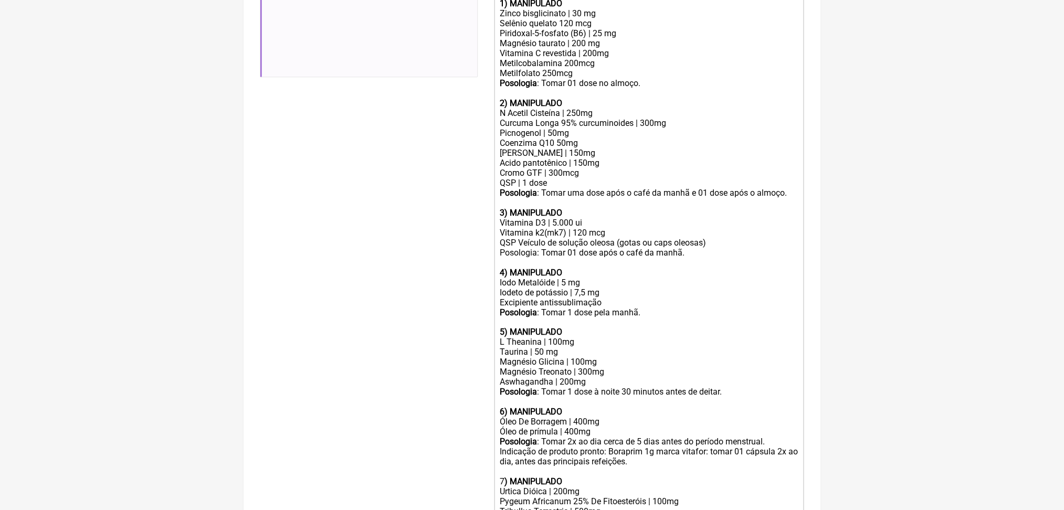
click at [582, 178] on div "N Acetil Cisteína | 250mg Curcuma Longa 95% curcuminoides | 300mg Picnogenol | …" at bounding box center [649, 143] width 298 height 70
drag, startPoint x: 584, startPoint y: 246, endPoint x: 672, endPoint y: 249, distance: 88.7
click at [672, 178] on div "N Acetil Cisteína | 250mg Curcuma Longa 95% curcuminoides | 300mg Picnogenol | …" at bounding box center [649, 143] width 298 height 70
click at [538, 178] on div "N Acetil Cisteína | 250mg Curcuma Longa lipossomada | 300mg Picnogenol | 50mg C…" at bounding box center [649, 143] width 298 height 70
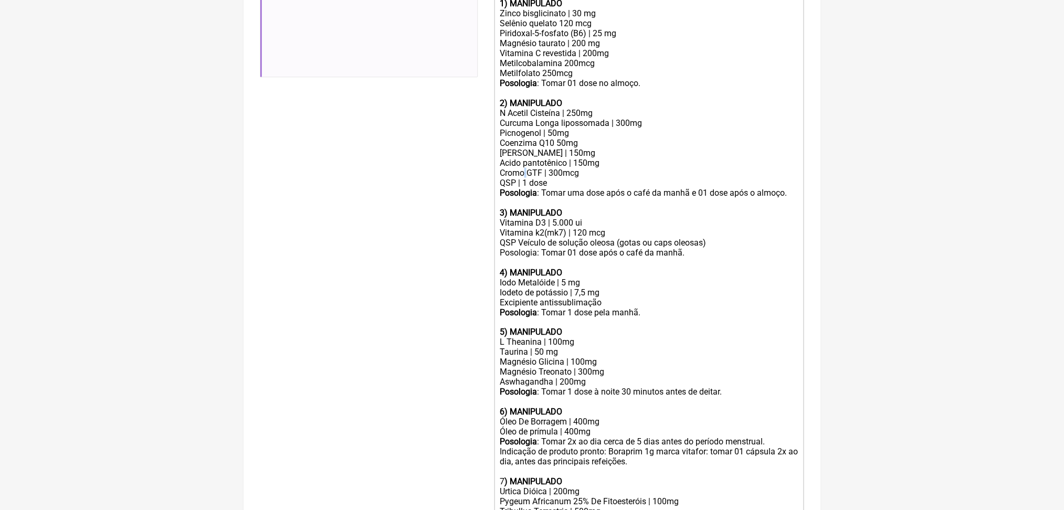
click at [538, 178] on div "N Acetil Cisteína | 250mg Curcuma Longa lipossomada | 300mg Picnogenol | 50mg C…" at bounding box center [649, 143] width 298 height 70
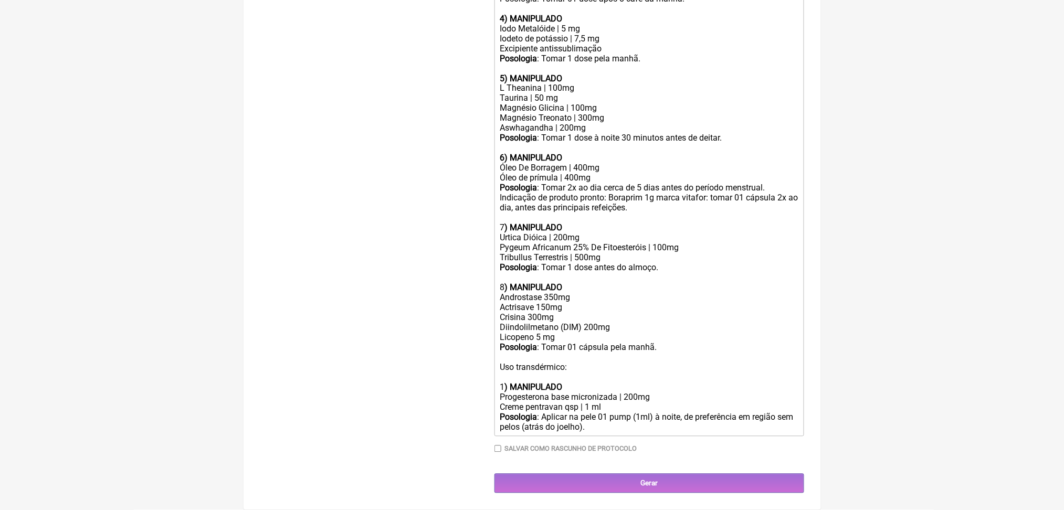
scroll to position [893, 0]
click at [545, 237] on div "Urtica Dióica | 200mg" at bounding box center [649, 238] width 298 height 10
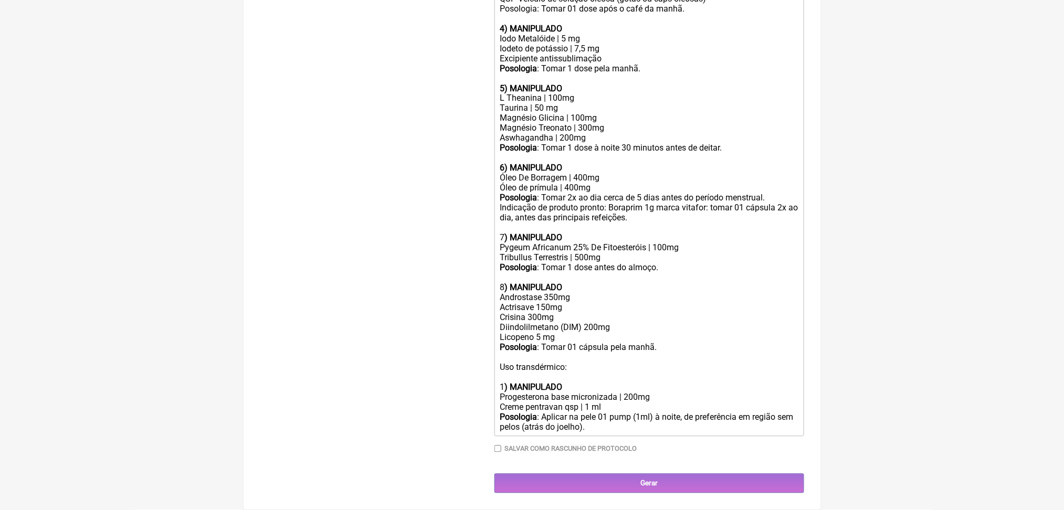
click at [559, 243] on div "Pygeum Africanum 25% De Fitoesteróis | 100mg" at bounding box center [649, 248] width 298 height 10
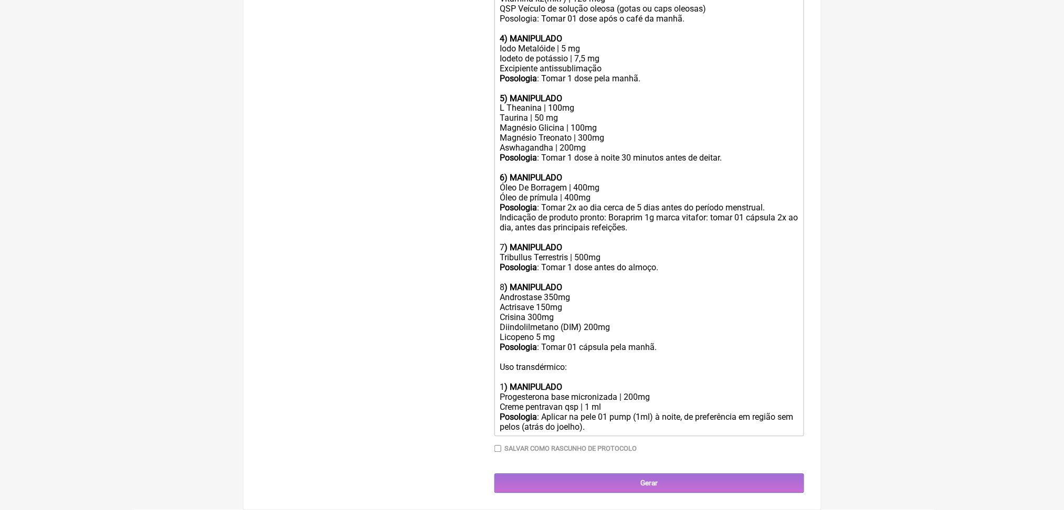
click at [558, 263] on div "Posologia : Tomar 1 dose antes do almoço. 8 ) MANIPULADO Androstase 350mg Actri…" at bounding box center [649, 303] width 298 height 80
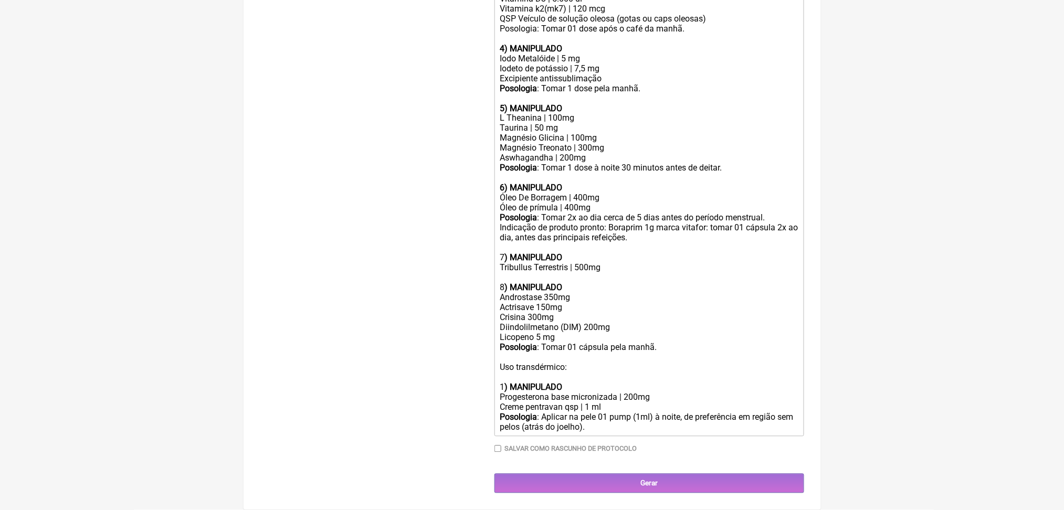
click at [556, 283] on strong ") MANIPULADO" at bounding box center [533, 288] width 58 height 10
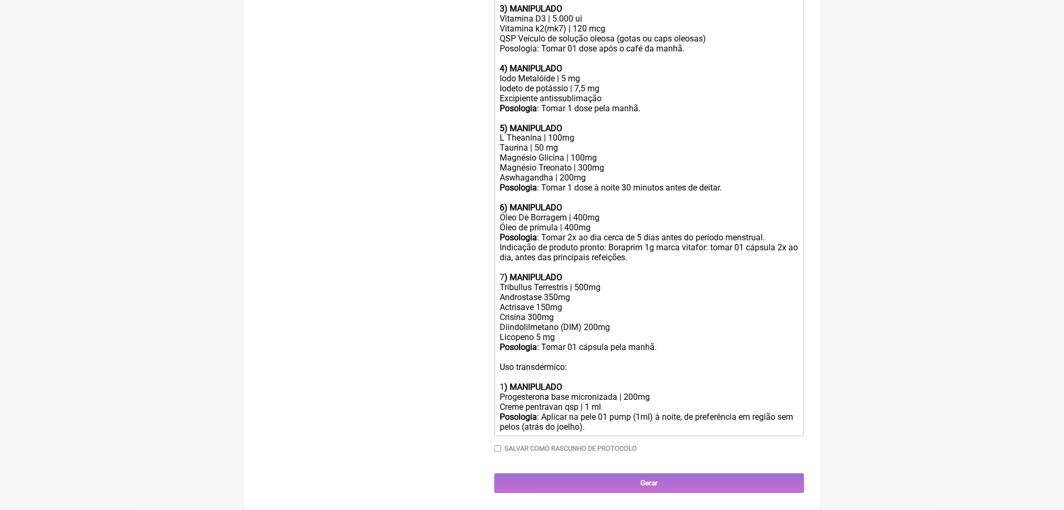
click at [609, 283] on div "Tribullus Terrestris | 500mg" at bounding box center [649, 288] width 298 height 10
click at [547, 293] on div "Androstase 350mg Actrisave 150mg Crisina 300mg Diindolilmetano (DIM) 200mg Lico…" at bounding box center [649, 318] width 298 height 50
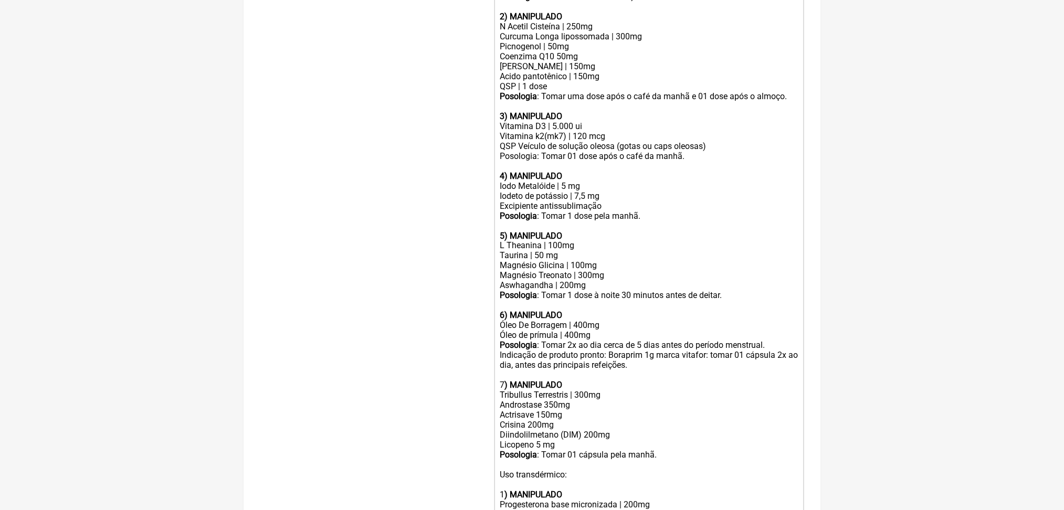
scroll to position [401, 0]
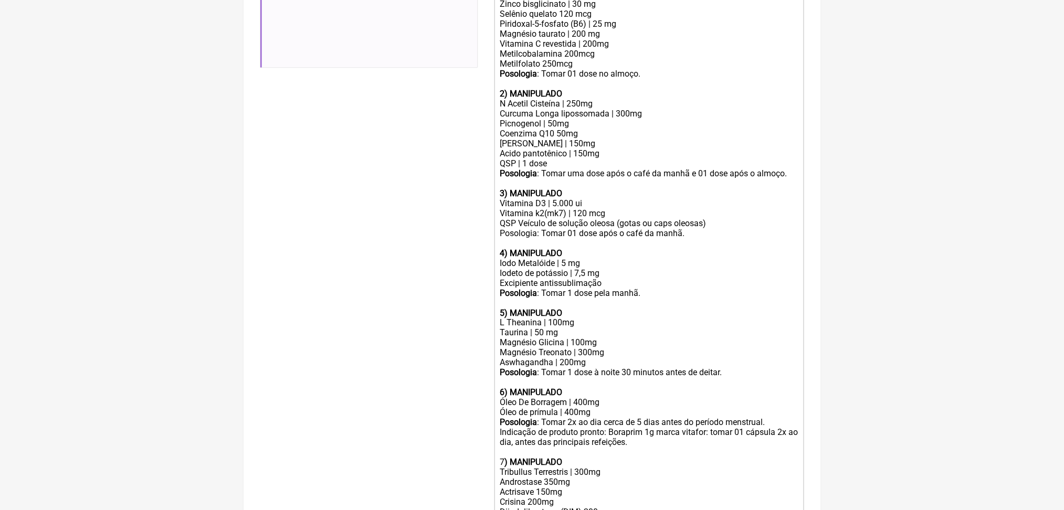
click at [560, 158] on div "N Acetil Cisteína | 250mg Curcuma Longa lipossomada | 300mg Picnogenol | 50mg C…" at bounding box center [649, 129] width 298 height 60
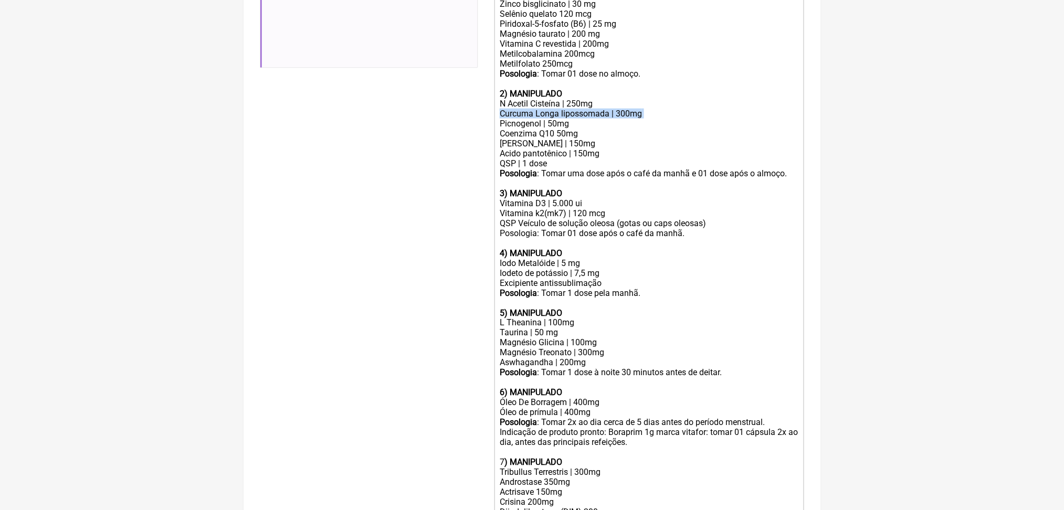
click at [560, 158] on div "N Acetil Cisteína | 250mg Curcuma Longa lipossomada | 300mg Picnogenol | 50mg C…" at bounding box center [649, 129] width 298 height 60
paste trix-editor "<div><strong>Uso oral por 60 dias: </strong><br><br><strong>1) MANIPULADO <br><…"
click at [642, 158] on div "N Acetil Cisteína | 250mg Curcumina lipossomada Picnogenol | 50mg Coenzima Q10 …" at bounding box center [649, 129] width 298 height 60
click at [637, 158] on div "N Acetil Cisteína | 250mg Curcumina lipossomada Picnogenol | 50mg Coenzima Q10 …" at bounding box center [649, 129] width 298 height 60
paste trix-editor "<div><strong>Uso oral por 60 dias: </strong><br><br><strong>1) MANIPULADO <br><…"
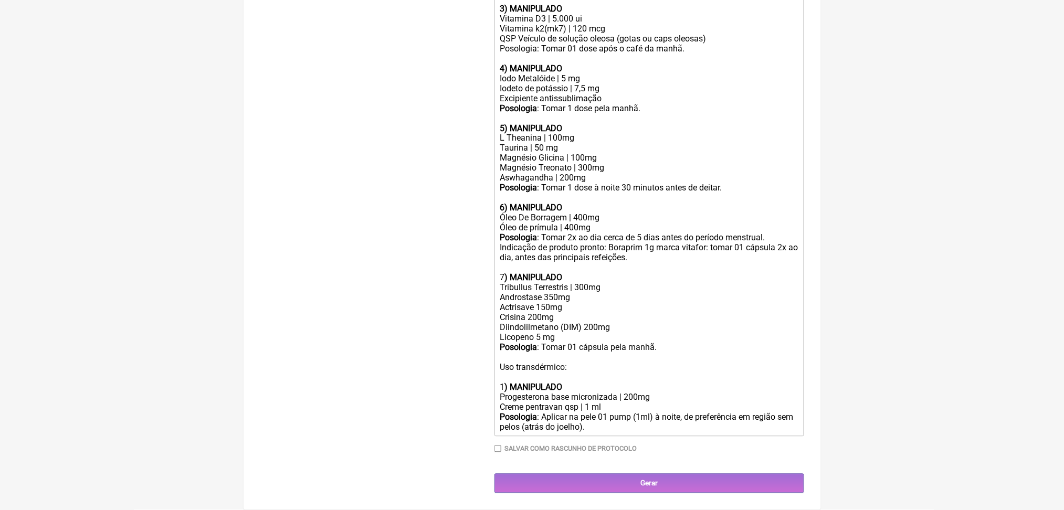
scroll to position [800, 0]
click at [522, 343] on div "Androstase 350mg Actrisave 150mg Crisina 200mg Diindolilmetano (DIM) 200mg Lico…" at bounding box center [649, 318] width 298 height 50
copy div "Licopeno 5 mg"
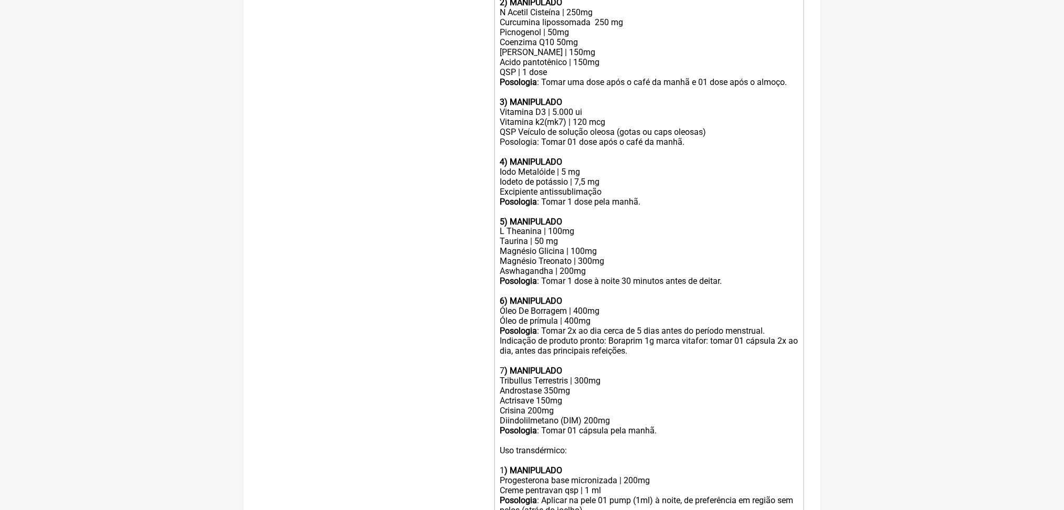
scroll to position [472, 0]
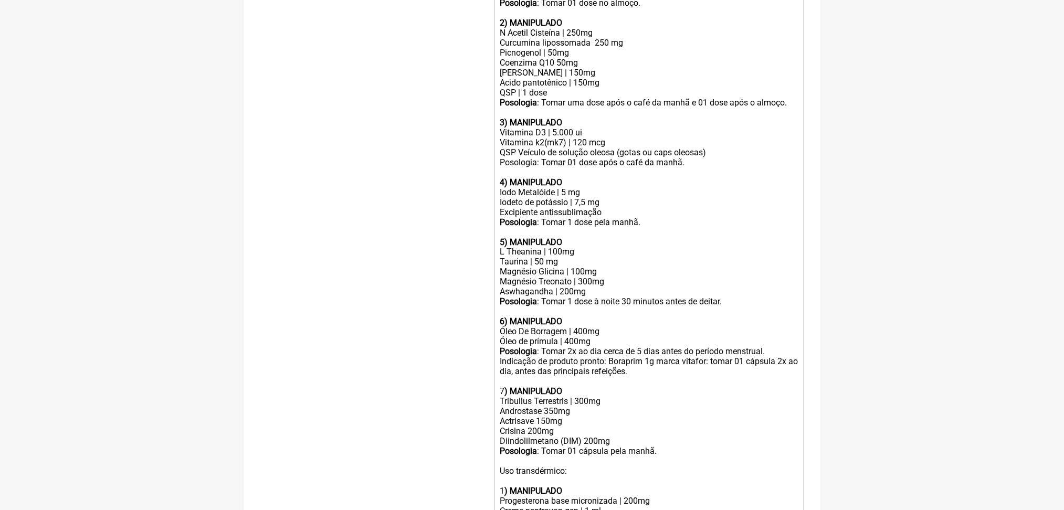
click at [662, 88] on div "N Acetil Cisteína | 250mg Curcumina lipossomada 250 mg Picnogenol | 50mg Coenzi…" at bounding box center [649, 58] width 298 height 60
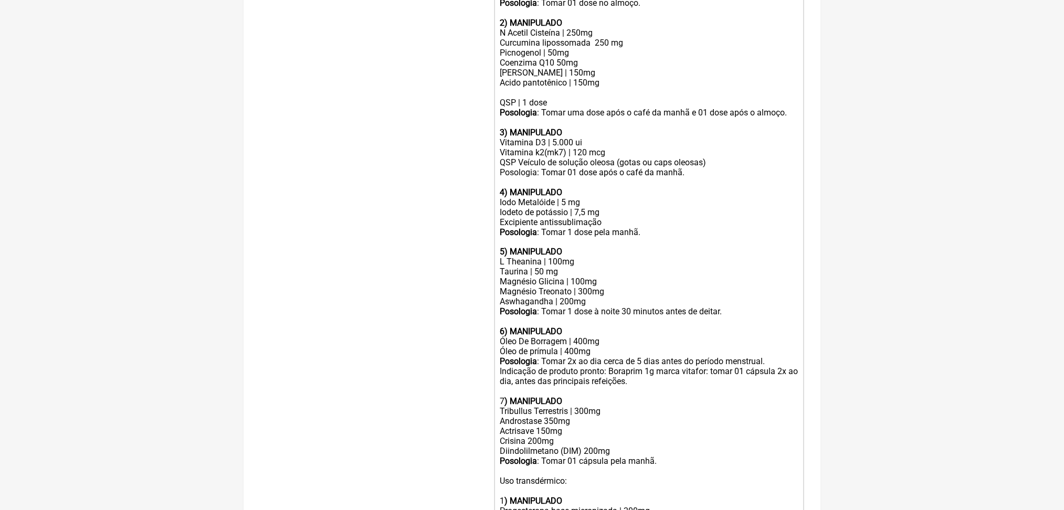
paste trix-editor "Licopeno 5 mg</div><div><br>"
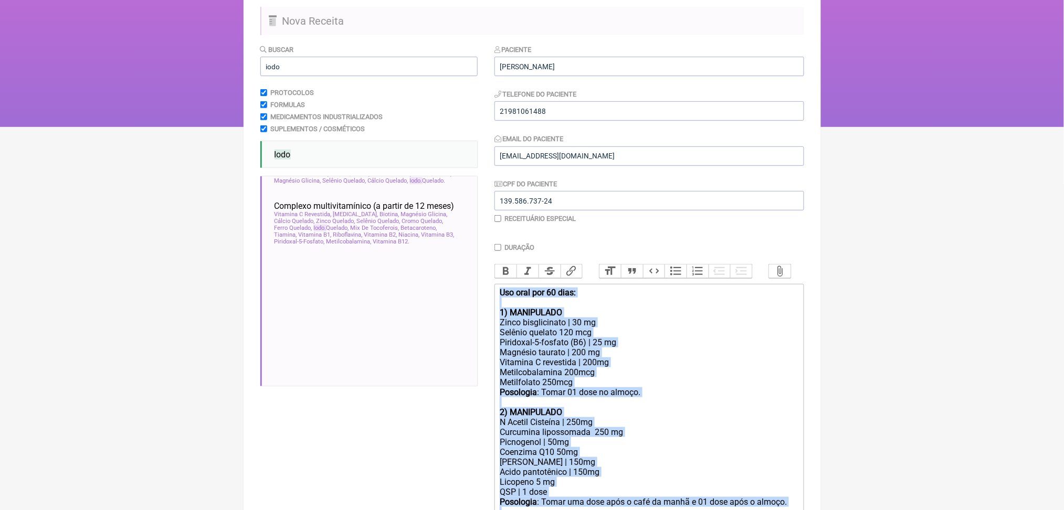
scroll to position [0, 0]
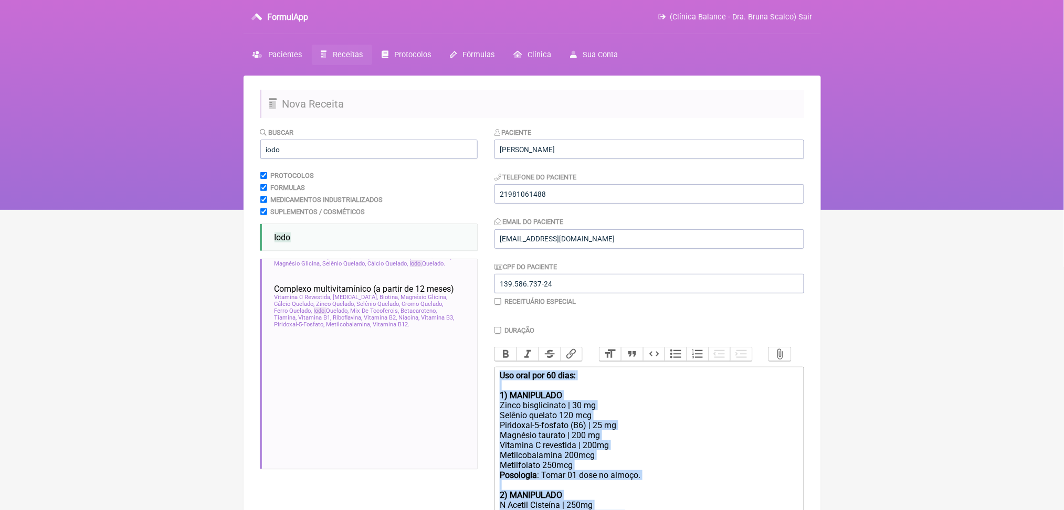
drag, startPoint x: 740, startPoint y: 410, endPoint x: 502, endPoint y: 411, distance: 237.7
copy trix-editor "Uso oral por 60 dias: 1) MANIPULADO Zinco bisglicinato | 30 mg Selênio quelato …"
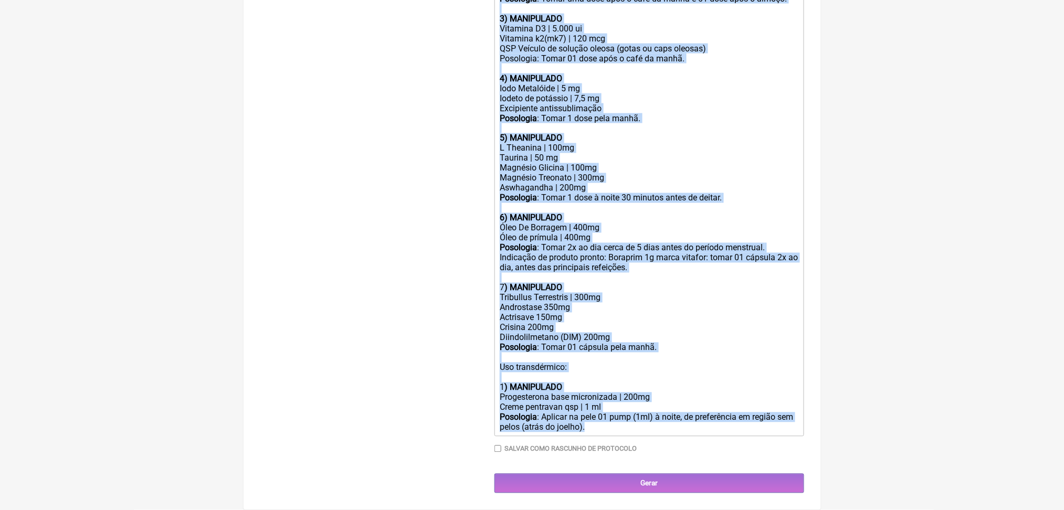
scroll to position [902, 0]
click at [660, 303] on div "Androstase 350mg Actrisave 150mg Crisina 200mg Diindolilmetano (DIM) 200mg" at bounding box center [649, 323] width 298 height 40
click at [630, 353] on div at bounding box center [649, 358] width 298 height 10
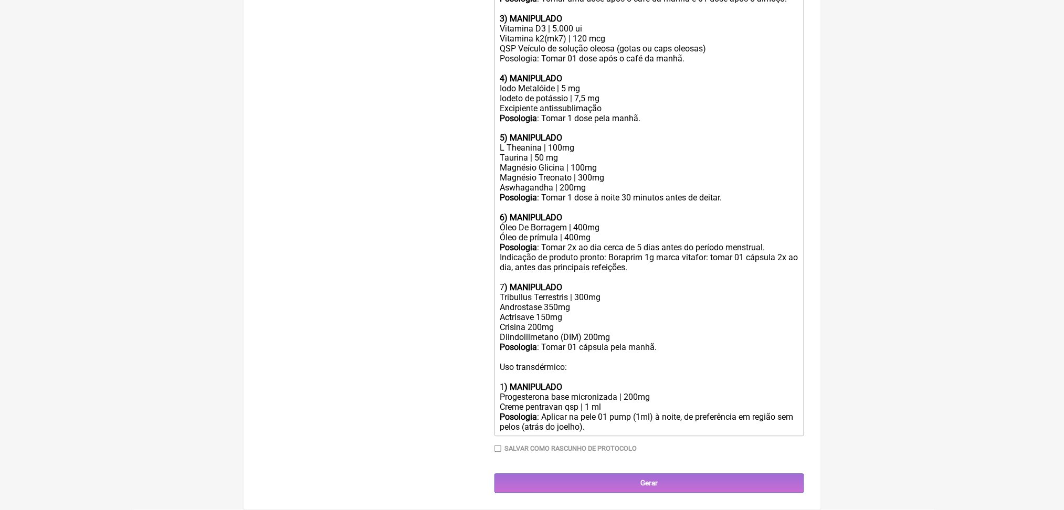
click at [554, 303] on div "Androstase 350mg Actrisave 150mg Crisina 200mg Diindolilmetano (DIM) 200mg" at bounding box center [649, 323] width 298 height 40
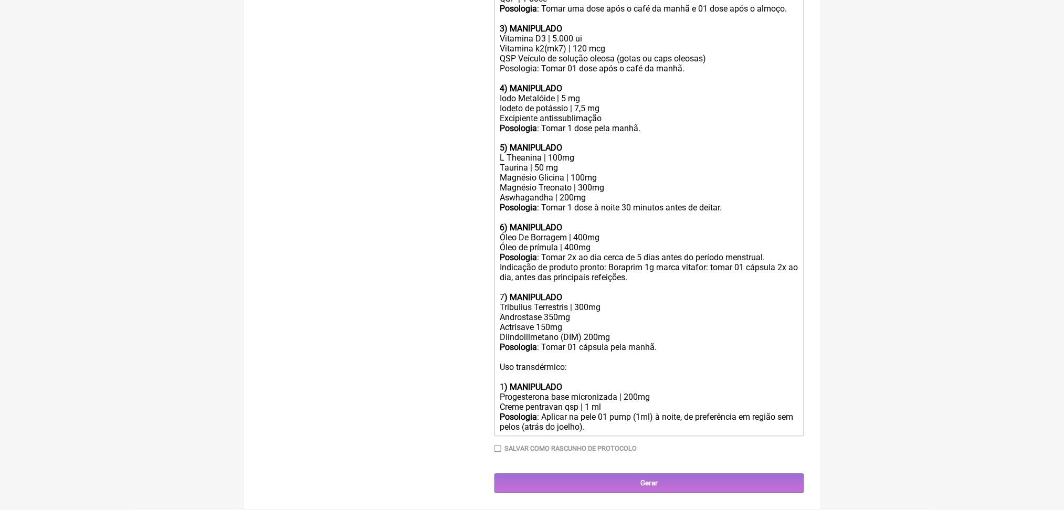
click at [559, 313] on div "Androstase 350mg Actrisave 150mg Diindolilmetano (DIM) 200mg" at bounding box center [649, 328] width 298 height 30
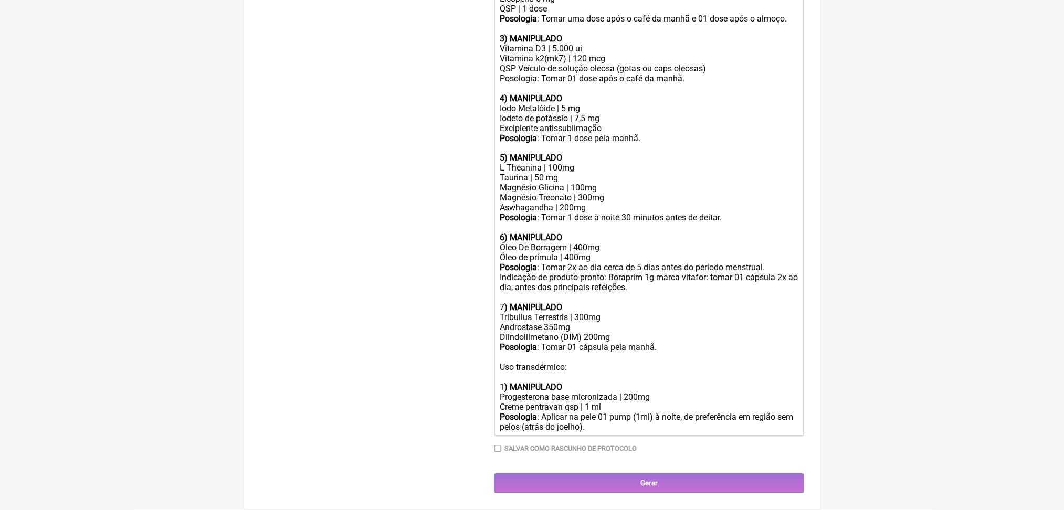
scroll to position [879, 0]
click at [610, 313] on div "Tribullus Terrestris | 300mg" at bounding box center [649, 318] width 298 height 10
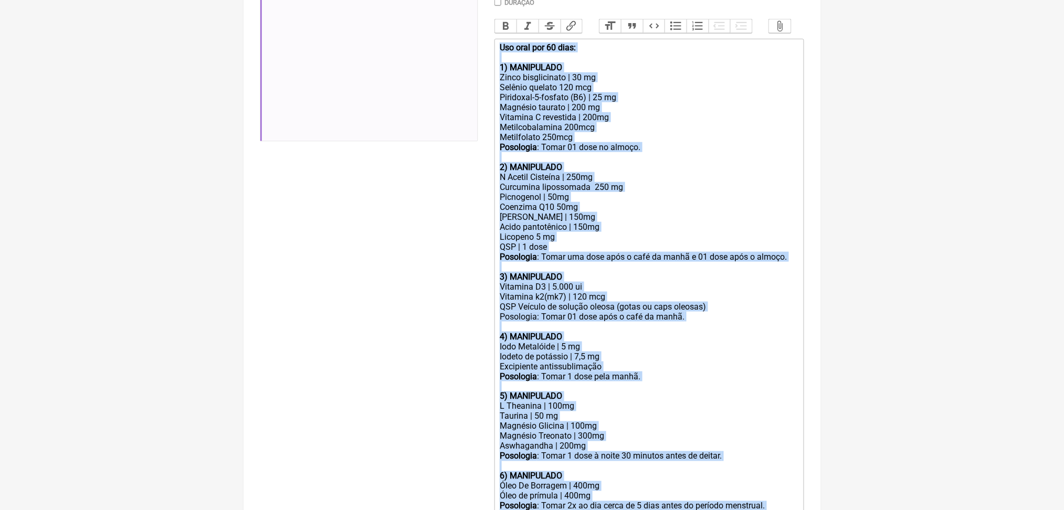
scroll to position [0, 0]
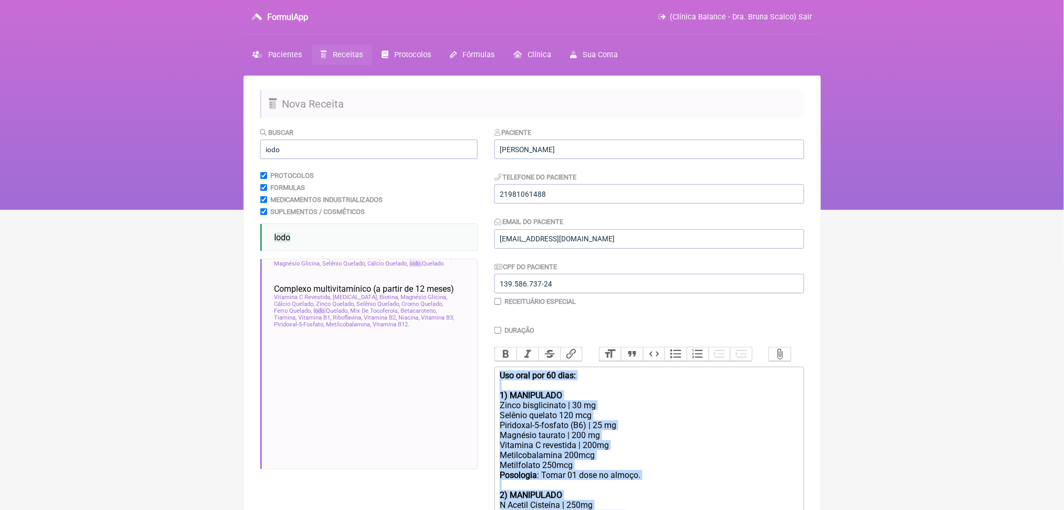
drag, startPoint x: 758, startPoint y: 406, endPoint x: 457, endPoint y: 294, distance: 321.3
copy trix-editor "Uso oral por 60 dias: 1) MANIPULADO Zinco bisglicinato | 30 mg Selênio quelato …"
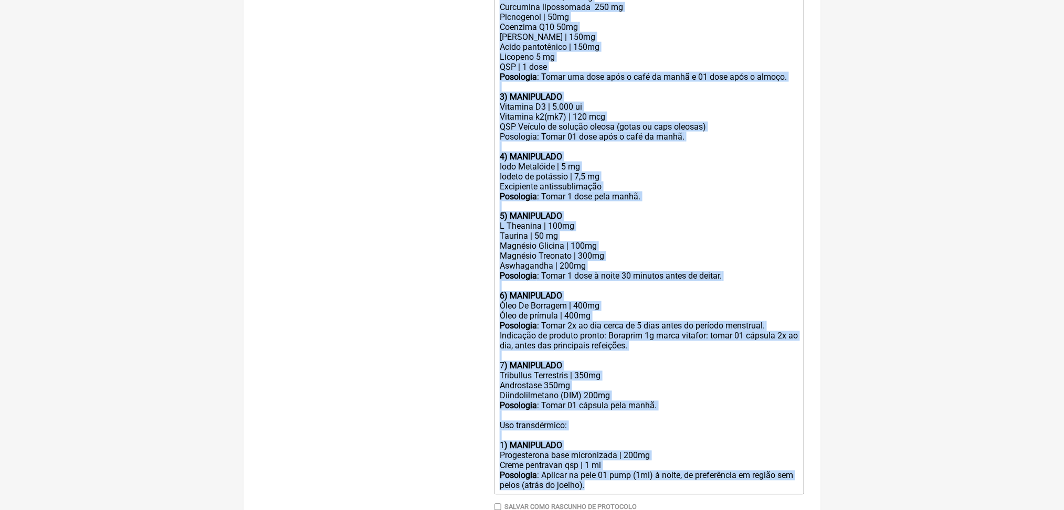
scroll to position [562, 0]
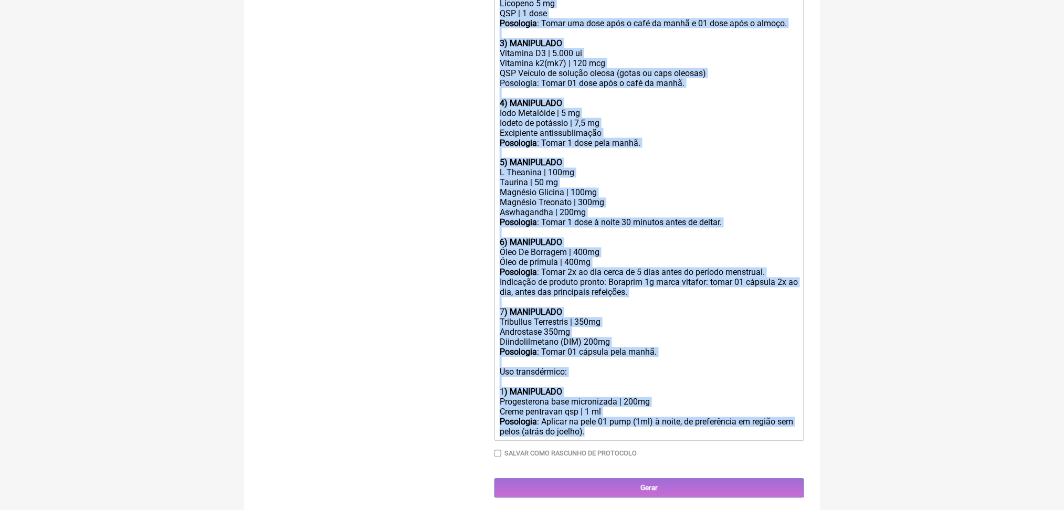
click at [607, 138] on div "Iodeto de potássio | 7,5 mg Excipiente antissublimação" at bounding box center [649, 128] width 298 height 20
click at [657, 138] on div "Iodeto de potássio | 7,5 mg Excipiente antissublimação" at bounding box center [649, 128] width 298 height 20
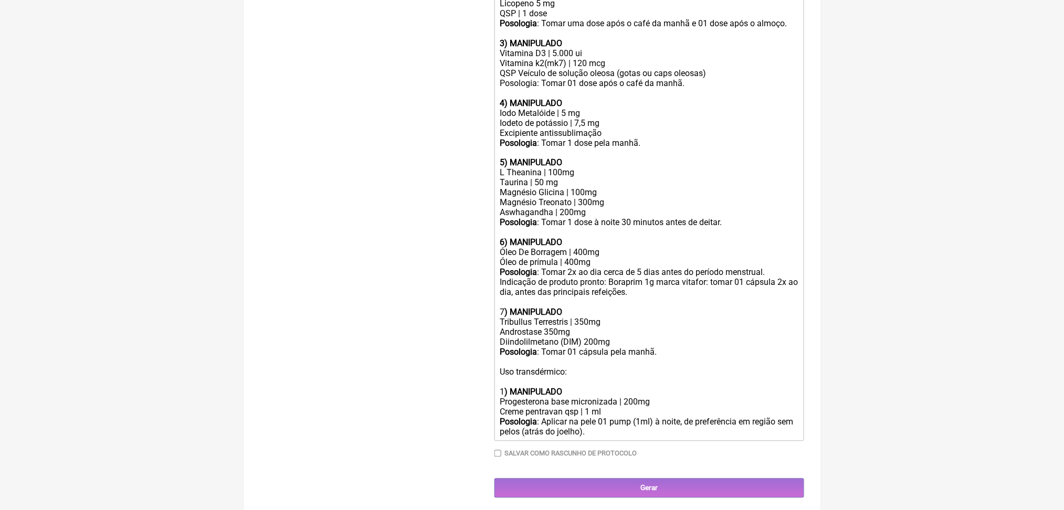
click at [614, 138] on div "Iodeto de potássio | 7,5 mg Excipiente antissublimação" at bounding box center [649, 128] width 298 height 20
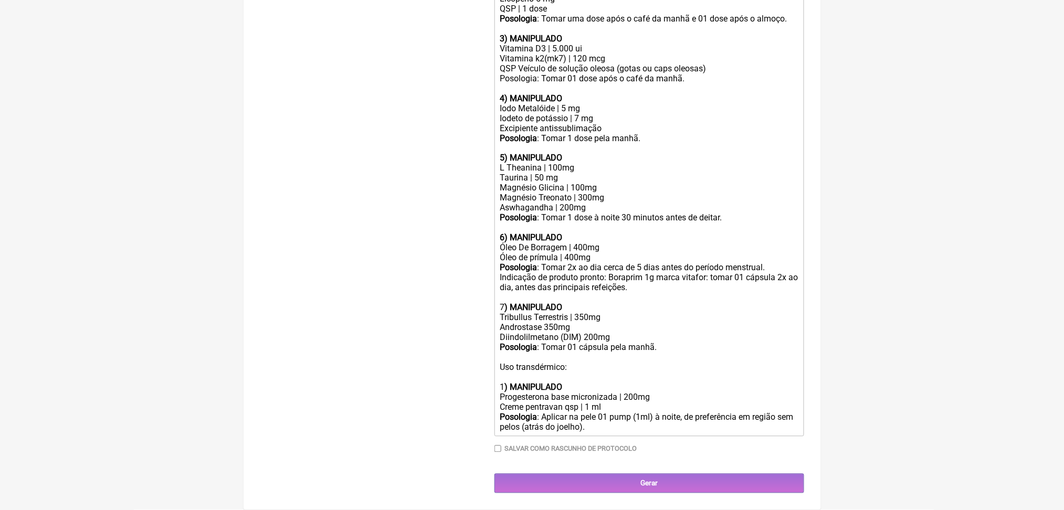
scroll to position [879, 0]
drag, startPoint x: 506, startPoint y: 265, endPoint x: 591, endPoint y: 265, distance: 85.5
click at [591, 313] on div "Tribullus Terrestris | 350mg" at bounding box center [649, 318] width 298 height 10
click at [589, 313] on div "Maca peruana | 350mg" at bounding box center [649, 318] width 298 height 10
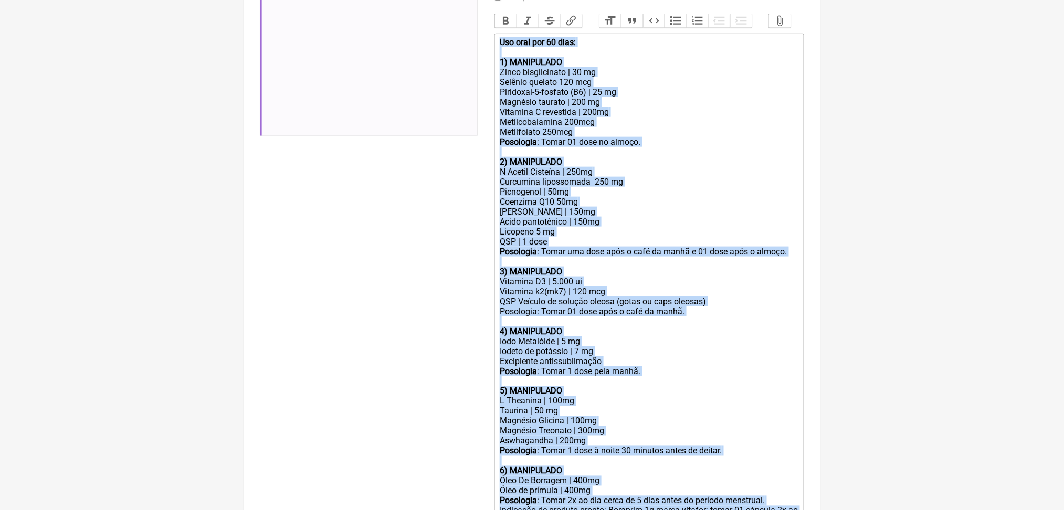
scroll to position [198, 0]
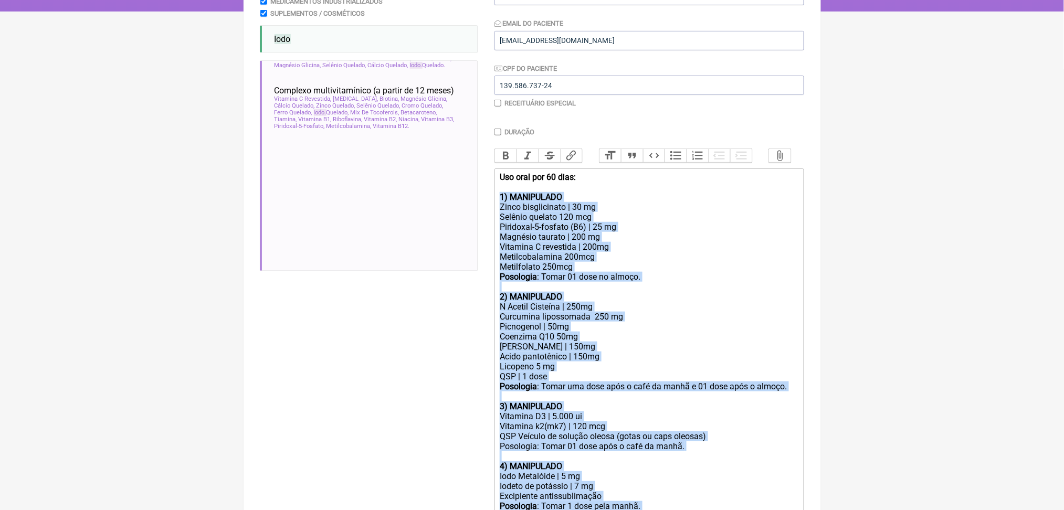
drag, startPoint x: 718, startPoint y: 308, endPoint x: 492, endPoint y: 283, distance: 227.5
click at [492, 283] on form "Buscar iodo Protocolos Formulas Medicamentos Industrializados Suplementos / Cos…" at bounding box center [532, 395] width 544 height 933
copy trix-editor "1) MANIPULADO Zinco bisglicinato | 30 mg Selênio quelato 120 mcg Piridoxal-5-fo…"
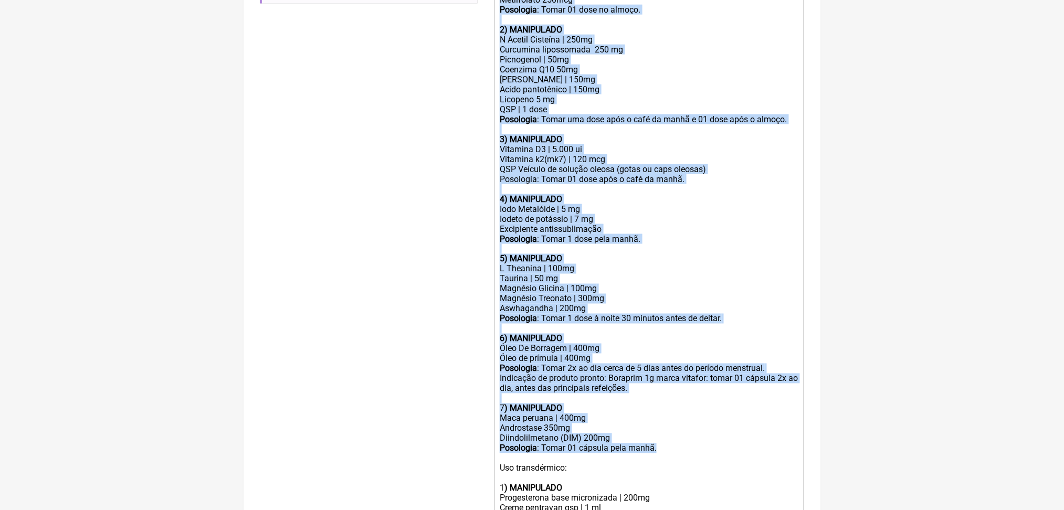
scroll to position [463, 0]
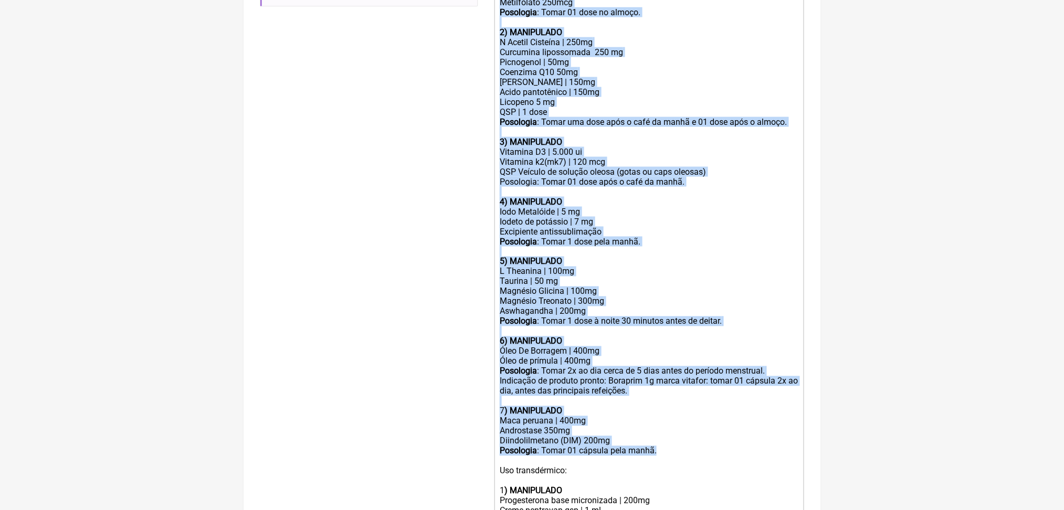
click at [752, 217] on div "Iodo Metalóide | 5 mg" at bounding box center [649, 212] width 298 height 10
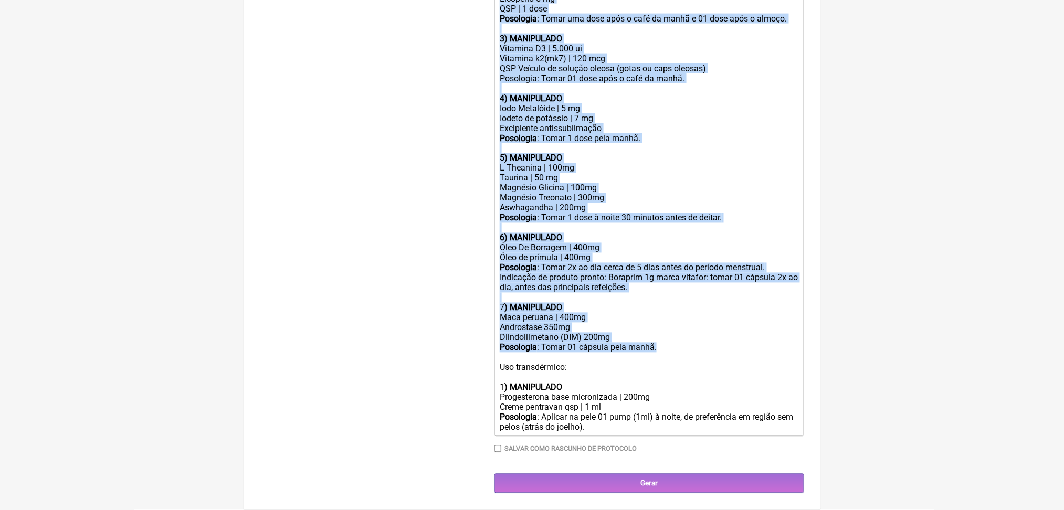
scroll to position [613, 0]
click at [755, 243] on div "Posologia : Tomar 1 dose à noite 30 minutos antes de deitar. 6) MANIPULADO" at bounding box center [649, 228] width 298 height 30
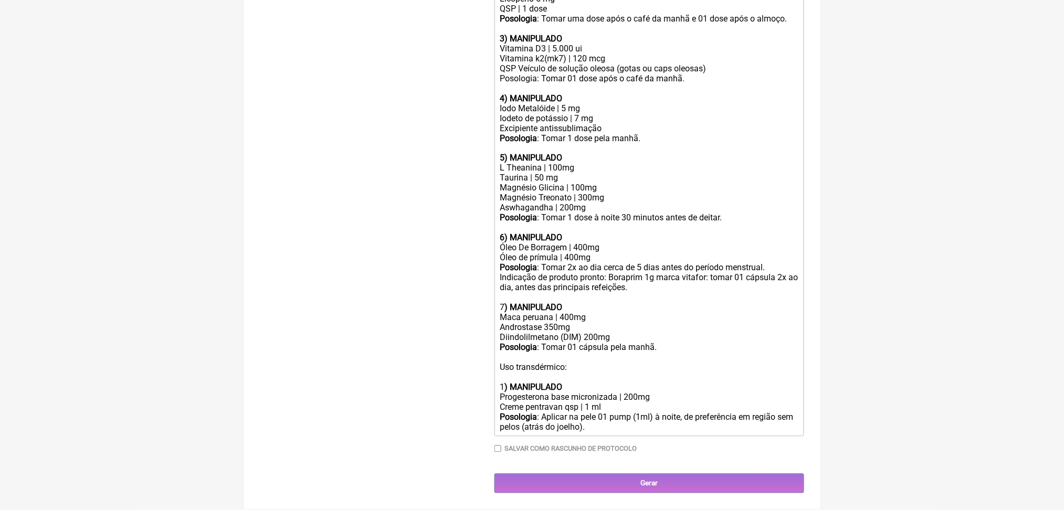
click at [575, 54] on div "Vitamina D3 | 5.000 ui" at bounding box center [649, 49] width 298 height 10
type trix-editor "<div><strong>Uso oral por 60 dias: </strong><br><br><strong>1) MANIPULADO <br><…"
click at [745, 484] on input "Gerar" at bounding box center [649, 483] width 310 height 19
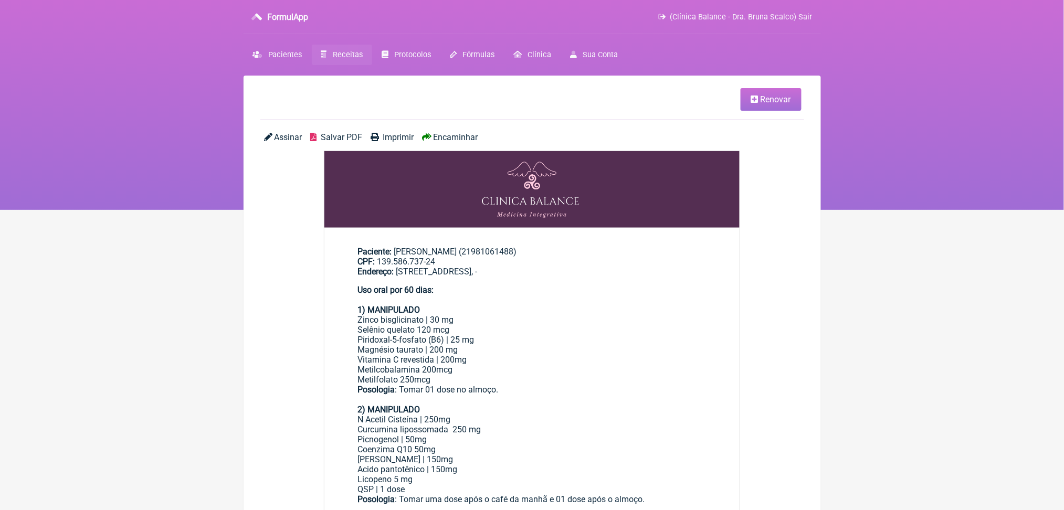
click at [354, 142] on span "Salvar PDF" at bounding box center [341, 137] width 41 height 10
click at [363, 59] on span "Receitas" at bounding box center [348, 54] width 30 height 9
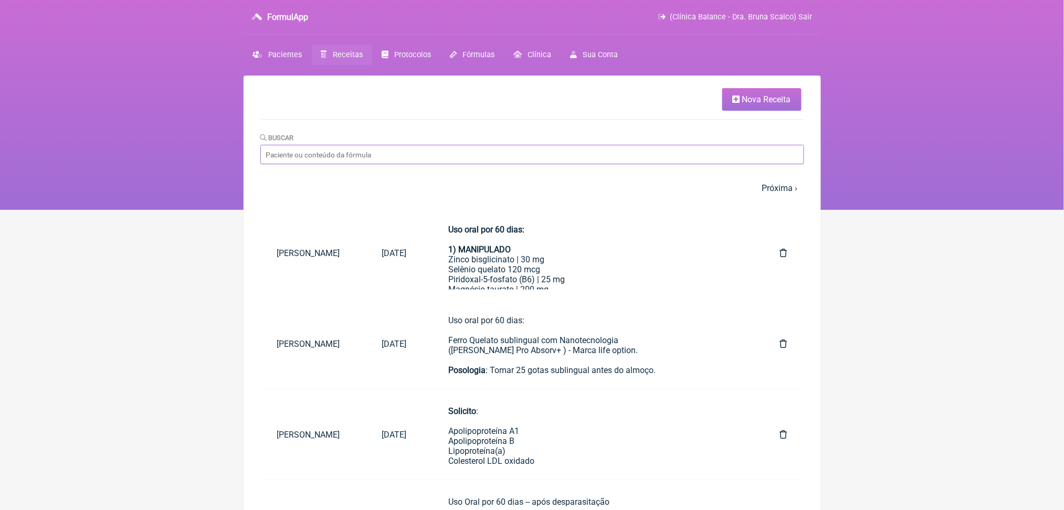
click at [386, 164] on input "Buscar" at bounding box center [532, 154] width 544 height 19
type input "oneida maximo"
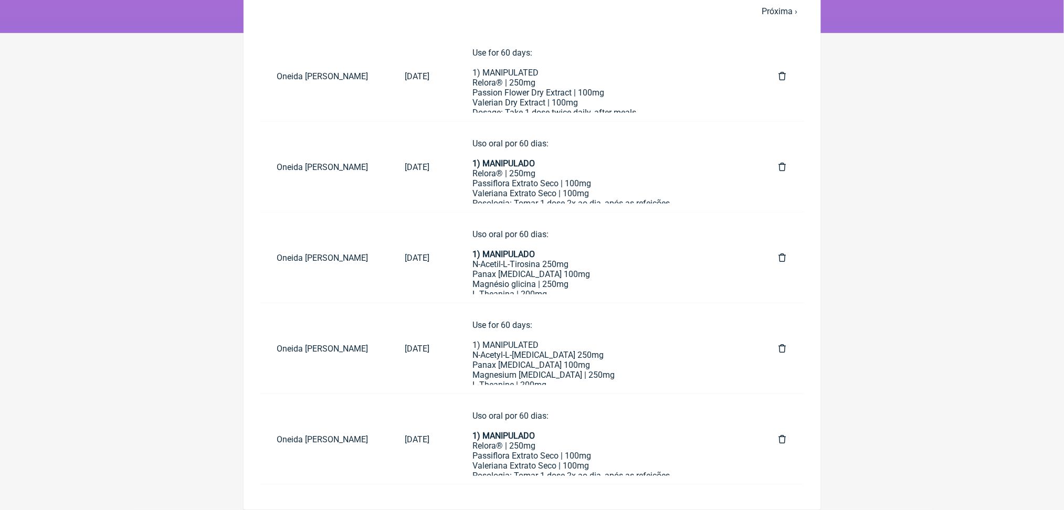
scroll to position [188, 0]
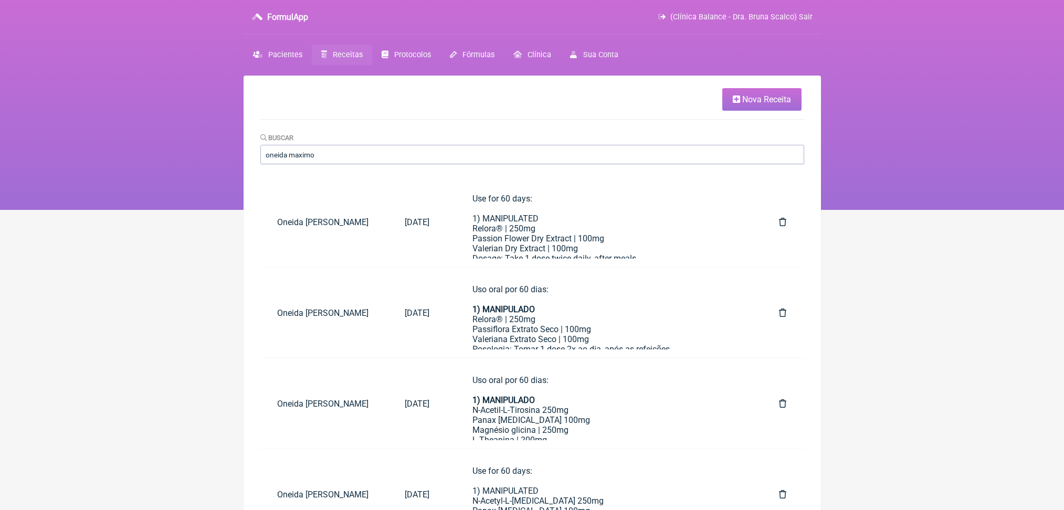
scroll to position [199, 0]
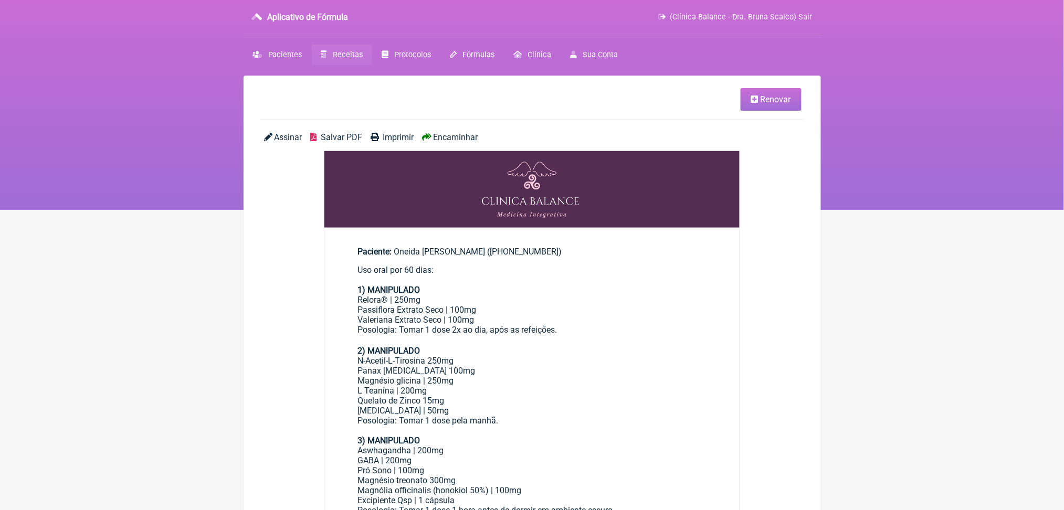
click at [769, 101] on font "Renovar" at bounding box center [775, 99] width 30 height 10
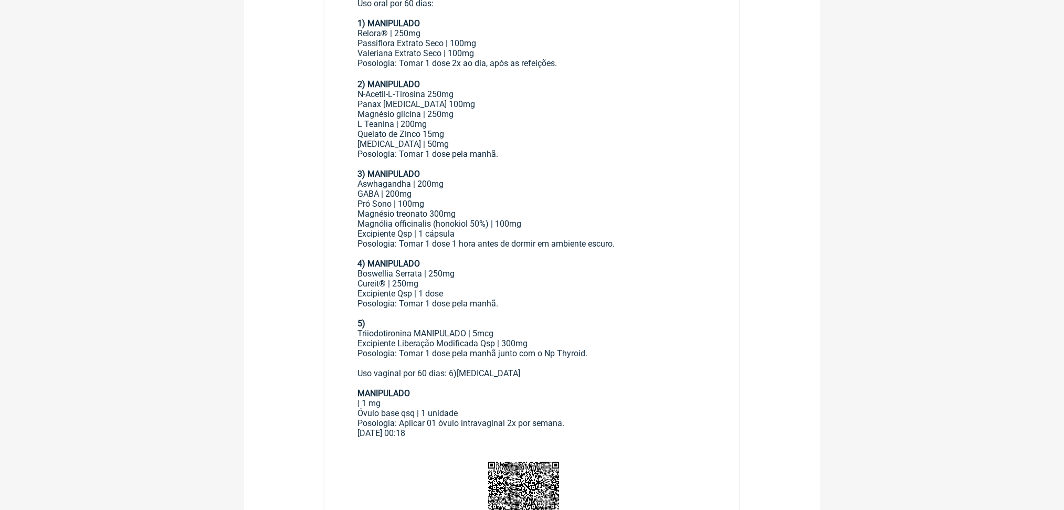
scroll to position [400, 0]
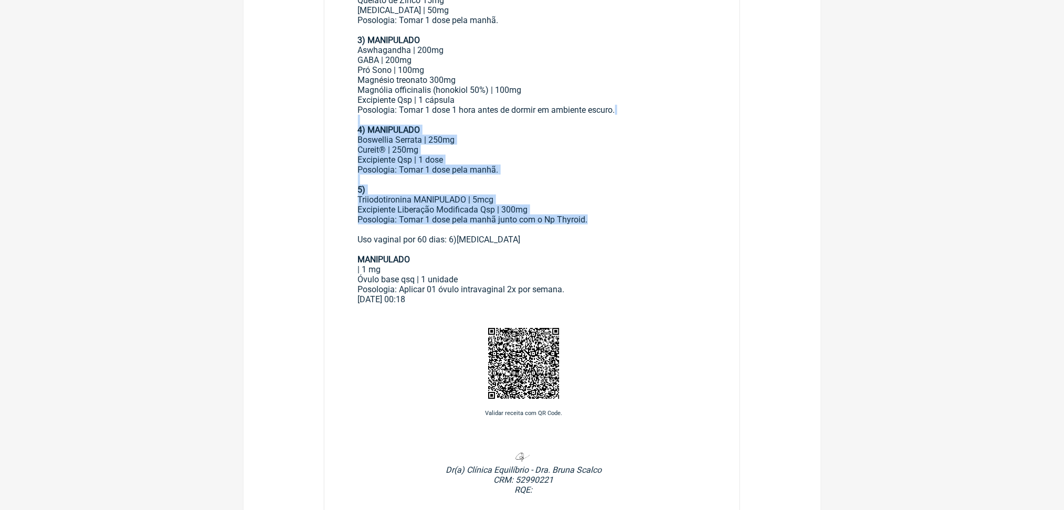
drag, startPoint x: 366, startPoint y: 226, endPoint x: 684, endPoint y: 355, distance: 342.8
click at [684, 294] on div "Uso oral por 60 dias: 1) MANIPULADO Relora® | 250mg Passiflora Extrato Seco | 1…" at bounding box center [532, 80] width 348 height 430
copy div "4) MANIPULADO Boswellia Serrata | 250mg Cureit® | 250mg Excipiente Qsp | 1 dose…"
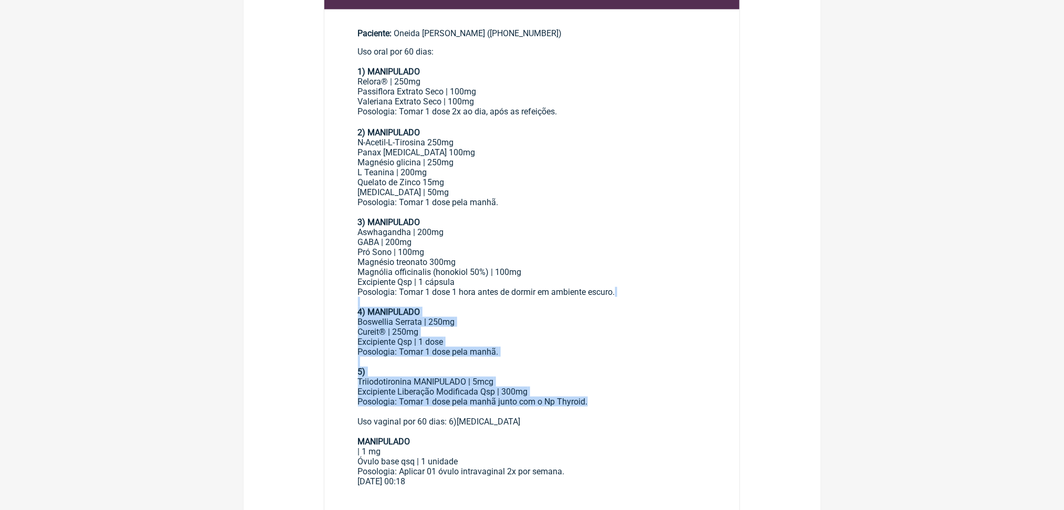
scroll to position [0, 0]
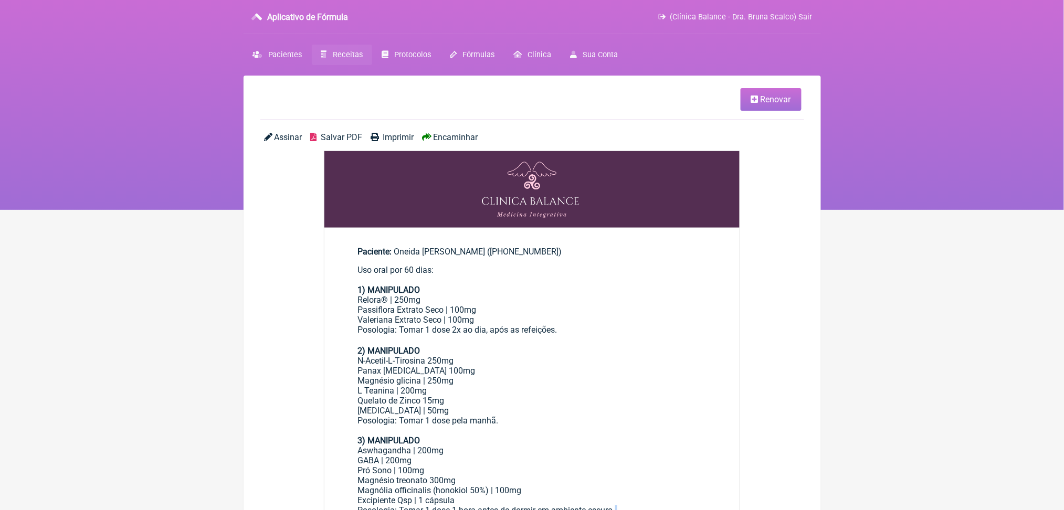
click at [363, 59] on font "Receitas" at bounding box center [348, 54] width 30 height 9
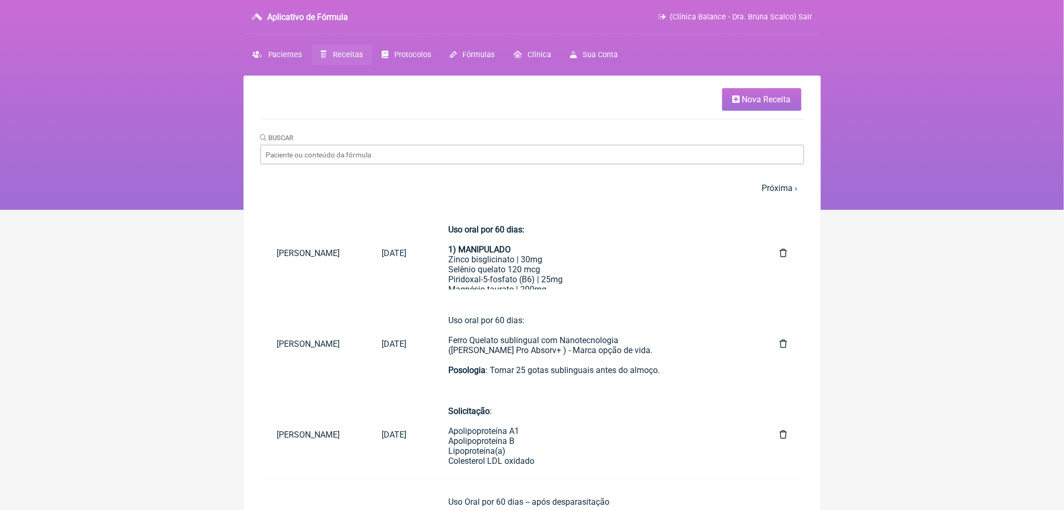
click at [758, 93] on link "Nova Receita" at bounding box center [761, 99] width 79 height 23
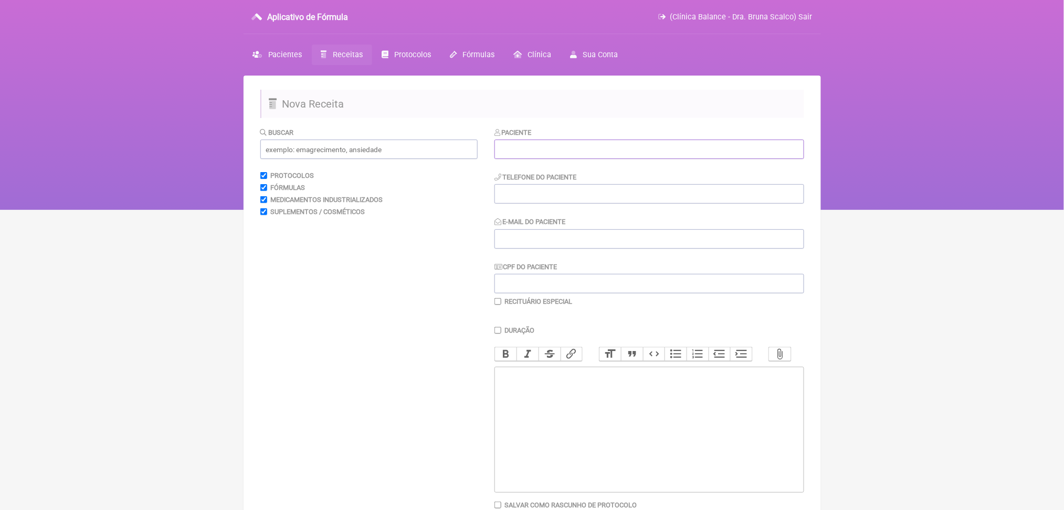
click at [583, 159] on input "text" at bounding box center [649, 149] width 310 height 19
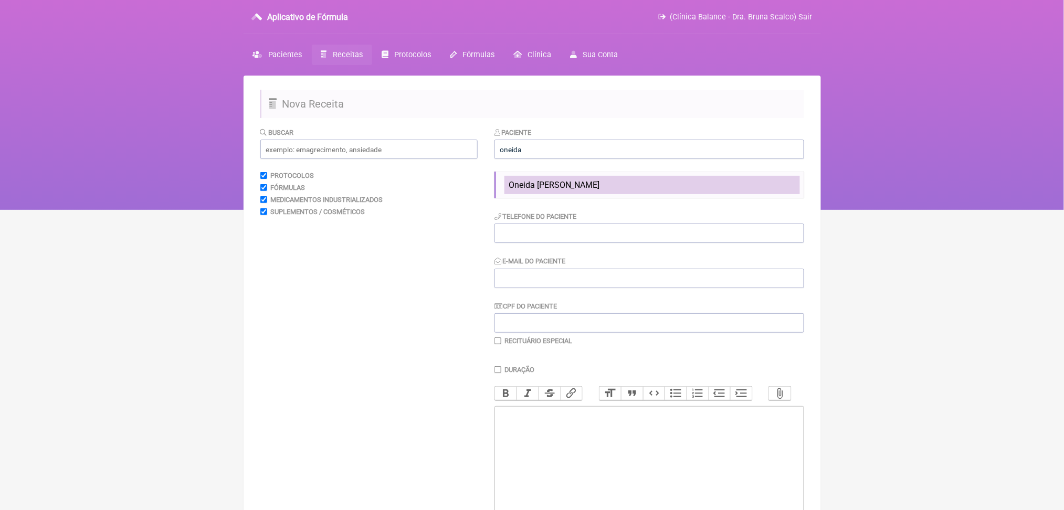
click at [651, 194] on li "Oneida [PERSON_NAME]" at bounding box center [651, 185] width 295 height 18
type input "Oneida [PERSON_NAME]"
type input "[PHONE_NUMBER]"
type input "[EMAIL_ADDRESS][DOMAIN_NAME]"
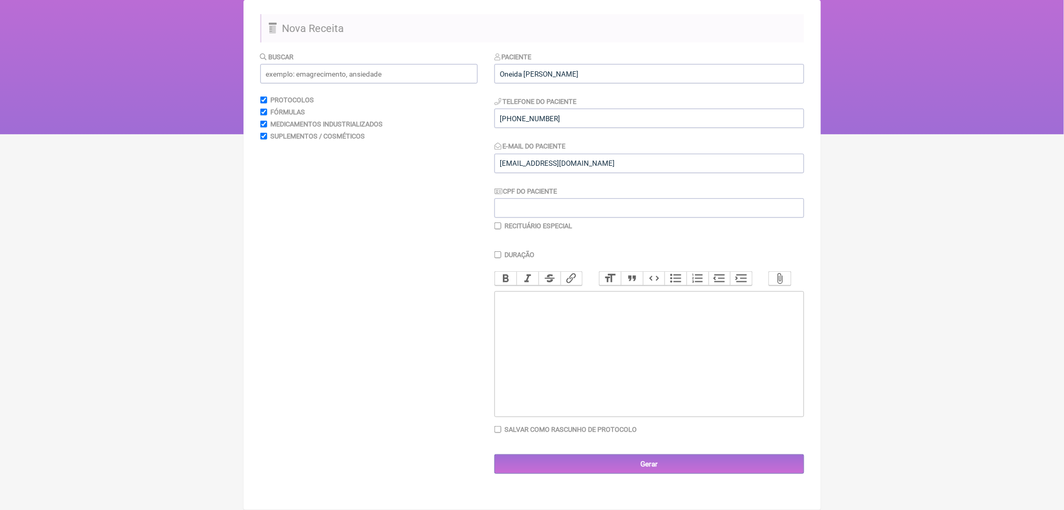
scroll to position [188, 0]
click at [679, 325] on trix-editor at bounding box center [649, 354] width 310 height 126
paste trix-editor "<div><br><strong>4) MANIPULADO<br></strong>Boswellia Serrata | 250mg<br>Cureit®…"
type trix-editor "<div><br><strong>4) MANIPULADO<br></strong>Boswellia Serrata | 250mg<br>Cureit®…"
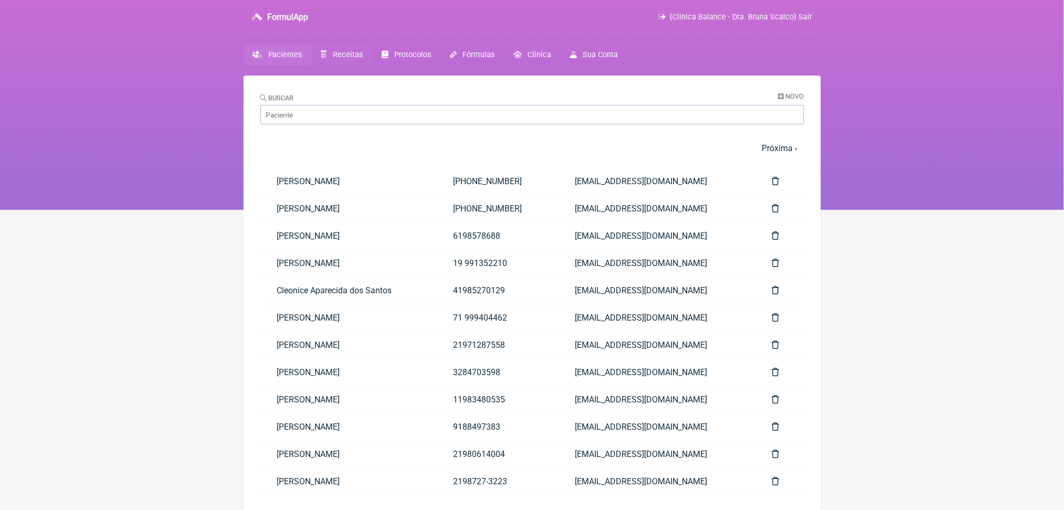
click at [363, 59] on span "Receitas" at bounding box center [348, 54] width 30 height 9
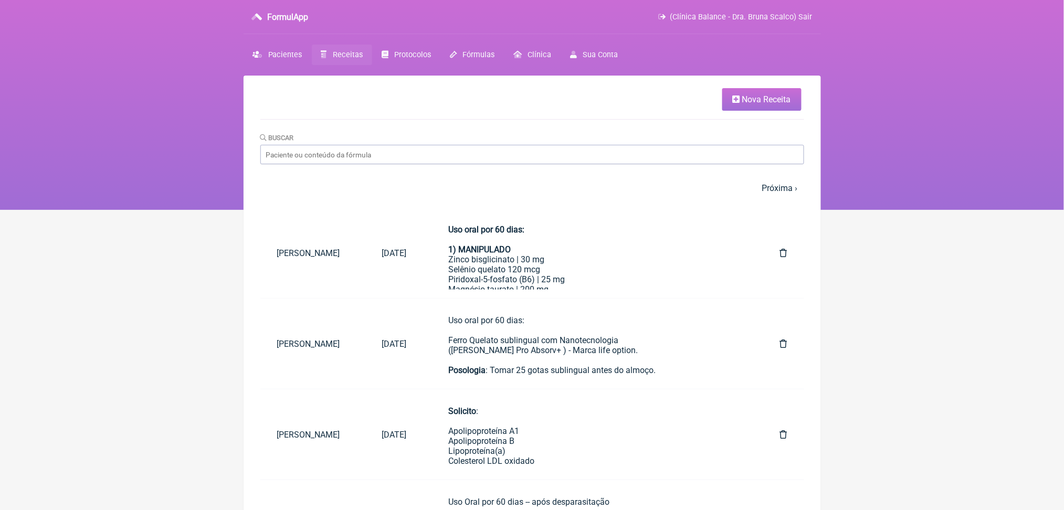
click at [736, 96] on link "Nova Receita" at bounding box center [761, 99] width 79 height 23
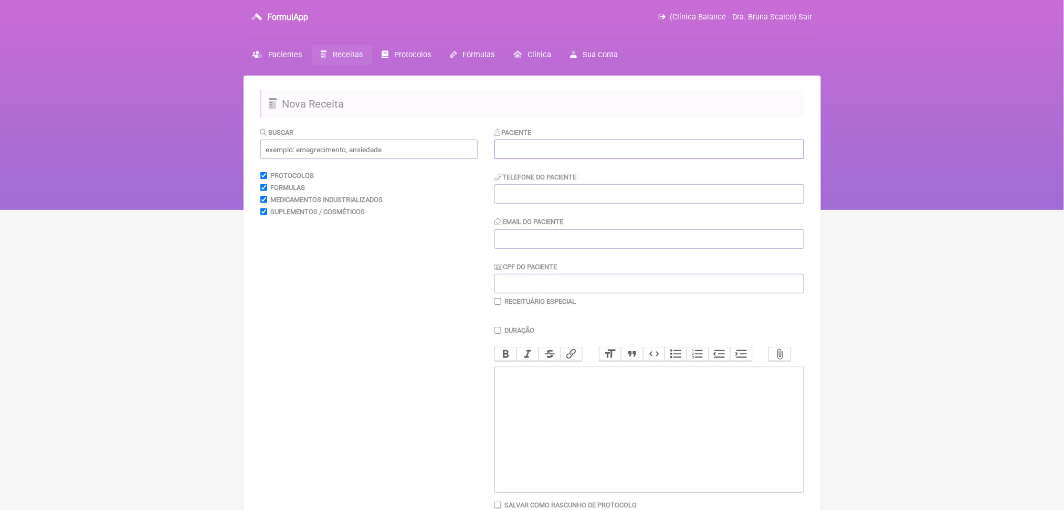
click at [552, 159] on input "text" at bounding box center [649, 149] width 310 height 19
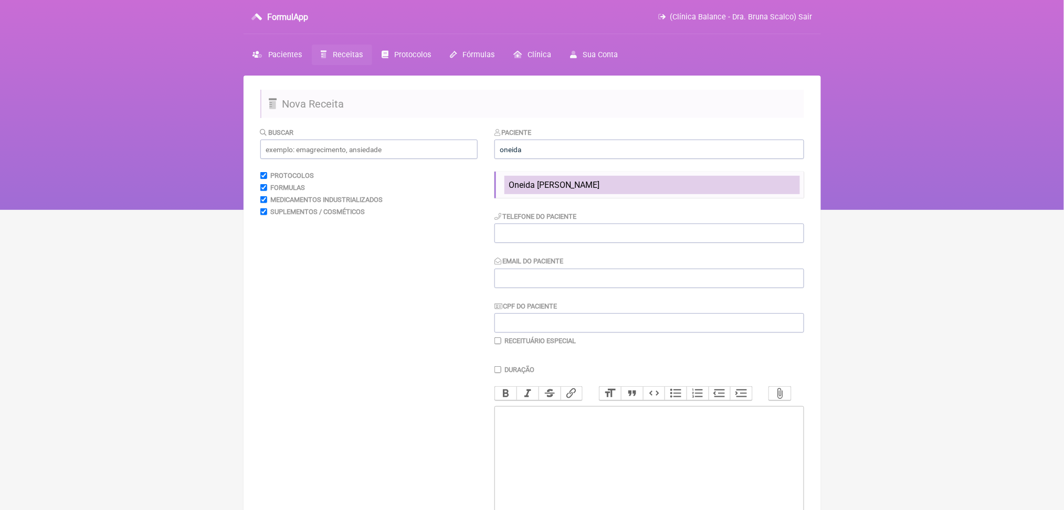
click at [566, 194] on li "Oneida [PERSON_NAME]" at bounding box center [651, 185] width 295 height 18
type input "Oneida Heiderick Maximo"
type input "(31) 7190-0358"
type input "oneidahm@hotmail.com"
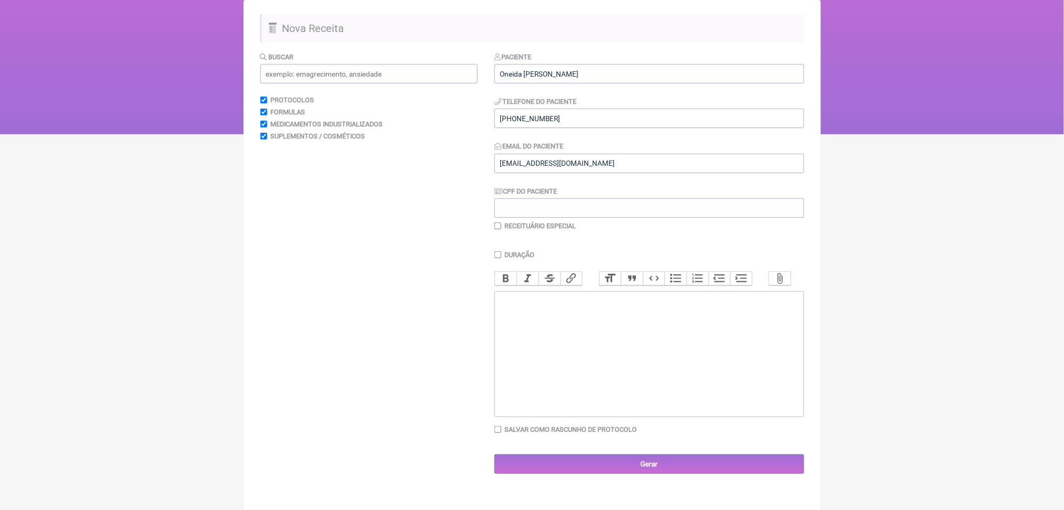
scroll to position [189, 0]
click at [549, 357] on trix-editor at bounding box center [649, 354] width 310 height 126
paste trix-editor "<div><br><strong>4) MANIPULADO<br></strong>Boswellia Serrata | 250mg<br>Cureit®…"
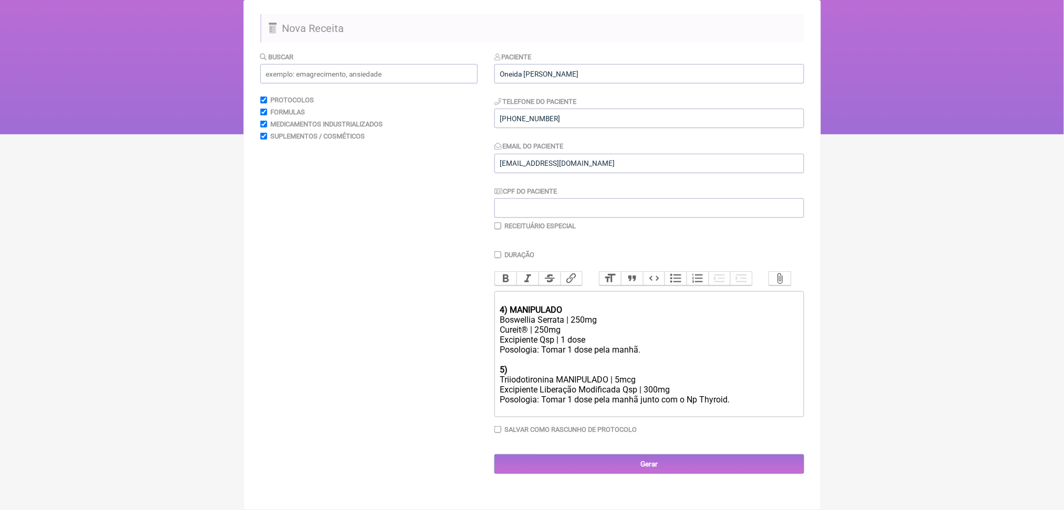
click at [515, 295] on div "4) MANIPULADO Boswellia Serrata | 250mg Cureit® | 250mg Excipiente Qsp | 1 dose…" at bounding box center [649, 350] width 298 height 110
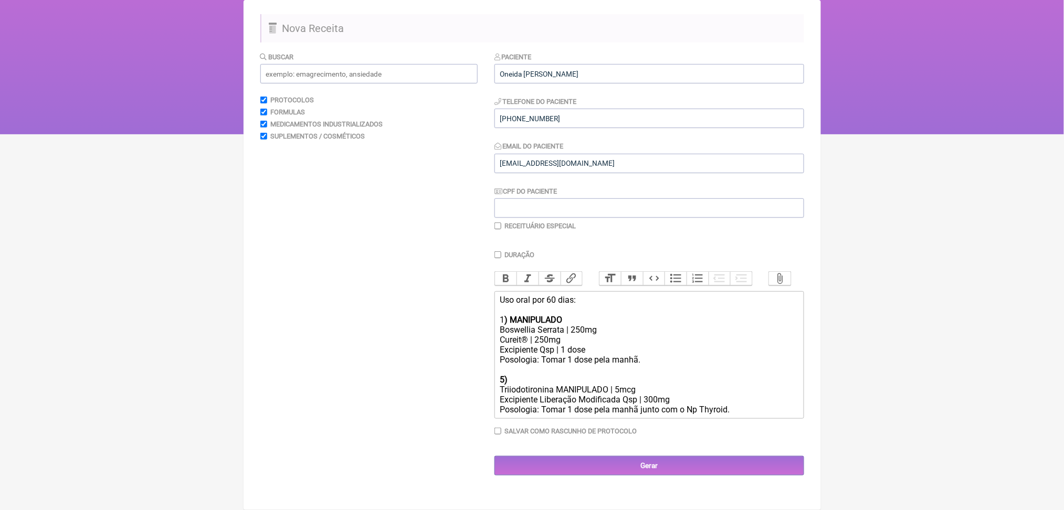
click at [507, 375] on strong "5)" at bounding box center [504, 380] width 8 height 10
click at [599, 383] on div "Uso oral por 60 dias: 1 ) MANIPULADO Boswellia Serrata | 250mg Cureit® | 250mg …" at bounding box center [649, 355] width 298 height 120
copy div "MANIPULADO"
click at [543, 376] on div "Uso oral por 60 dias: 1 ) MANIPULADO Boswellia Serrata | 250mg Cureit® | 250mg …" at bounding box center [649, 355] width 298 height 120
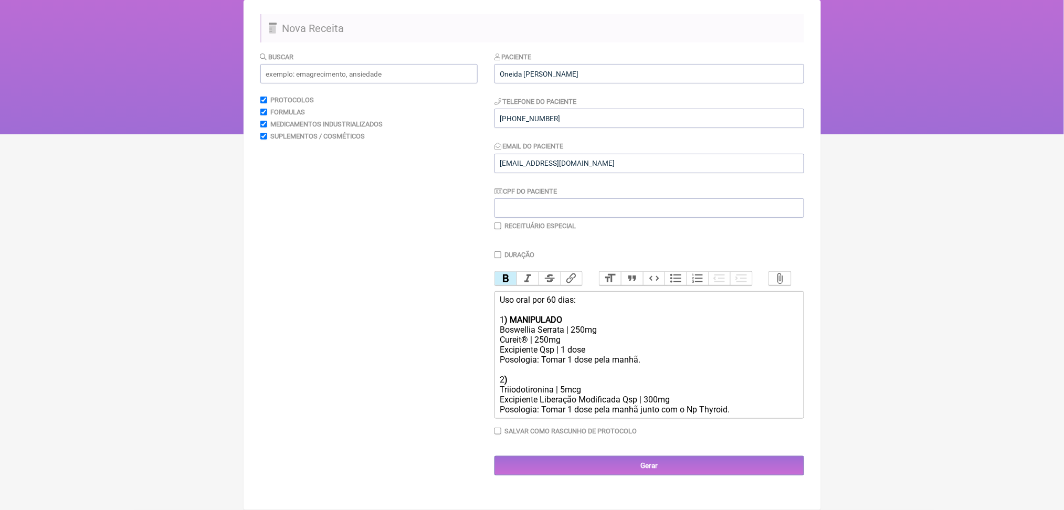
paste trix-editor "/strong>MANIPULADO&nbsp;<strong><"
type trix-editor "<div>Uso oral por 60 dias:<br><br>1<strong>) MANIPULADO<br></strong>Boswellia S…"
click at [564, 419] on trix-editor "Uso oral por 60 dias: 1 ) MANIPULADO Boswellia Serrata | 250mg Cureit® | 250mg …" at bounding box center [649, 355] width 310 height 128
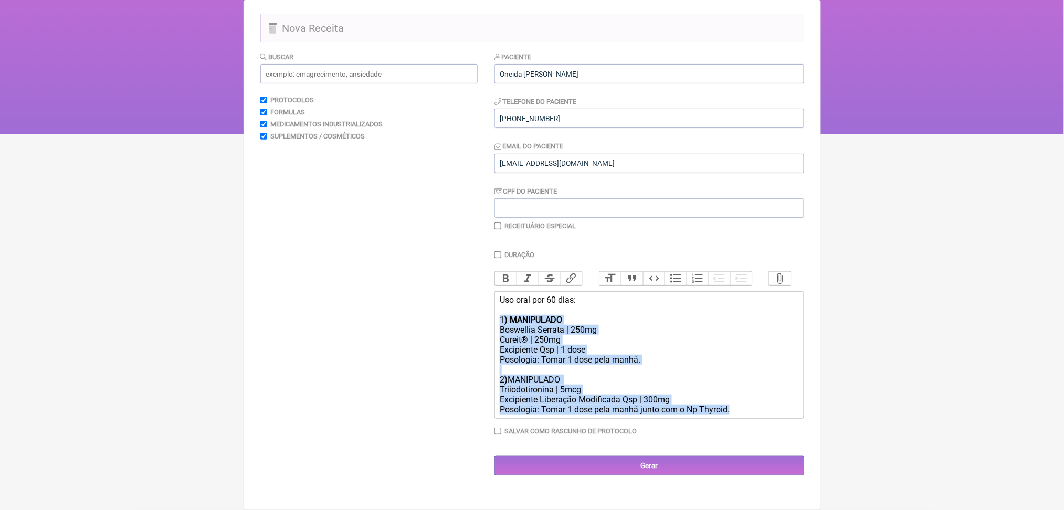
drag, startPoint x: 548, startPoint y: 410, endPoint x: 504, endPoint y: 283, distance: 134.3
click at [504, 291] on trix-editor "Uso oral por 60 dias: 1 ) MANIPULADO Boswellia Serrata | 250mg Cureit® | 250mg …" at bounding box center [649, 355] width 310 height 128
drag, startPoint x: 505, startPoint y: 252, endPoint x: 597, endPoint y: 411, distance: 184.4
click at [597, 411] on trix-editor "Uso oral por 60 dias: 1 ) MANIPULADO Boswellia Serrata | 250mg Cureit® | 250mg …" at bounding box center [649, 355] width 310 height 128
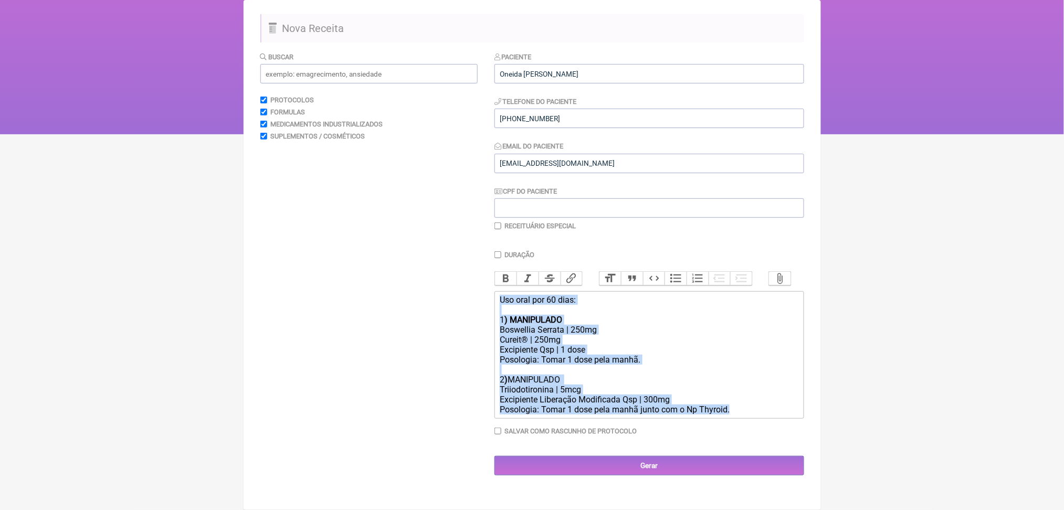
copy div "Uso oral por 60 dias: 1 ) MANIPULADO Boswellia Serrata | 250mg Cureit® | 250mg …"
click at [695, 475] on input "Gerar" at bounding box center [649, 465] width 310 height 19
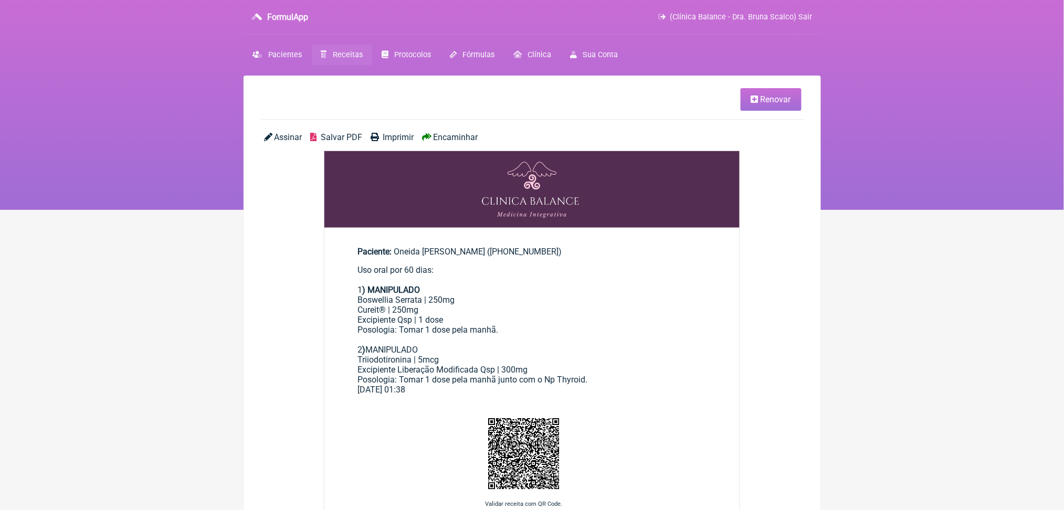
click at [362, 142] on span "Salvar PDF" at bounding box center [341, 137] width 41 height 10
click at [356, 59] on span "Receitas" at bounding box center [348, 54] width 30 height 9
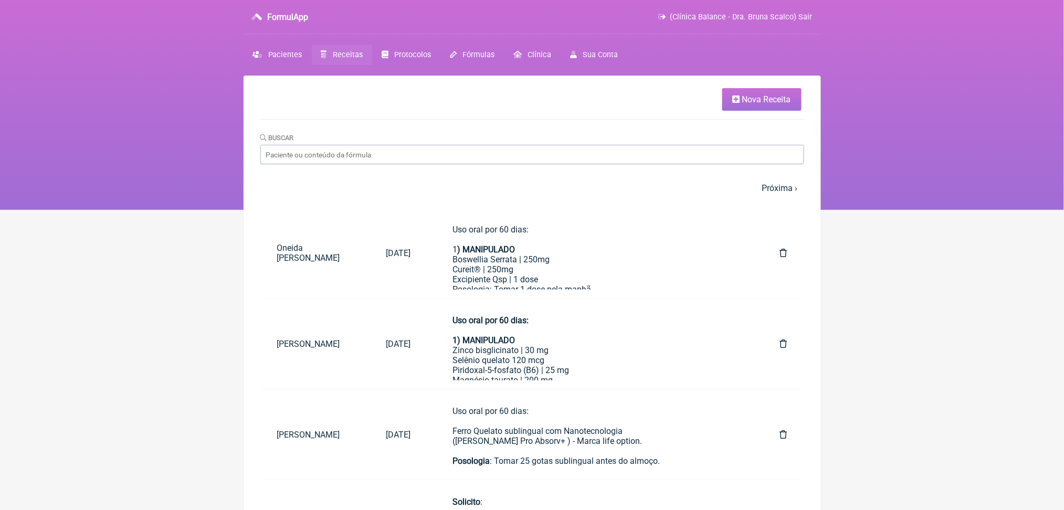
click at [767, 104] on span "Nova Receita" at bounding box center [766, 99] width 49 height 10
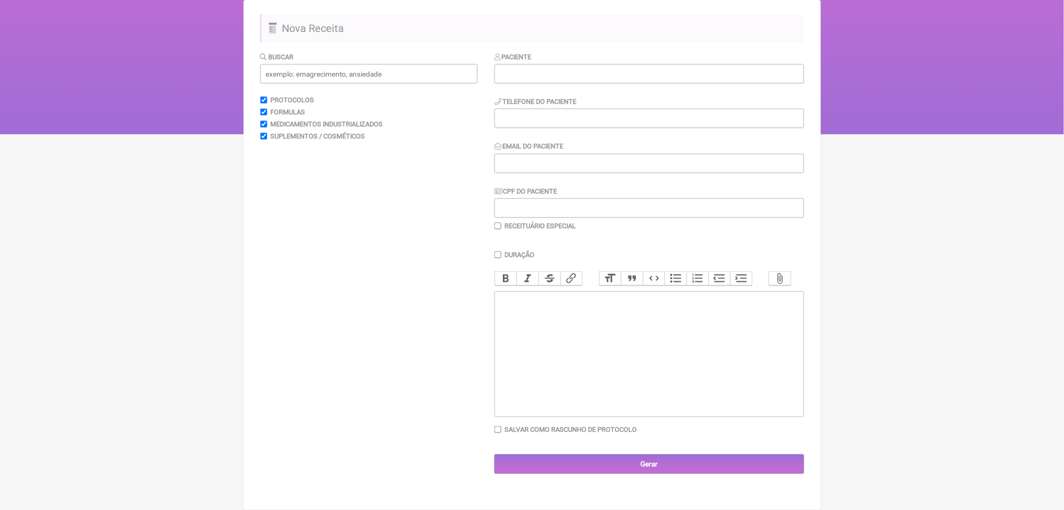
scroll to position [189, 0]
click at [570, 309] on trix-editor at bounding box center [649, 354] width 310 height 126
paste trix-editor "<div>Oral use for 60 days:<br><br>1) MANIPULATED<br>Boswellia Serrata | 250mg<b…"
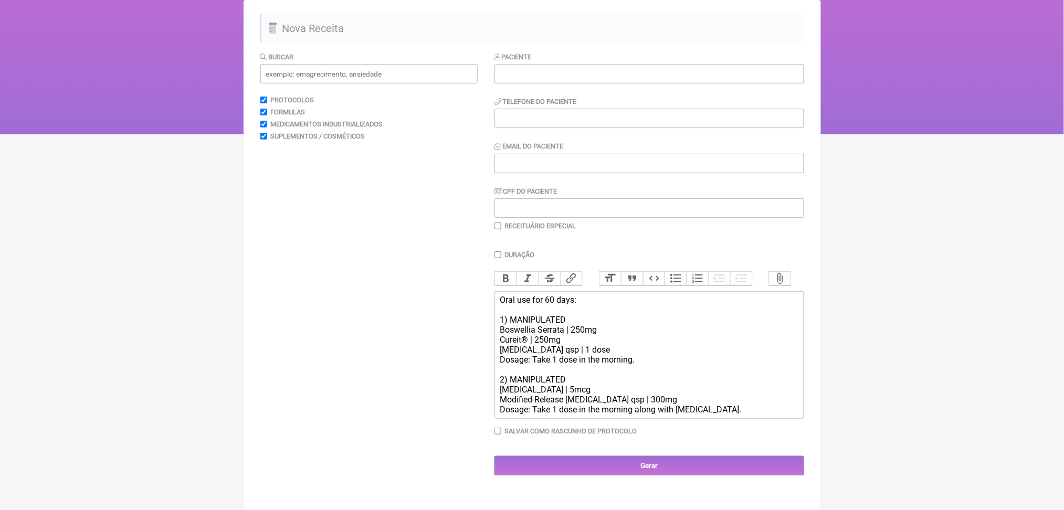
click at [520, 295] on div "Oral use for 60 days: 1) MANIPULATED Boswellia Serrata | 250mg Cureit® | 250mg …" at bounding box center [649, 355] width 298 height 120
type trix-editor "<div>Use for 60 days:<br><br>1) MANIPULATED<br>Boswellia Serrata | 250mg<br>Cur…"
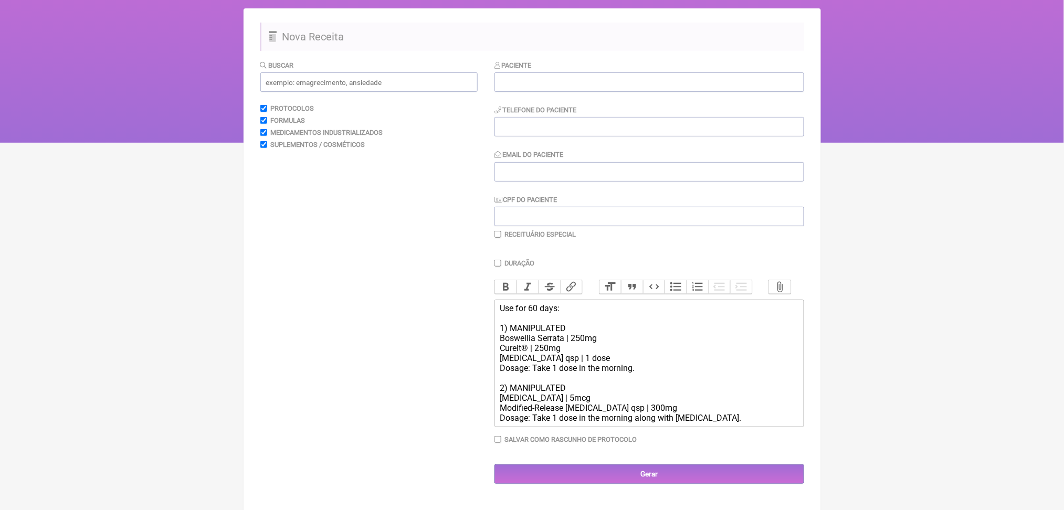
scroll to position [66, 0]
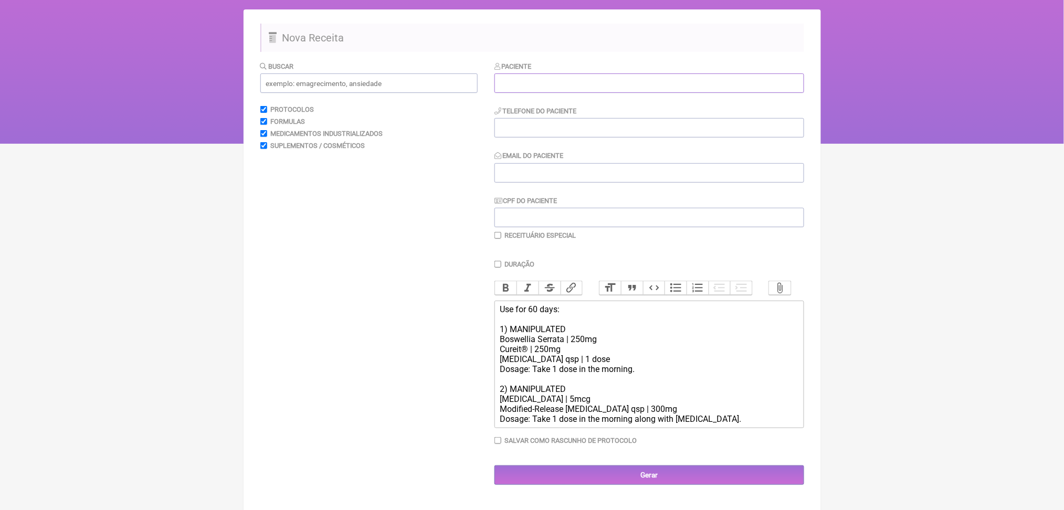
click at [604, 92] on input "text" at bounding box center [649, 82] width 310 height 19
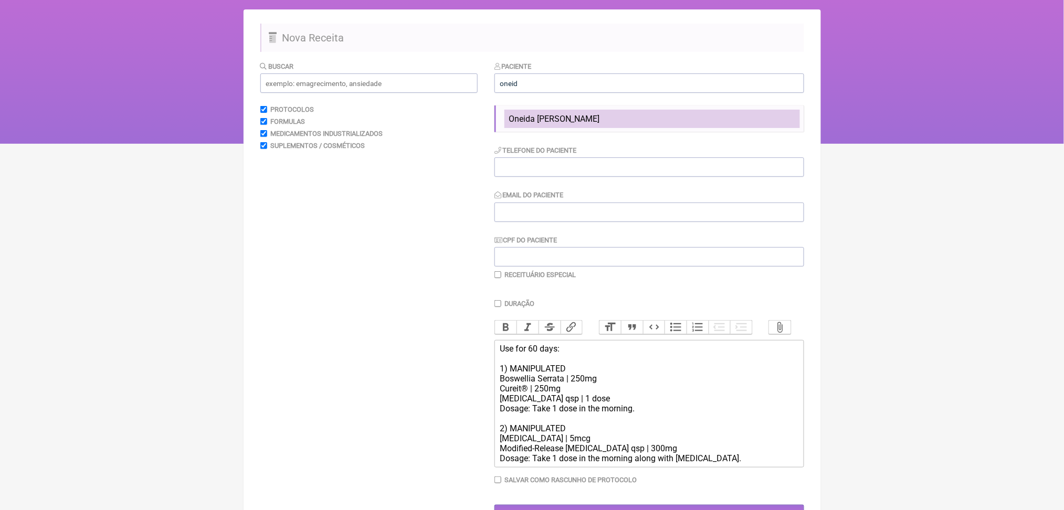
click at [589, 124] on span "Oneida [PERSON_NAME]" at bounding box center [554, 119] width 91 height 10
type input "Oneida [PERSON_NAME]"
type input "[PHONE_NUMBER]"
type input "[EMAIL_ADDRESS][DOMAIN_NAME]"
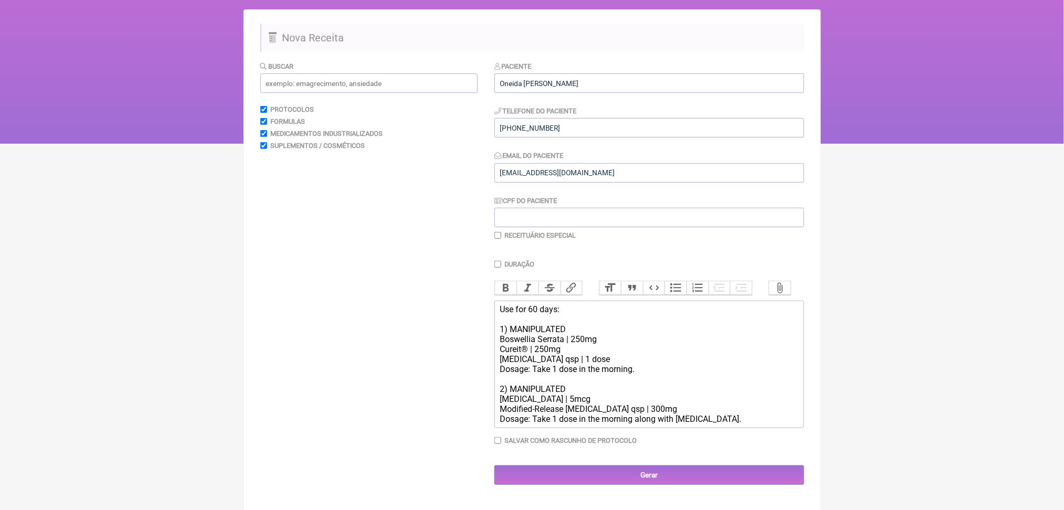
scroll to position [196, 0]
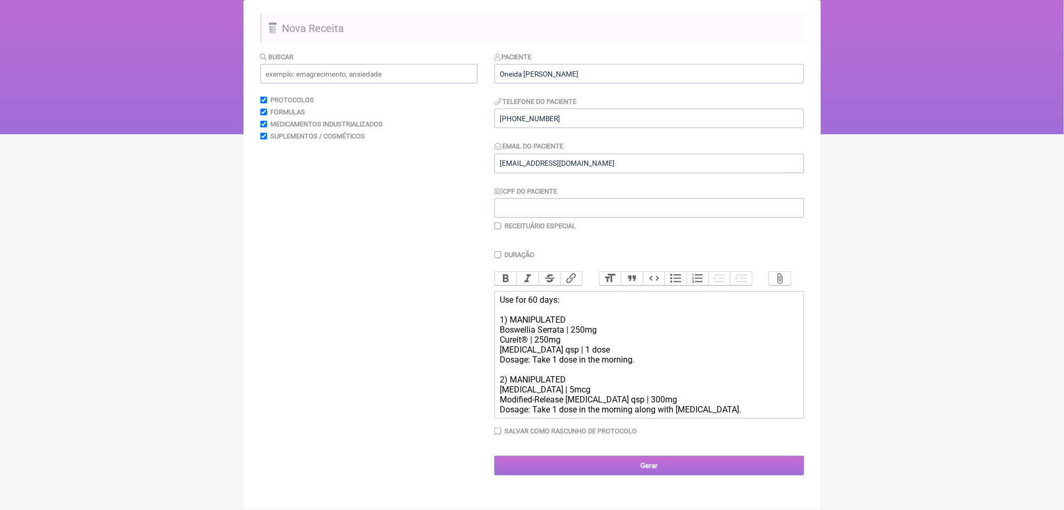
click at [739, 475] on input "Gerar" at bounding box center [649, 465] width 310 height 19
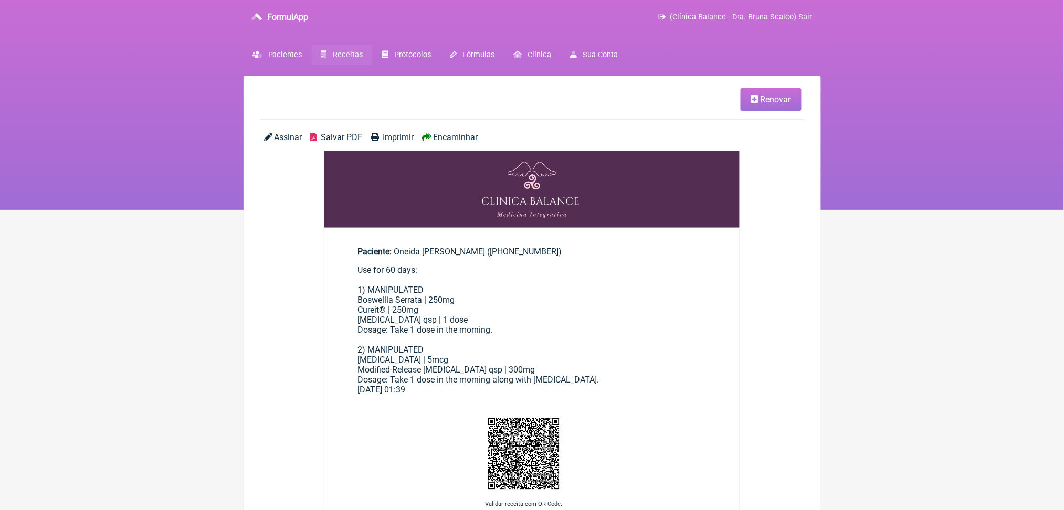
click at [362, 142] on span "Salvar PDF" at bounding box center [341, 137] width 41 height 10
click at [363, 59] on span "Receitas" at bounding box center [348, 54] width 30 height 9
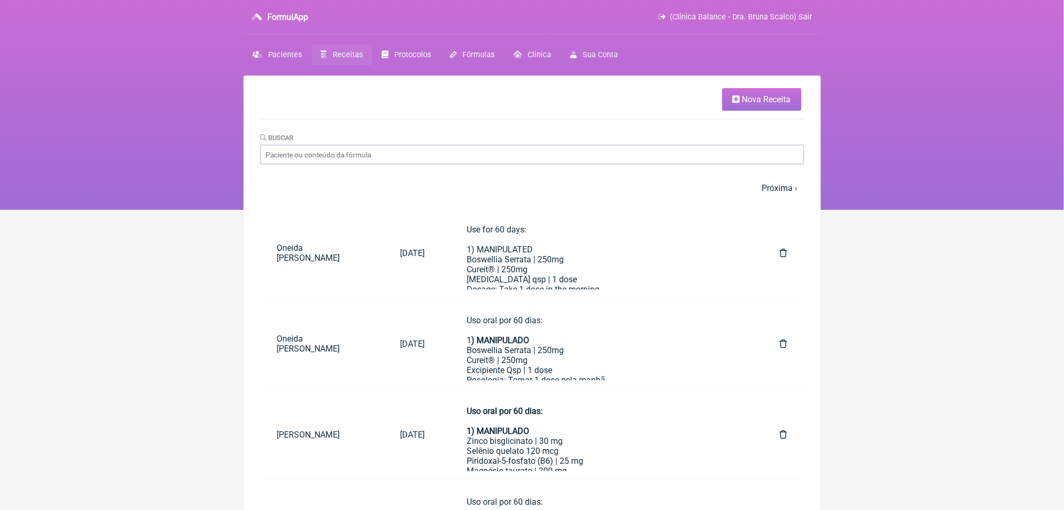
click at [750, 104] on span "Nova Receita" at bounding box center [766, 99] width 49 height 10
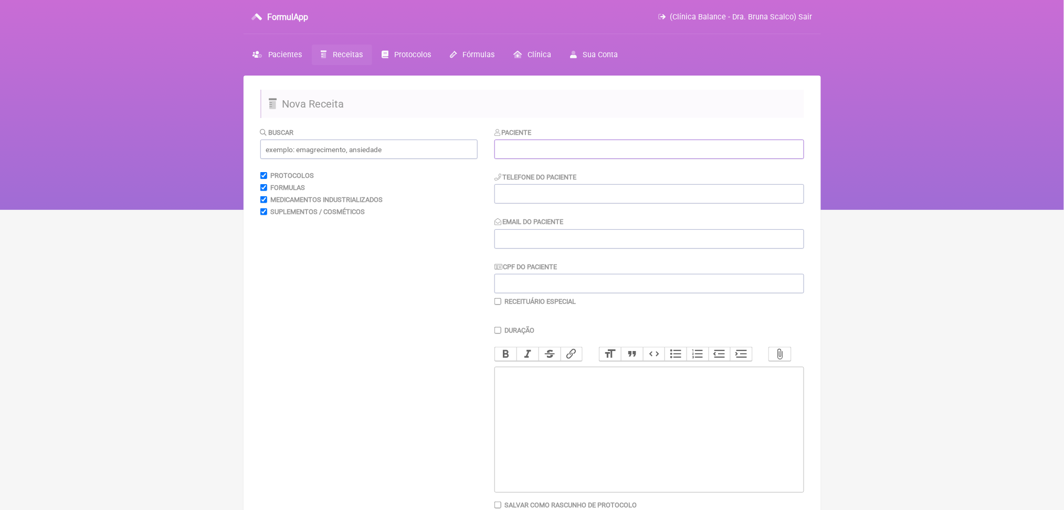
click at [612, 159] on input "text" at bounding box center [649, 149] width 310 height 19
click at [327, 58] on icon at bounding box center [324, 54] width 6 height 7
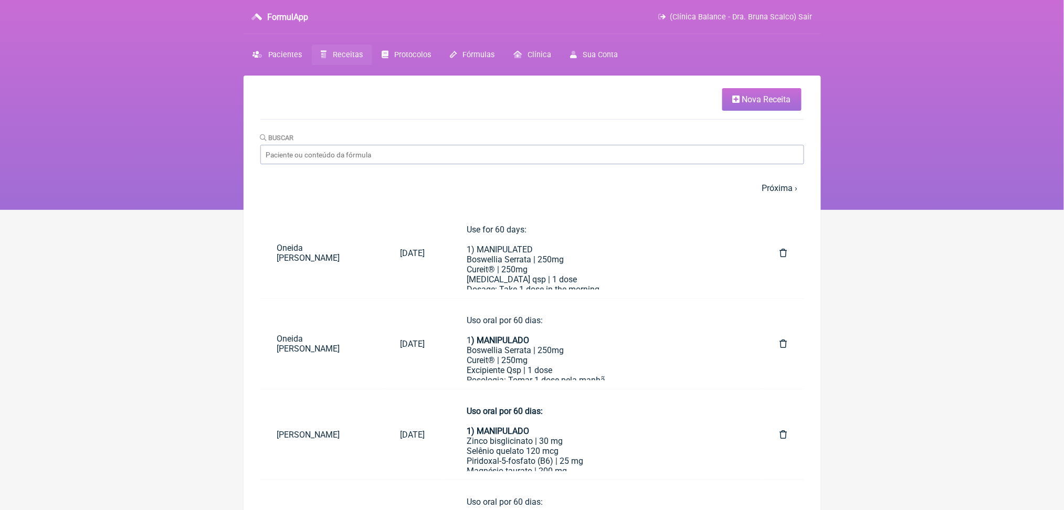
scroll to position [1, 0]
click at [527, 164] on input "Buscar" at bounding box center [532, 153] width 544 height 19
type input "oneida"
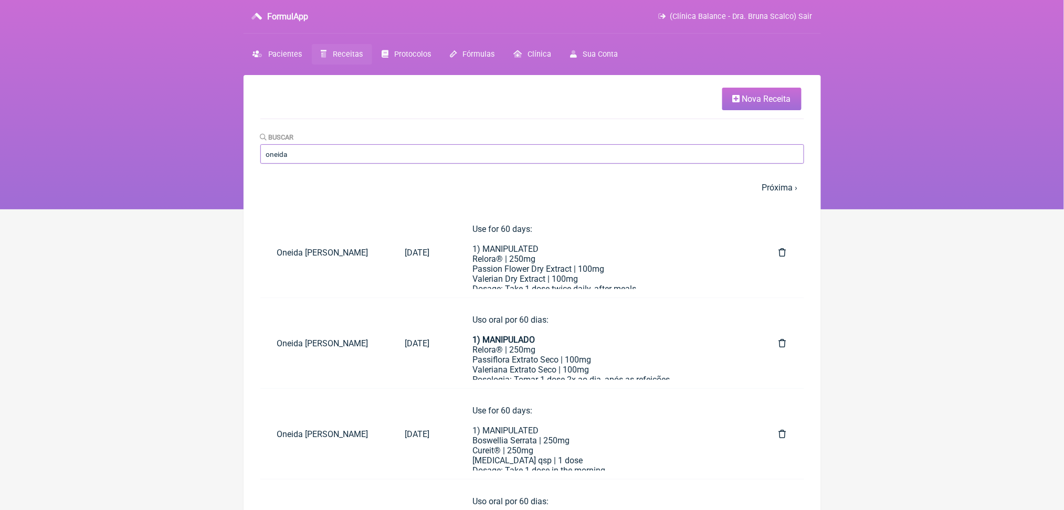
click at [339, 164] on input "oneida" at bounding box center [532, 153] width 544 height 19
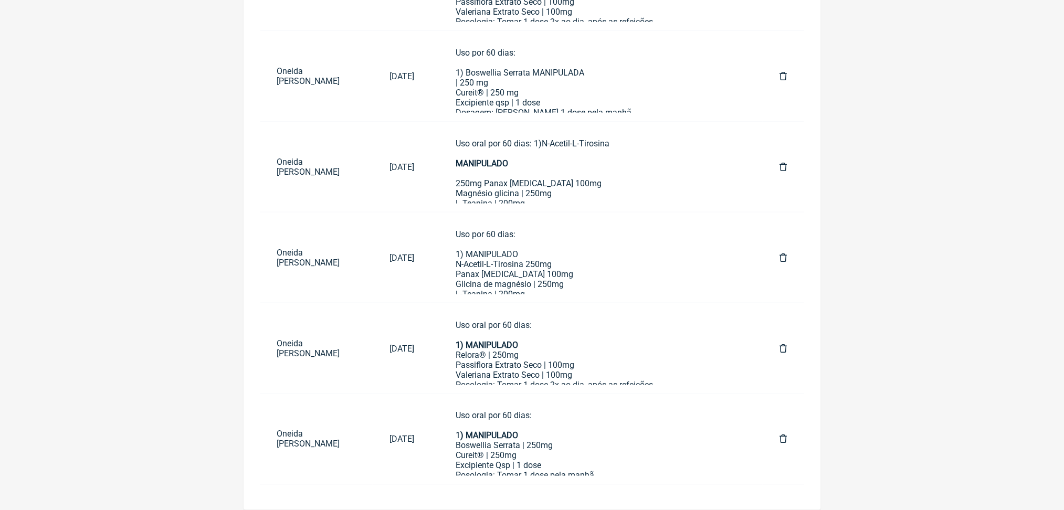
scroll to position [389, 0]
click at [519, 432] on font ") MANIPULADO" at bounding box center [490, 436] width 58 height 10
click at [578, 426] on div "Uso oral por 60 [PERSON_NAME]: 1 ) MANIPULADO Boswellia Serrata | 250mg Cureit®…" at bounding box center [597, 471] width 282 height 120
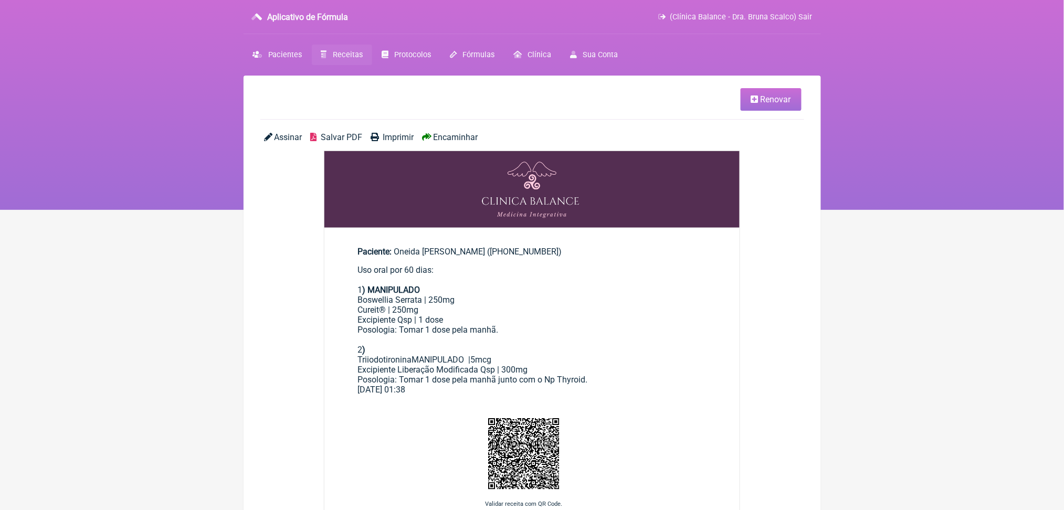
scroll to position [373, 0]
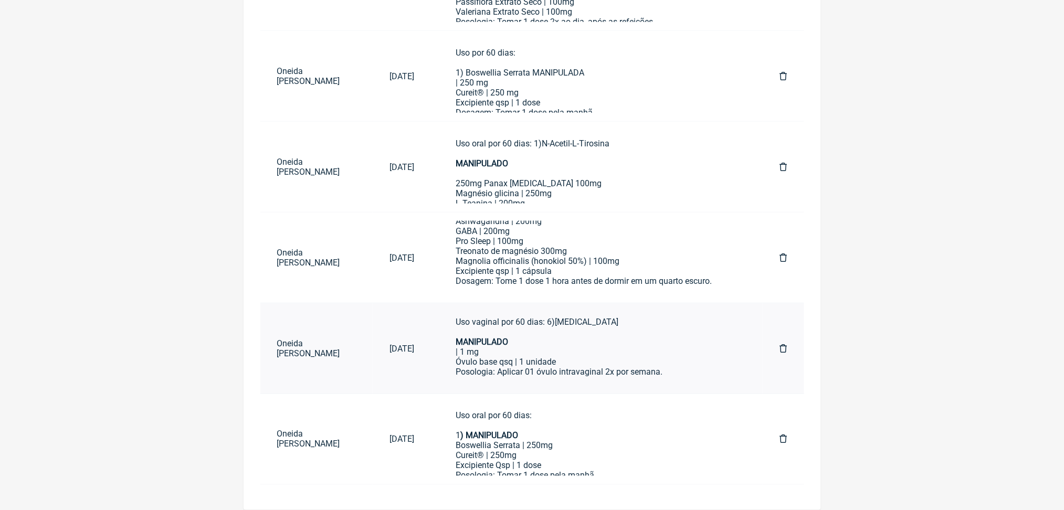
scroll to position [579, 0]
click at [613, 322] on div "Uso oral por 60 dias: 1) MANIPULADO Relora® | 250mg Passiflora Extrato Seco | 1…" at bounding box center [597, 162] width 282 height 430
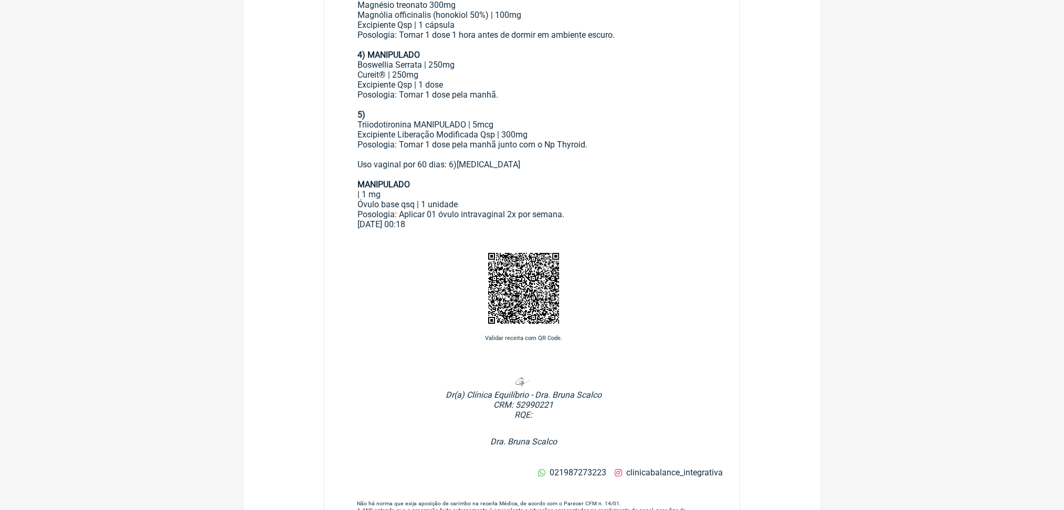
scroll to position [504, 0]
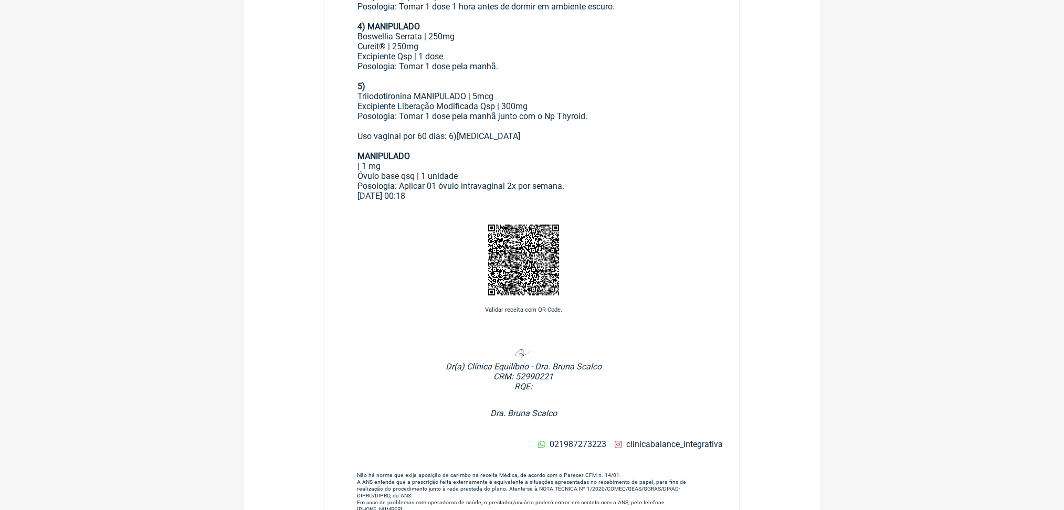
drag, startPoint x: 365, startPoint y: 273, endPoint x: 636, endPoint y: 335, distance: 277.8
copy div "Uso vaginal por 60 dias: 6) [MEDICAL_DATA] MANIPULADO | 1 mg Óvulo base qsq | 1…"
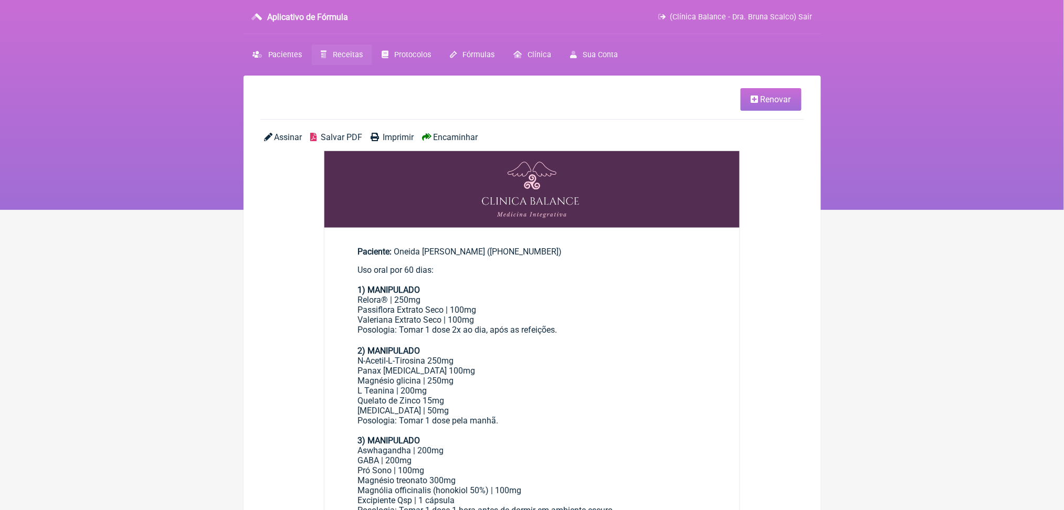
click at [354, 59] on font "Receitas" at bounding box center [348, 54] width 30 height 9
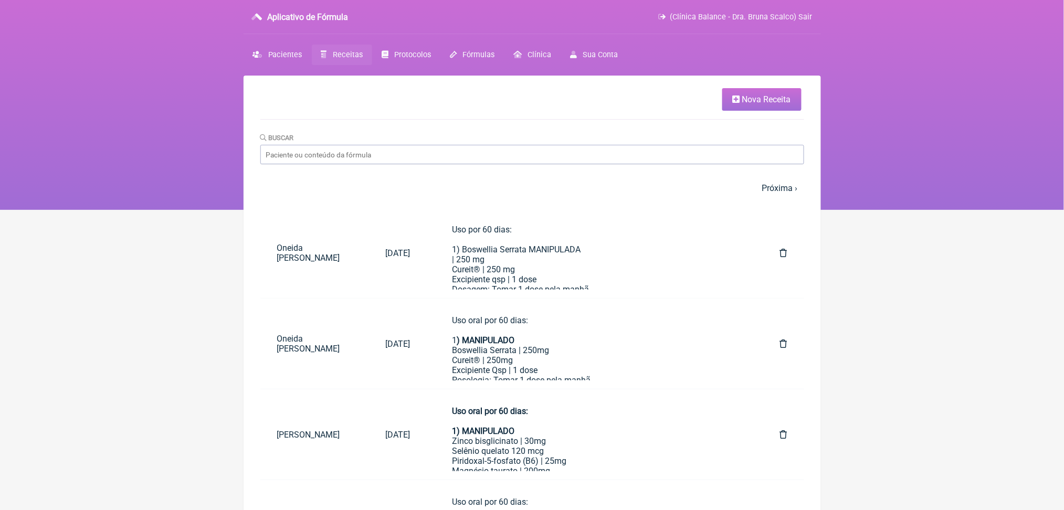
click at [761, 104] on font "Nova Receita" at bounding box center [766, 99] width 49 height 10
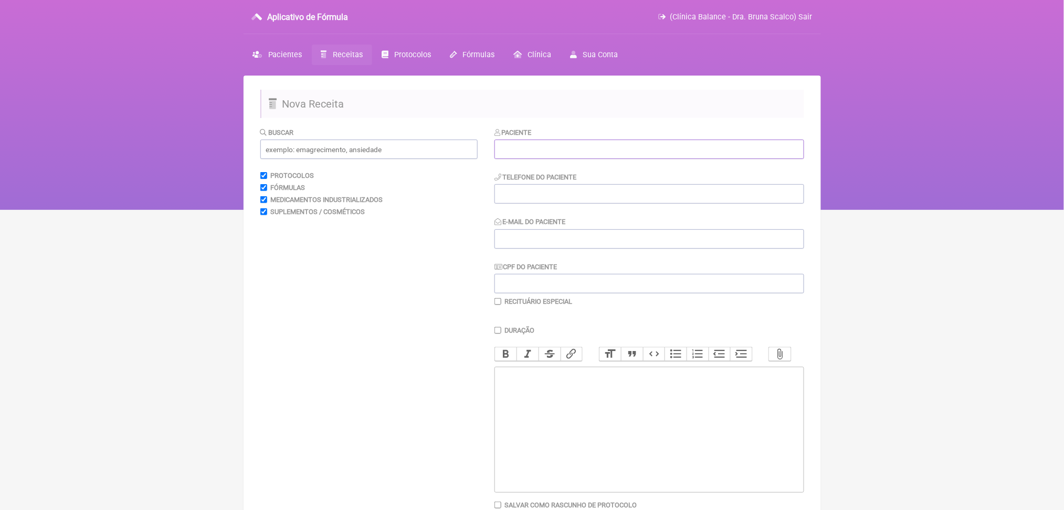
click at [684, 159] on input "text" at bounding box center [649, 149] width 310 height 19
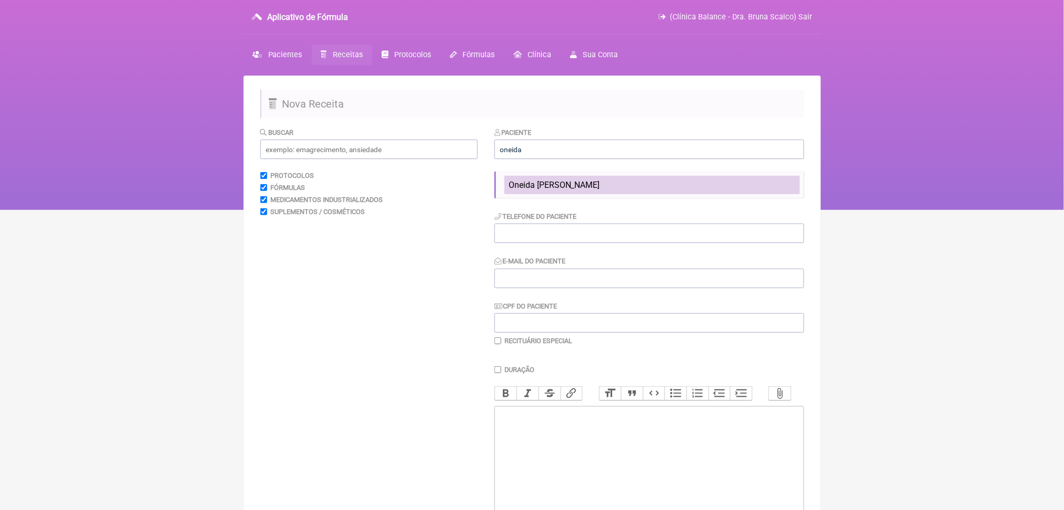
click at [571, 194] on li "Oneida [PERSON_NAME]" at bounding box center [651, 185] width 295 height 18
type input "Oneida [PERSON_NAME]"
type input "[PHONE_NUMBER]"
type input "[EMAIL_ADDRESS][DOMAIN_NAME]"
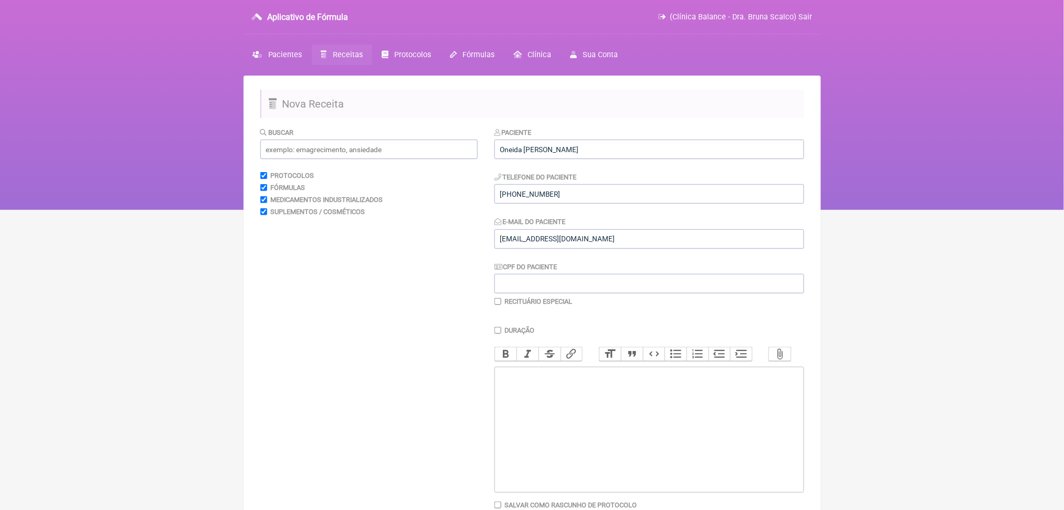
scroll to position [189, 0]
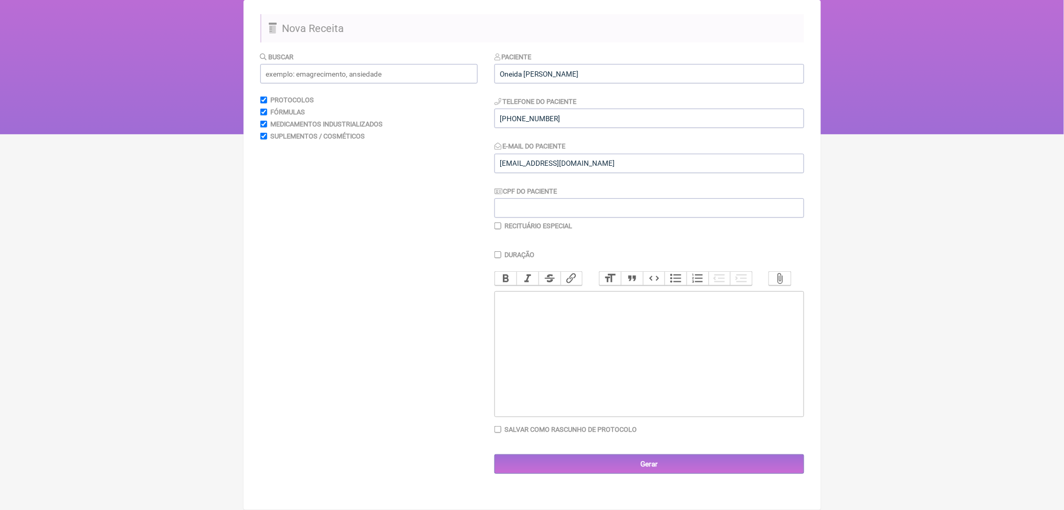
click at [695, 337] on trix-editor at bounding box center [649, 354] width 310 height 126
paste trix-editor "<div>Uso vaginal por 60 dias: 6) [MEDICAL_DATA]<br><br><strong>MANIPULADO<br></…"
type trix-editor "<div>Uso vaginal por 60 dias: 6) [MEDICAL_DATA]<br><br><strong>MANIPULADO<br></…"
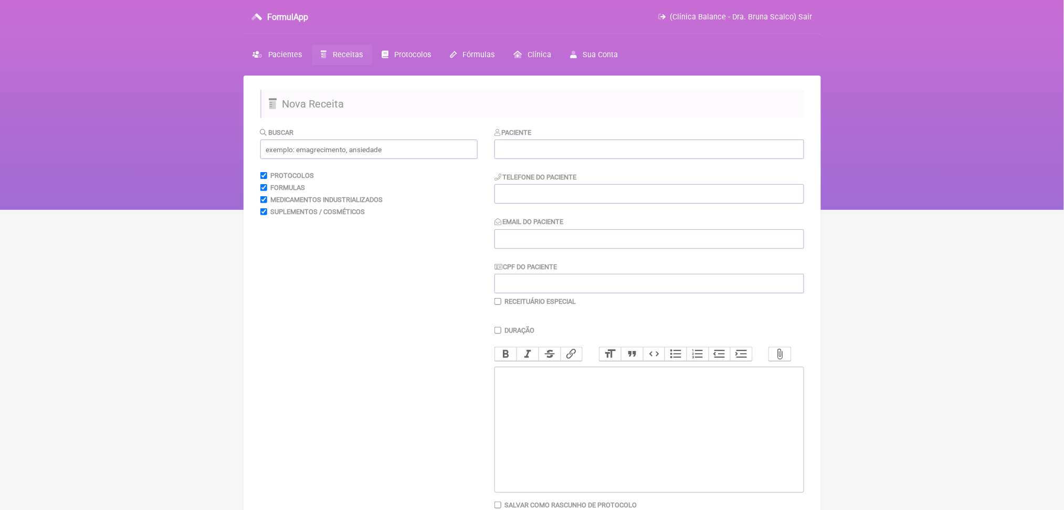
click at [602, 492] on trix-editor at bounding box center [649, 430] width 310 height 126
paste trix-editor "<div>Uso vaginal por 60 dias: 6) Estriol<br><br><strong>MANIPULADO<br></strong>…"
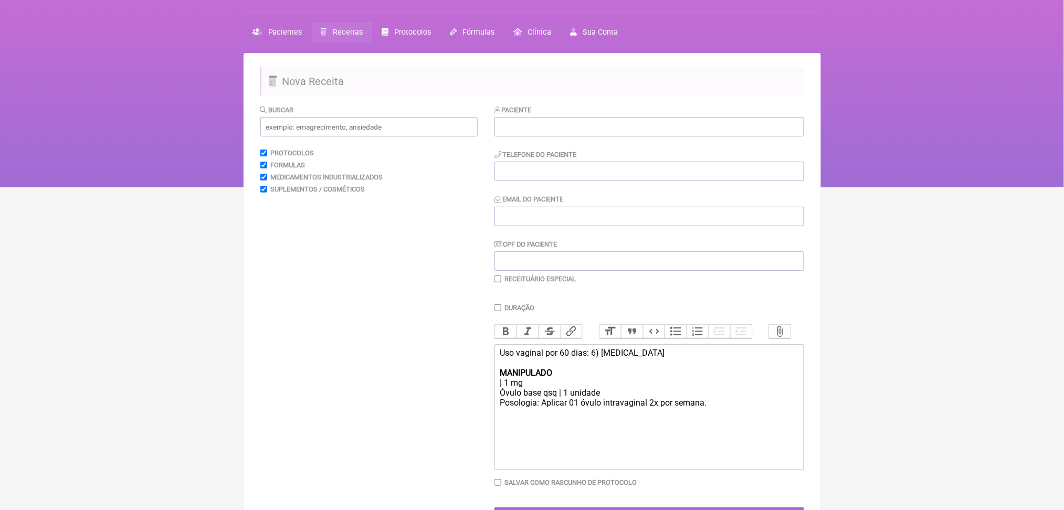
scroll to position [189, 0]
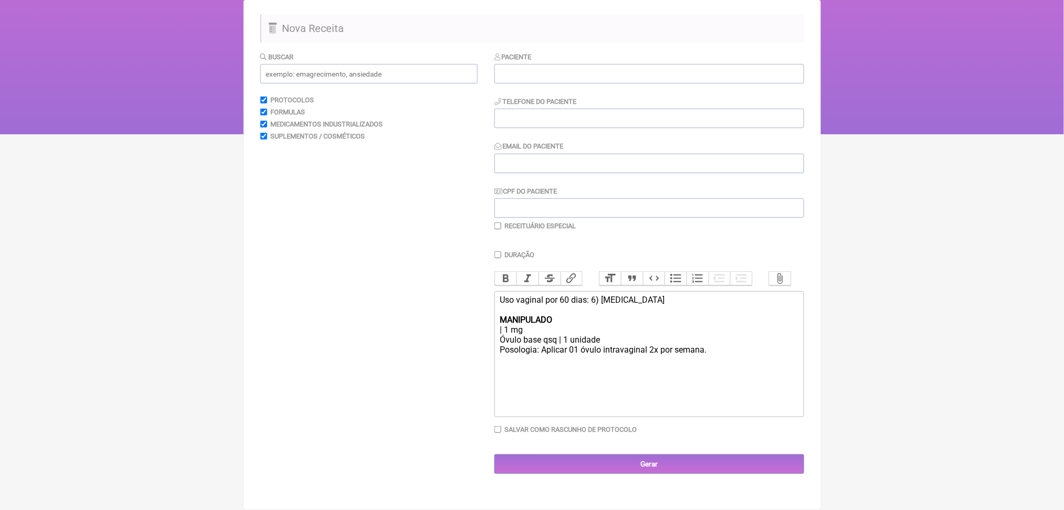
click at [620, 295] on div "Uso vaginal por 60 dias: 6) Estriol MANIPULADO | 1 mg Óvulo base qsq | 1 unidad…" at bounding box center [649, 325] width 298 height 60
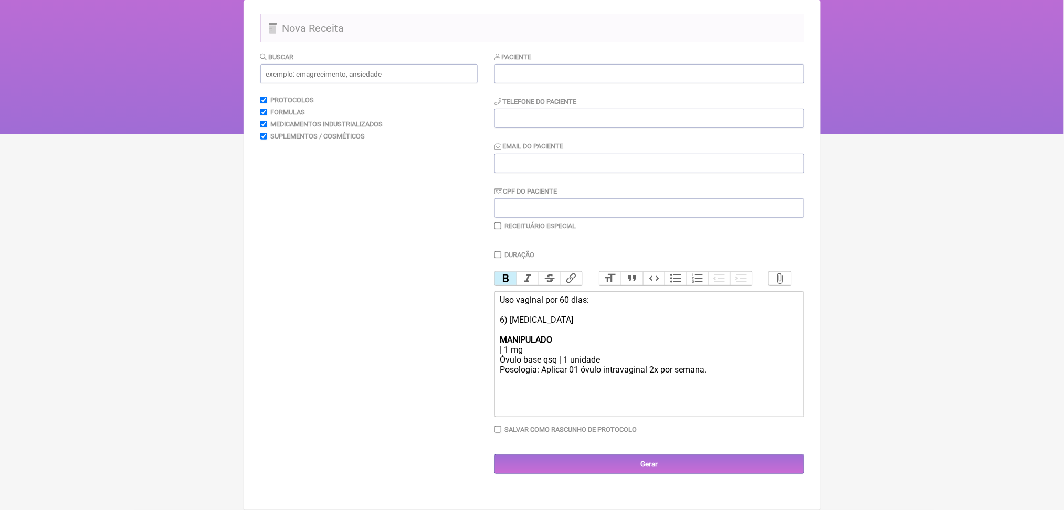
click at [535, 335] on strong "MANIPULADO" at bounding box center [526, 340] width 52 height 10
copy strong "MANIPULADO"
click at [519, 299] on div "Uso vaginal por 60 dias: 6) Estriol | 1 mg Óvulo base qsq | 1 unidade Posologia…" at bounding box center [649, 330] width 298 height 70
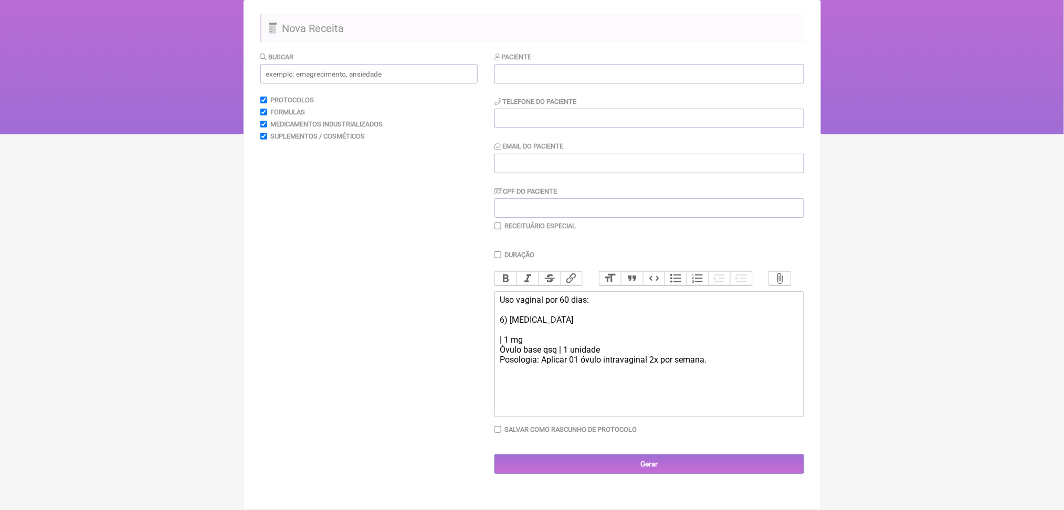
paste trix-editor "<strong>MANIPULADO</strong>"
click at [544, 309] on div "Uso vaginal por 60 dias: 6) MANIPULADO Estriol | 1 mg Óvulo base qsq | 1 unidad…" at bounding box center [649, 335] width 298 height 80
type trix-editor "<div>Uso vaginal por 60 dias: <br><br>6) <strong>MANIPULADO<br></strong>Estriol…"
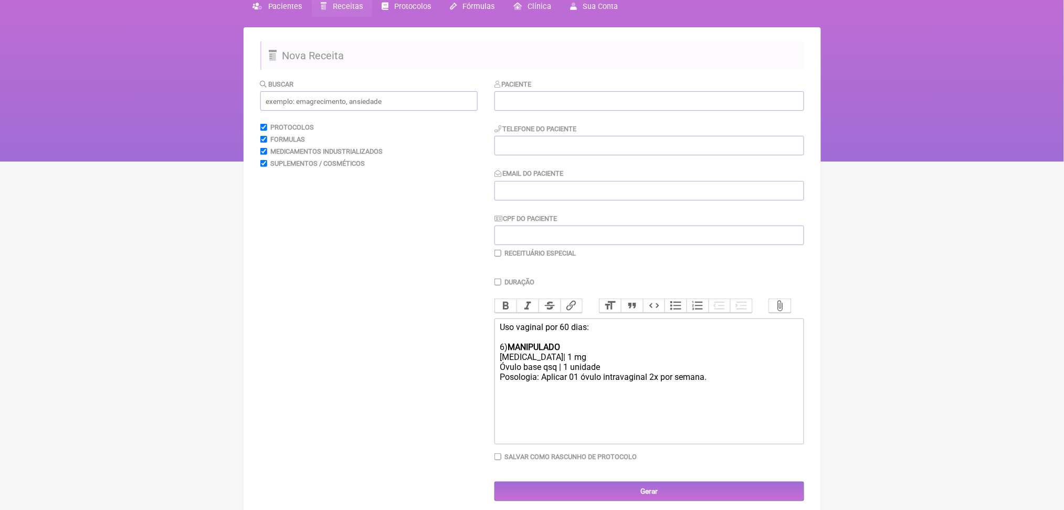
scroll to position [52, 0]
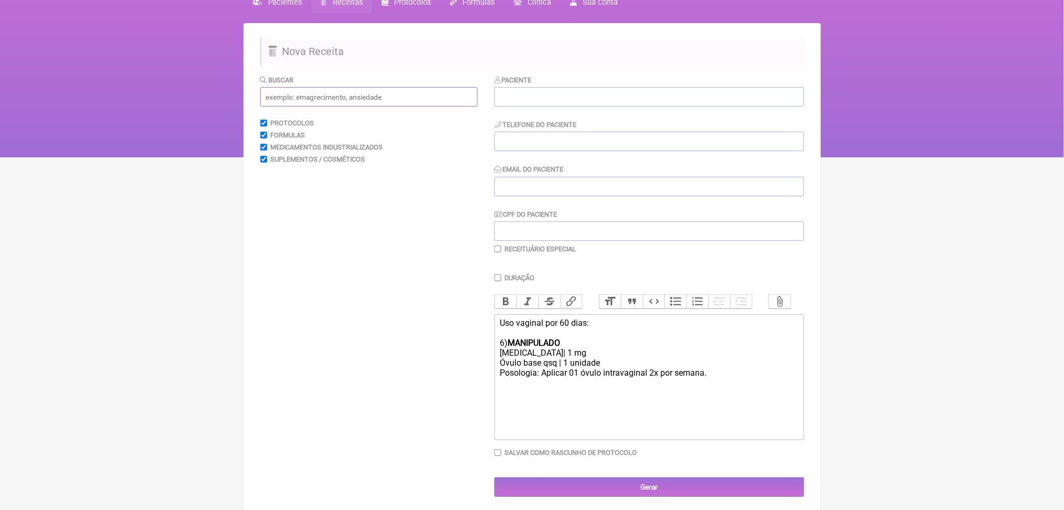
click at [356, 107] on input "text" at bounding box center [368, 96] width 217 height 19
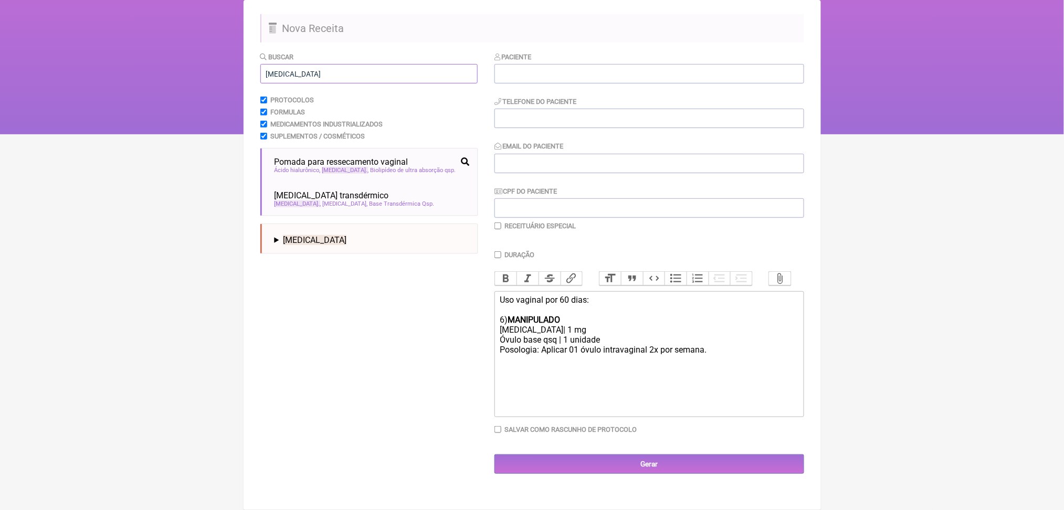
scroll to position [175, 0]
type input "estriol"
click at [397, 191] on div "Estradiol transdérmico" at bounding box center [371, 196] width 195 height 10
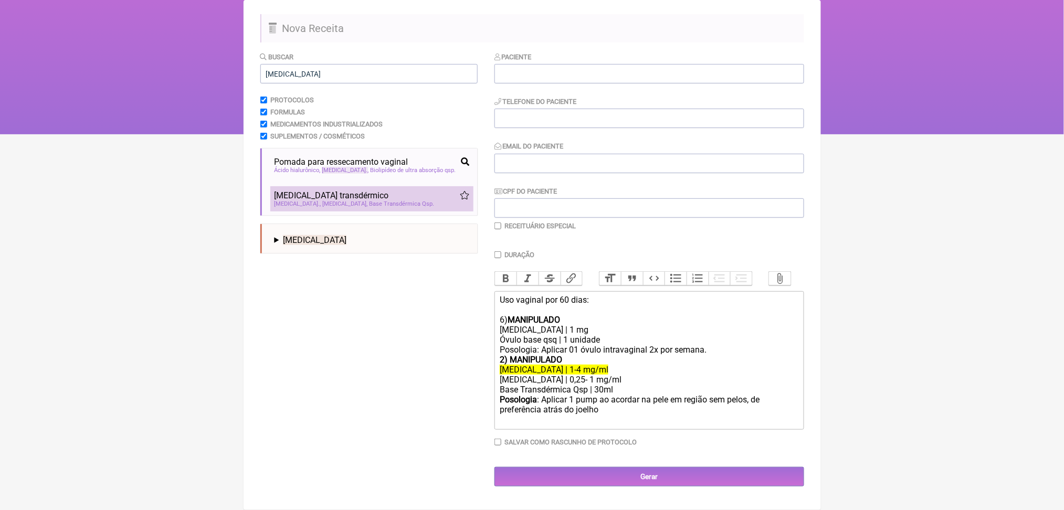
scroll to position [210, 0]
click at [777, 355] on div "2) MANIPULADO" at bounding box center [649, 360] width 298 height 10
drag, startPoint x: 505, startPoint y: 300, endPoint x: 558, endPoint y: 298, distance: 53.6
click at [558, 298] on trix-editor "Uso vaginal por 60 dias: 6) MANIPULADO Estriol | 1 mg Óvulo base qsq | 1 unidad…" at bounding box center [649, 360] width 310 height 139
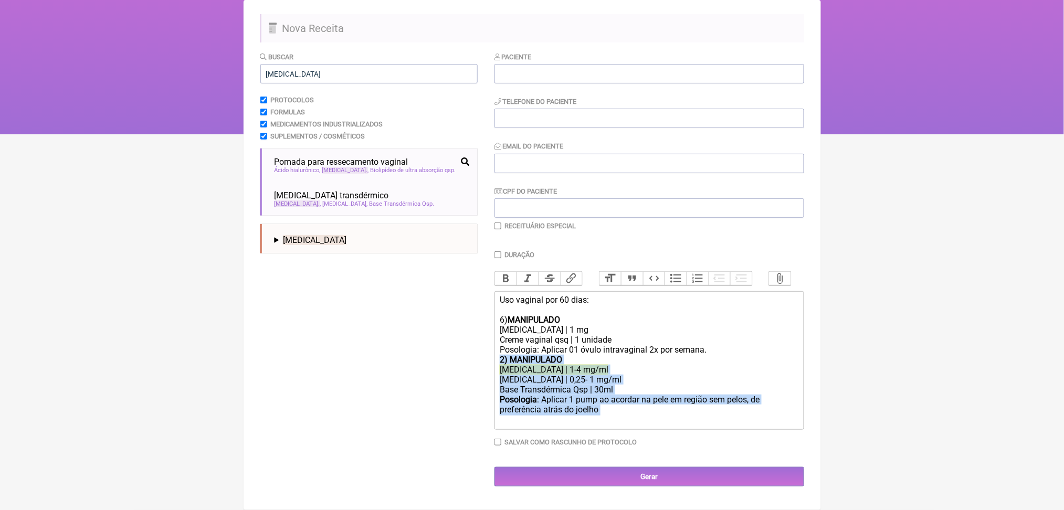
drag, startPoint x: 506, startPoint y: 327, endPoint x: 731, endPoint y: 398, distance: 235.0
click at [731, 398] on trix-editor "Uso vaginal por 60 dias: 6) MANIPULADO Estriol | 1 mg Creme vaginal qsq | 1 uni…" at bounding box center [649, 360] width 310 height 139
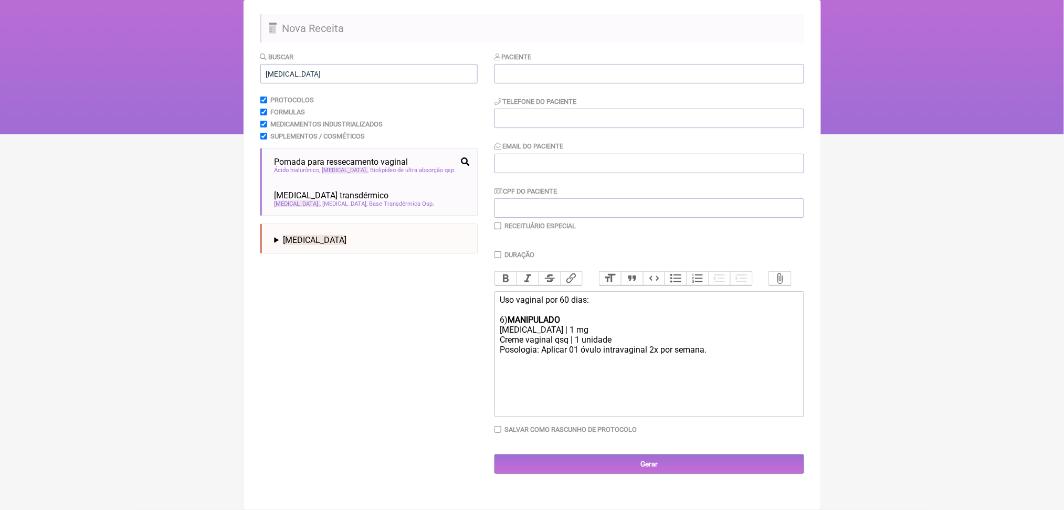
scroll to position [189, 0]
click at [589, 335] on div "Uso vaginal por 60 dias: 6) MANIPULADO Estriol | 1 mg Creme vaginal qsq | 1 uni…" at bounding box center [649, 325] width 298 height 60
drag, startPoint x: 678, startPoint y: 337, endPoint x: 758, endPoint y: 341, distance: 80.4
click at [758, 341] on div "Uso vaginal por 60 dias: 6) MANIPULADO Estriol | 1 mg Creme vaginal qsq | 1 uni…" at bounding box center [649, 325] width 298 height 60
click at [619, 327] on div "Uso vaginal por 60 dias: 6) MANIPULADO Estriol | 1 mg Creme vaginal qsq | 1 uni…" at bounding box center [649, 325] width 298 height 60
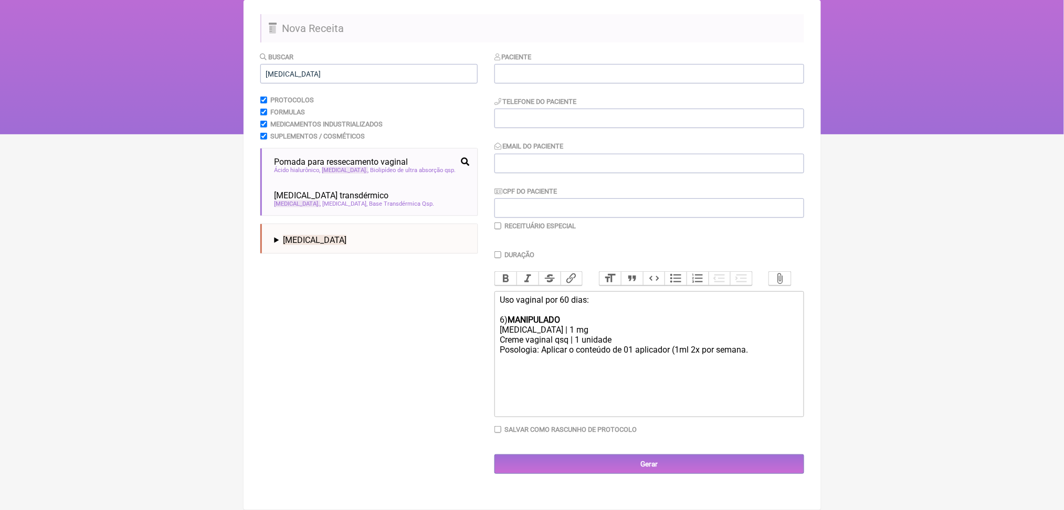
click at [619, 327] on div "Uso vaginal por 60 dias: 6) MANIPULADO Estriol | 1 mg Creme vaginal qsq | 1 uni…" at bounding box center [649, 325] width 298 height 60
click at [618, 345] on div "Uso vaginal por 60 dias: 6) MANIPULADO Estriol | 1 mg Creme vaginal qsq | 1 uni…" at bounding box center [649, 325] width 298 height 60
click at [732, 337] on div "Uso vaginal por 60 dias: 6) MANIPULADO Estriol | 1 mg Creme vaginal qsq | 1 uni…" at bounding box center [649, 325] width 298 height 60
click at [570, 354] on div "Uso vaginal por 60 dias: 6) MANIPULADO Estriol | 1 mg Creme vaginal qsq | 1 uni…" at bounding box center [649, 325] width 298 height 60
click at [723, 334] on div "Uso vaginal por 60 dias: 6) MANIPULADO Estriol | 1 mg Creme vaginal qsq | 1 uni…" at bounding box center [649, 325] width 298 height 60
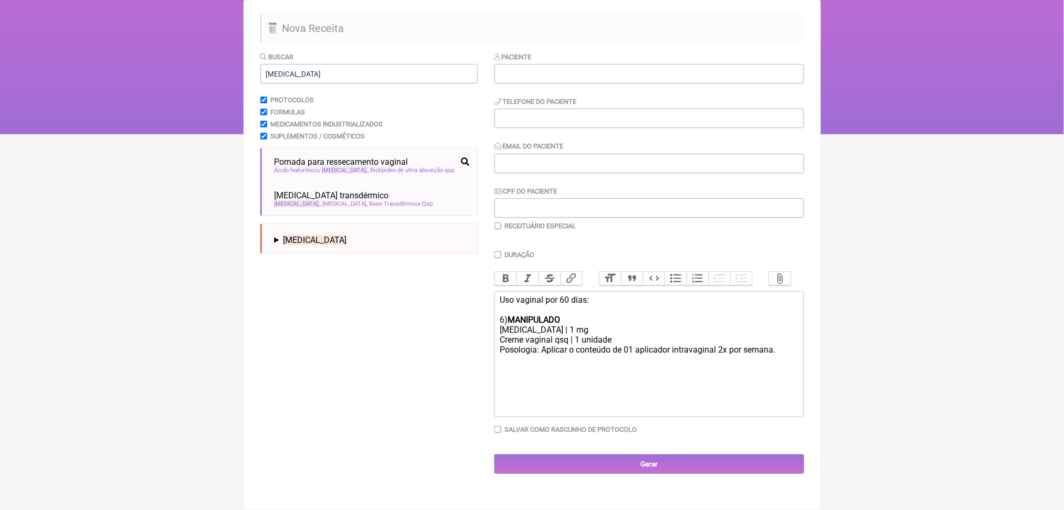
click at [692, 346] on div "Uso vaginal por 60 dias: 6) MANIPULADO Estriol | 1 mg Creme vaginal qsq | 1 uni…" at bounding box center [649, 325] width 298 height 60
click at [532, 336] on div "Uso vaginal por 60 dias: 6) MANIPULADO Estriol | 1 mg Creme vaginal qsq | 1 uni…" at bounding box center [649, 330] width 298 height 70
click at [510, 272] on button "Bold" at bounding box center [506, 279] width 22 height 14
click at [580, 327] on div "Uso vaginal por 60 dias: 6) MANIPULADO Estriol | 1 mg Creme vaginal qsq | 1 uni…" at bounding box center [649, 330] width 298 height 70
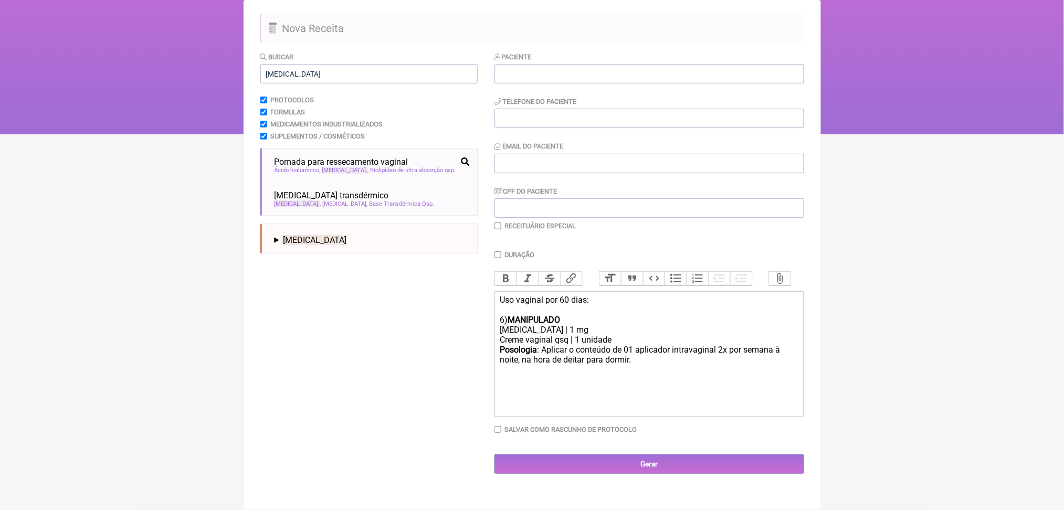
click at [580, 327] on div "Uso vaginal por 60 dias: 6) MANIPULADO Estriol | 1 mg Creme vaginal qsq | 1 uni…" at bounding box center [649, 330] width 298 height 70
click at [630, 321] on div "Uso vaginal por 60 dias: 6) MANIPULADO Estriol | 1 mg Creme vaginal qsq | 1 uni…" at bounding box center [649, 330] width 298 height 70
click at [597, 350] on div "Uso vaginal por 60 dias: 6) MANIPULADO Estriol | 1 mg Creme vaginal qsq | 1 uni…" at bounding box center [649, 330] width 298 height 70
click at [618, 344] on div "Uso vaginal por 60 dias: 6) MANIPULADO Estriol | 1 mg Creme vaginal qsq | 1 uni…" at bounding box center [649, 330] width 298 height 70
click at [641, 372] on div at bounding box center [649, 375] width 298 height 20
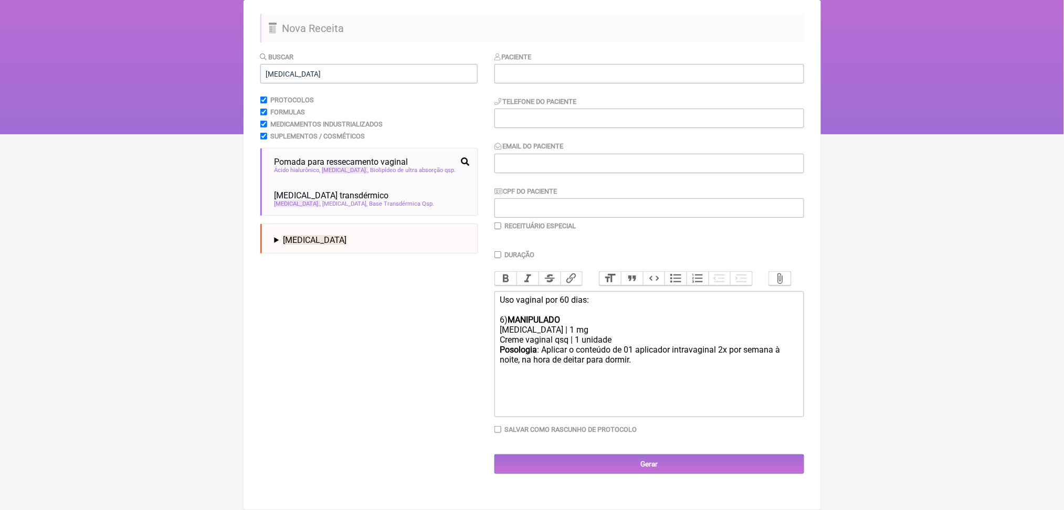
type trix-editor "<div>Uso vaginal por 60 dias: <br><br>6) <strong>MANIPULADO<br></strong>Estriol…"
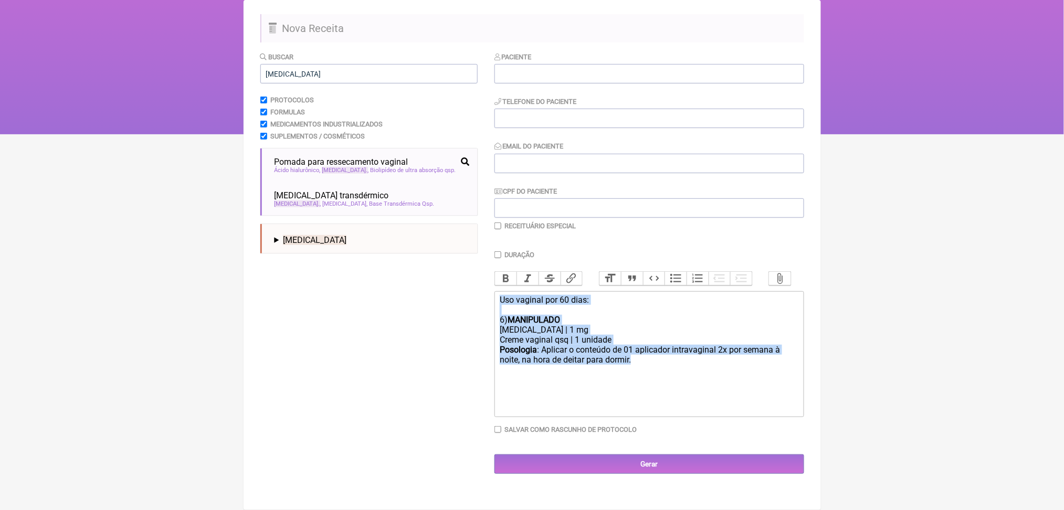
drag, startPoint x: 756, startPoint y: 353, endPoint x: 501, endPoint y: 272, distance: 268.1
click at [501, 291] on trix-editor "Uso vaginal por 60 dias: 6) MANIPULADO Estriol | 1 mg Creme vaginal qsq | 1 uni…" at bounding box center [649, 354] width 310 height 126
copy div "Uso vaginal por 60 dias: 6) MANIPULADO Estriol | 1 mg Creme vaginal qsq | 1 uni…"
click at [585, 474] on input "Gerar" at bounding box center [649, 463] width 310 height 19
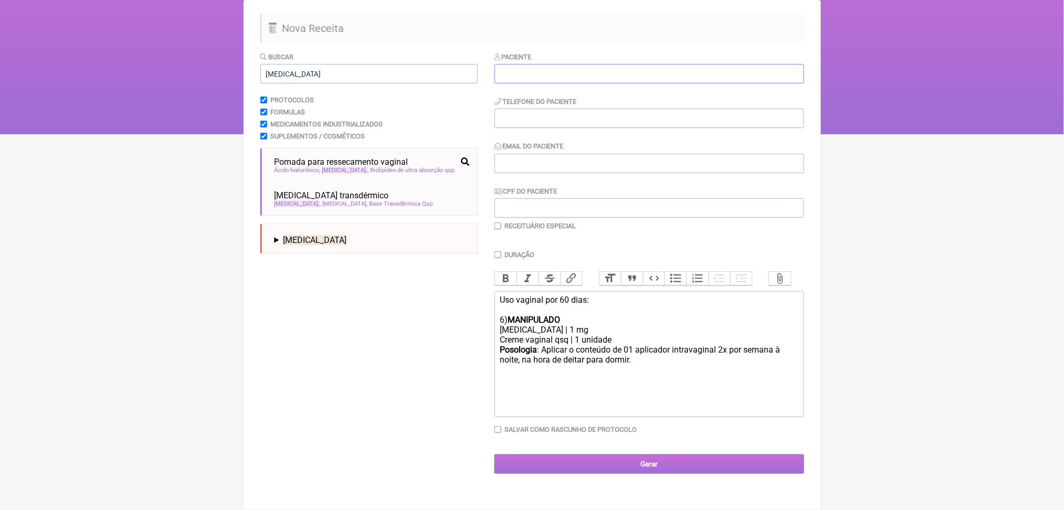
scroll to position [156, 0]
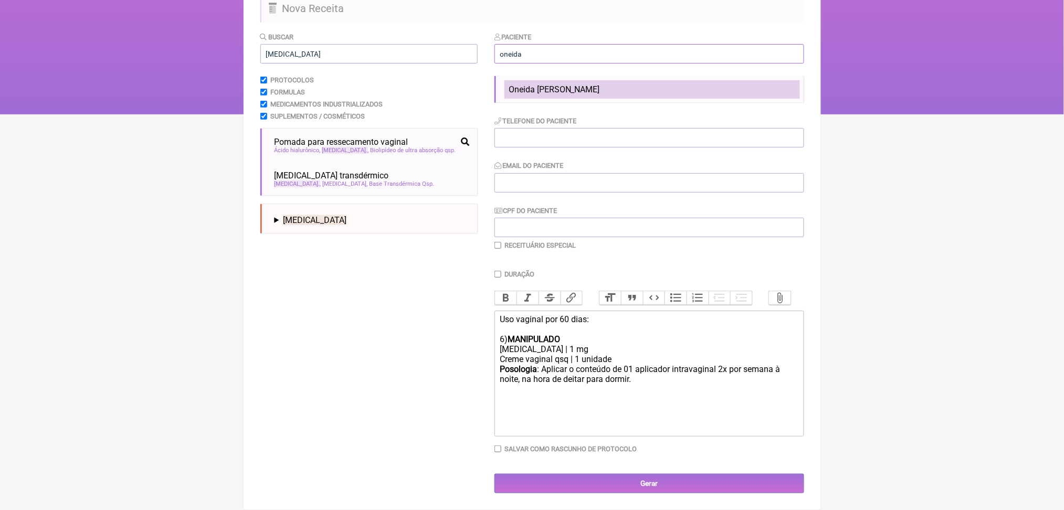
type input "oneida"
click at [598, 80] on li "Oneida Heiderick Maximo" at bounding box center [651, 89] width 295 height 18
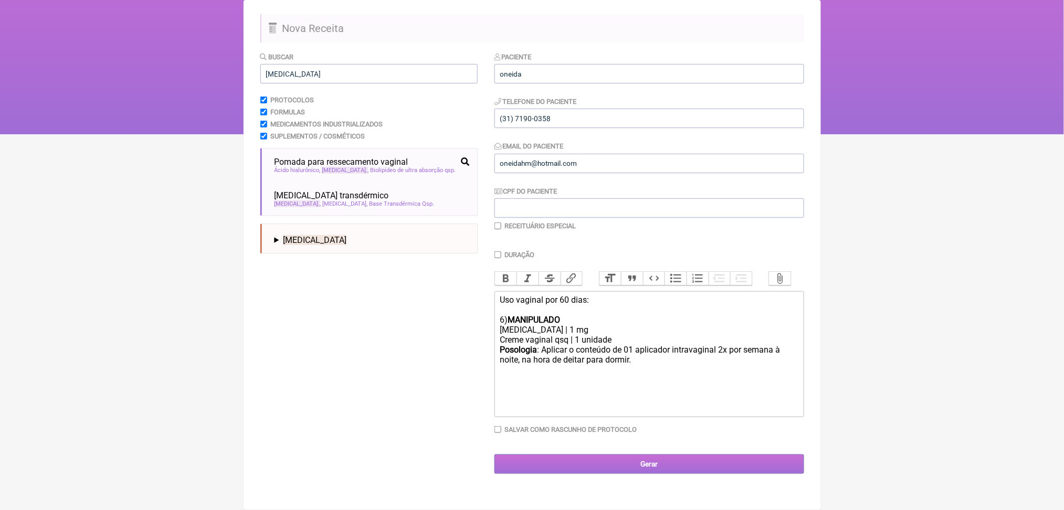
click at [623, 474] on input "Gerar" at bounding box center [649, 463] width 310 height 19
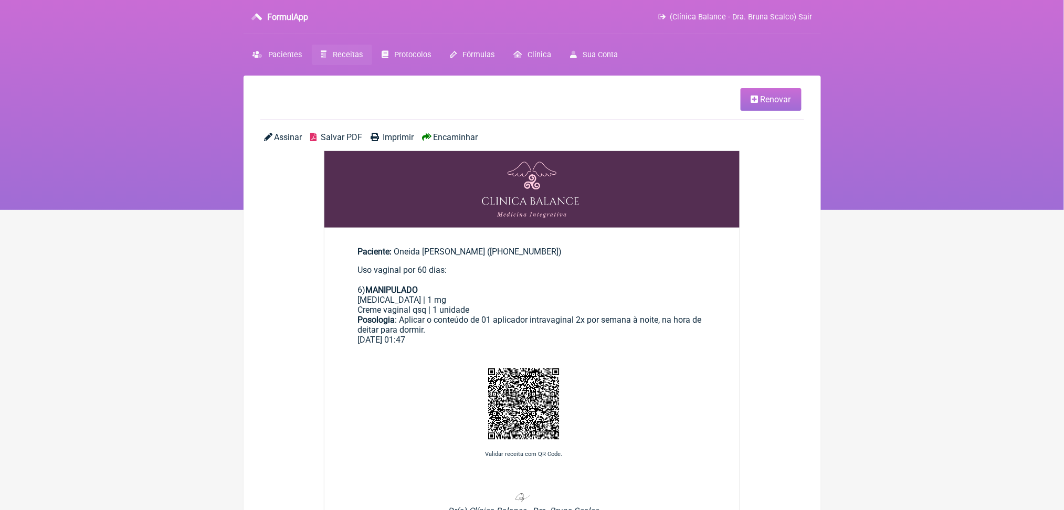
click at [362, 142] on span "Salvar PDF" at bounding box center [341, 137] width 41 height 10
click at [363, 59] on span "Receitas" at bounding box center [348, 54] width 30 height 9
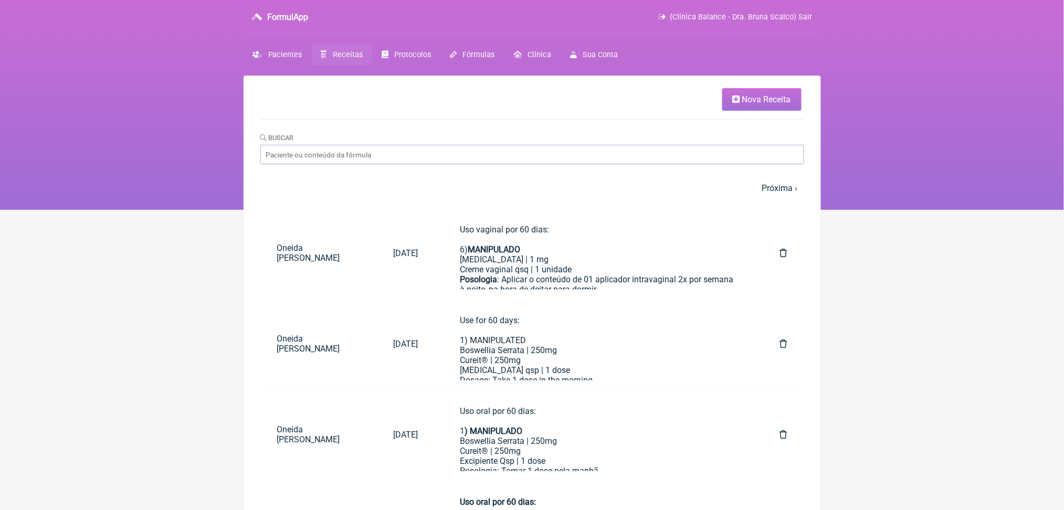
click at [740, 97] on link "Nova Receita" at bounding box center [761, 99] width 79 height 23
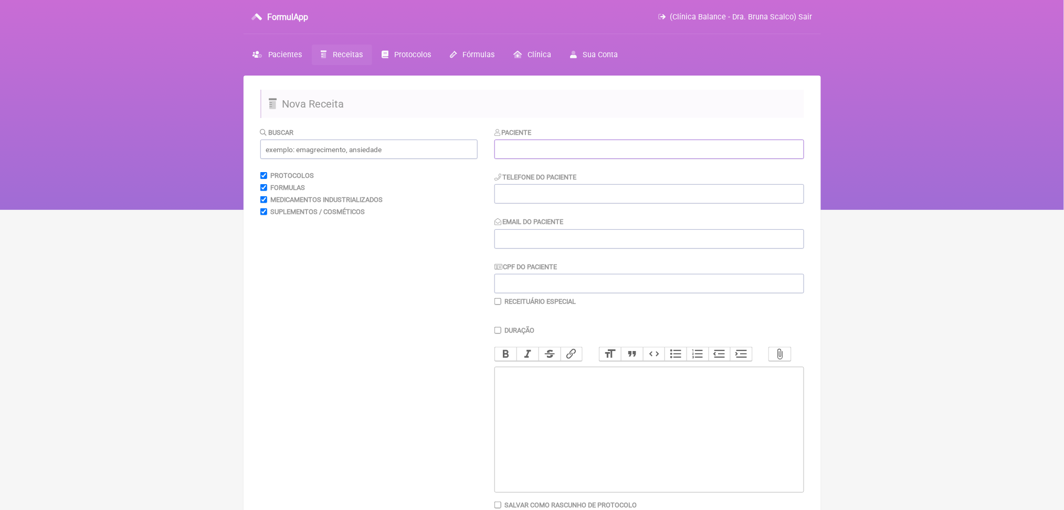
click at [590, 159] on input "text" at bounding box center [649, 149] width 310 height 19
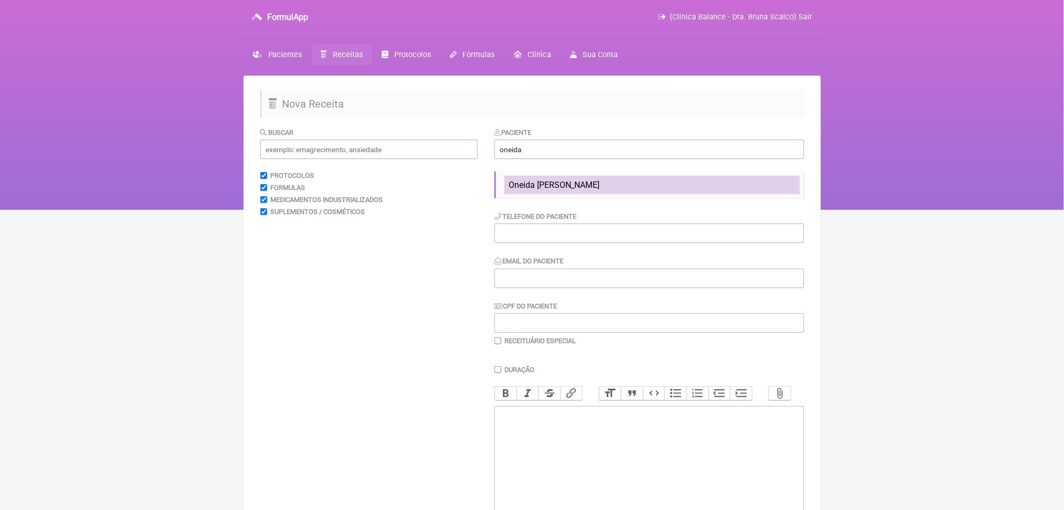
click at [572, 190] on span "Oneida [PERSON_NAME]" at bounding box center [554, 185] width 91 height 10
type input "Oneida [PERSON_NAME]"
type input "[PHONE_NUMBER]"
type input "[EMAIL_ADDRESS][DOMAIN_NAME]"
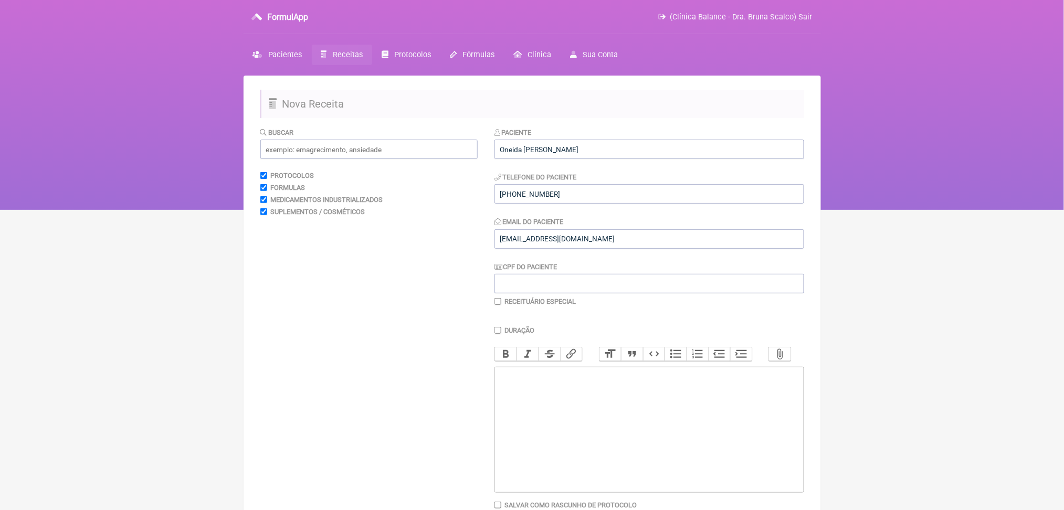
scroll to position [189, 0]
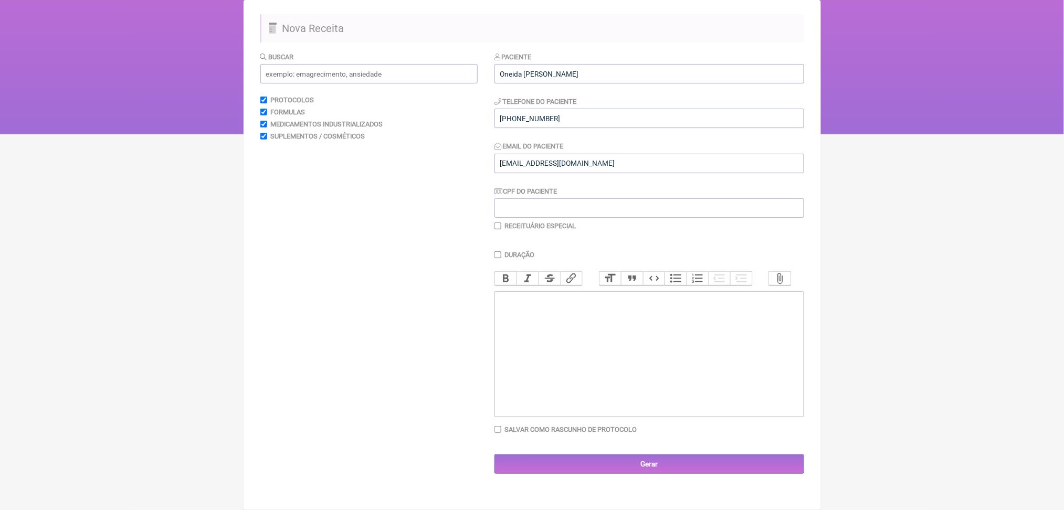
click at [552, 348] on trix-editor at bounding box center [649, 354] width 310 height 126
paste trix-editor "<div>Vaginal use for 60 days:<br><br>6) MANIPULATED<br>[MEDICAL_DATA] | 1 mg<br…"
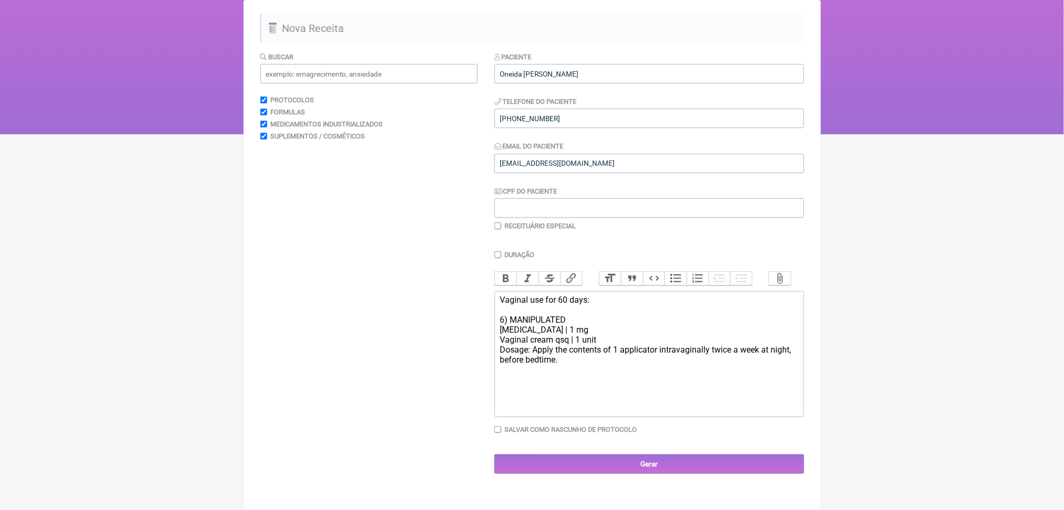
type trix-editor "<div>Vaginal use for 60 days:<br><br>6) MANIPULATED<br>[MEDICAL_DATA] | 1 mg<br…"
click at [689, 474] on input "Gerar" at bounding box center [649, 463] width 310 height 19
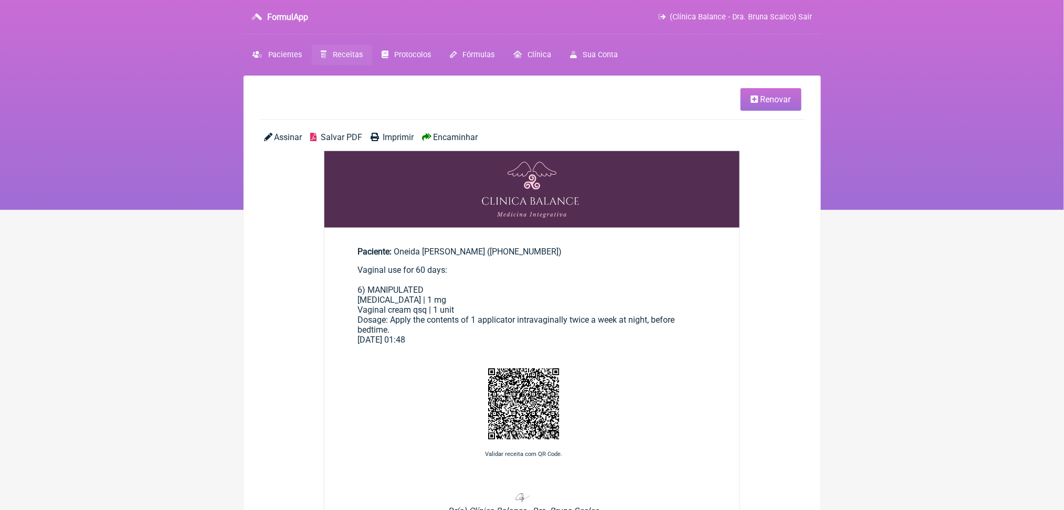
click at [361, 145] on main "Renovar Assinar Salvar PDF Imprimir Encaminhar Paciente: [PERSON_NAME] ([PHONE_…" at bounding box center [532, 385] width 577 height 618
click at [362, 142] on span "Salvar PDF" at bounding box center [341, 137] width 41 height 10
